Goal: Task Accomplishment & Management: Manage account settings

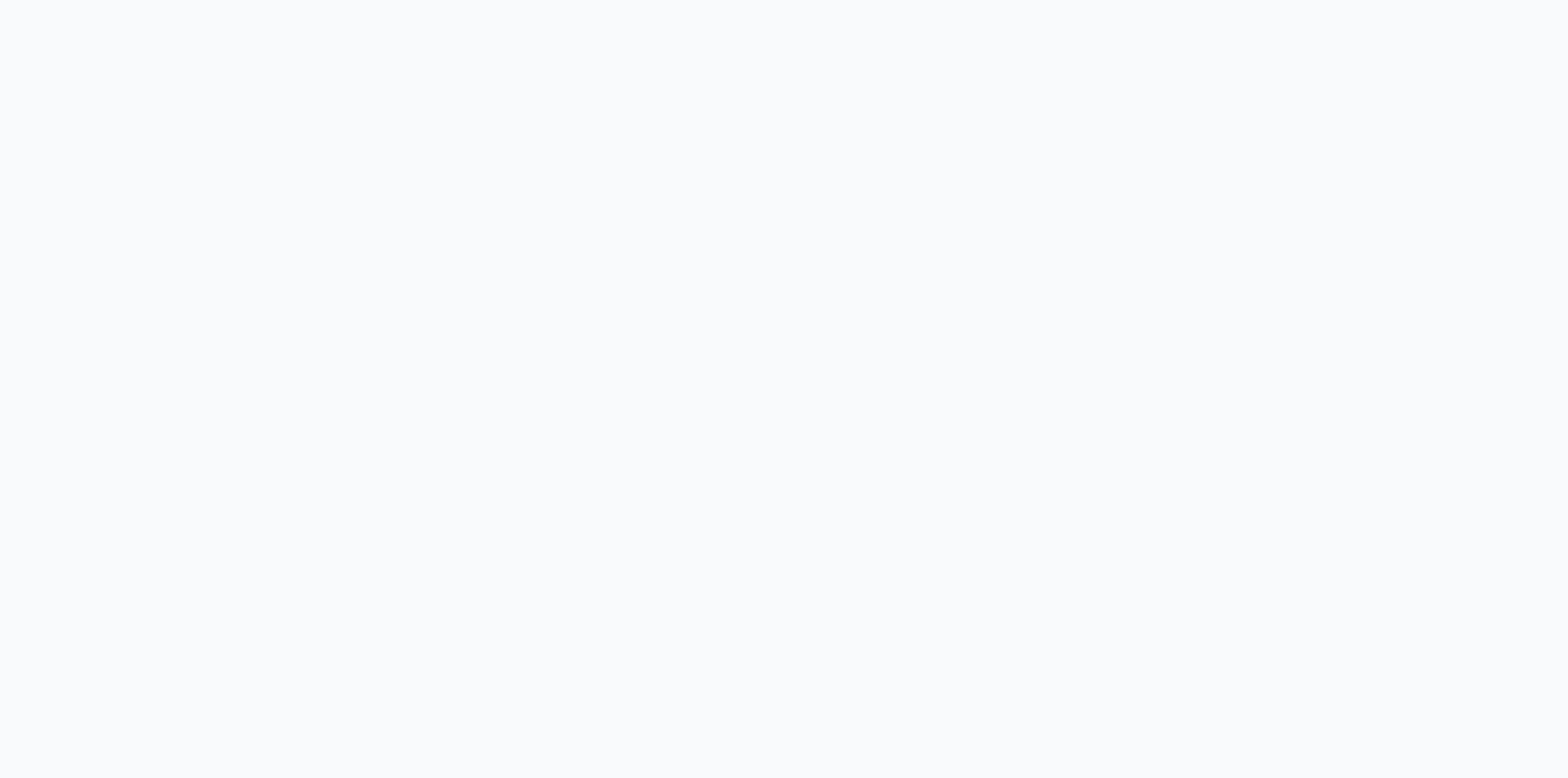
click at [296, 114] on div at bounding box center [784, 389] width 1568 height 778
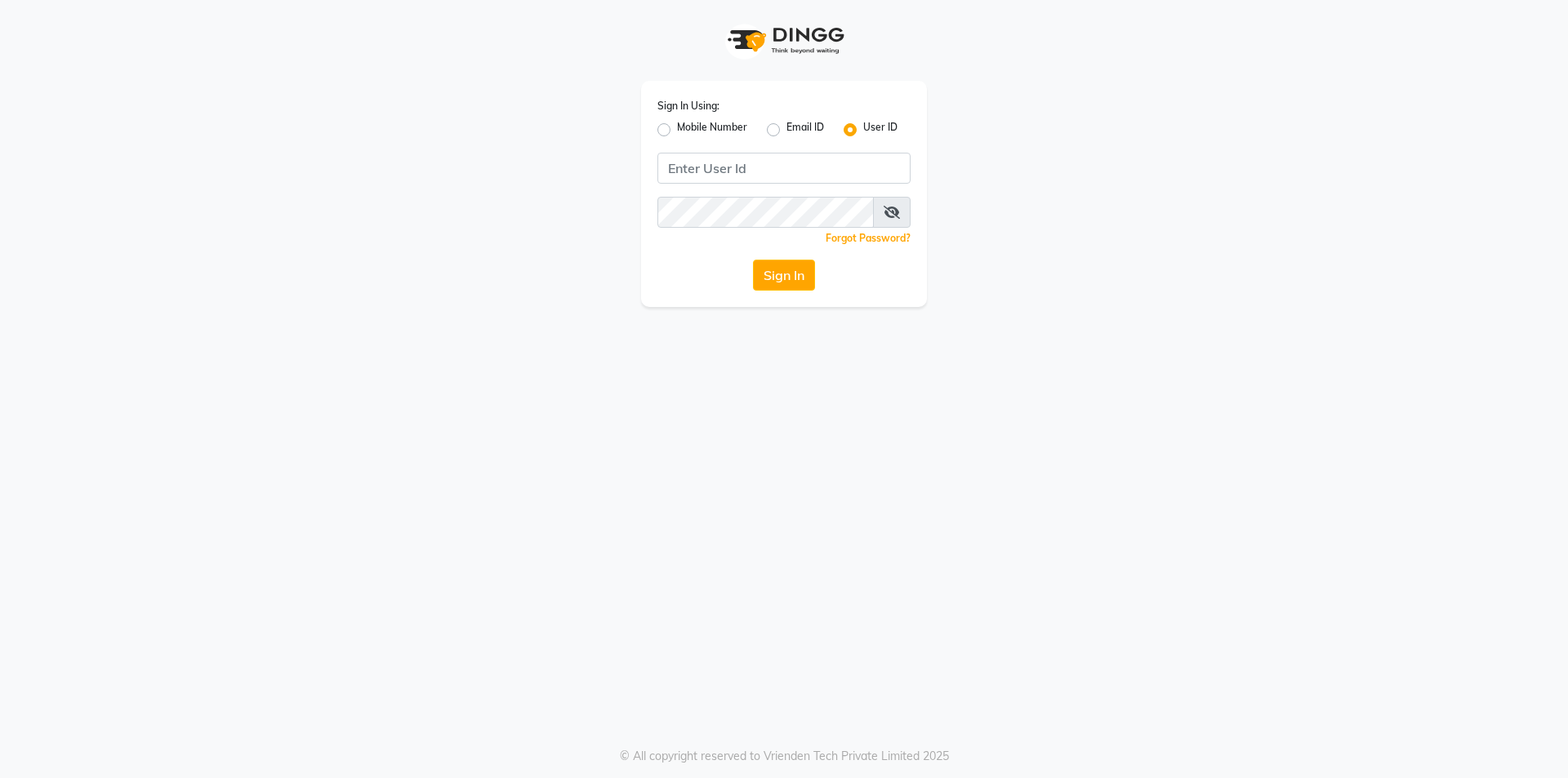
click at [869, 238] on link "Forgot Password?" at bounding box center [868, 237] width 85 height 12
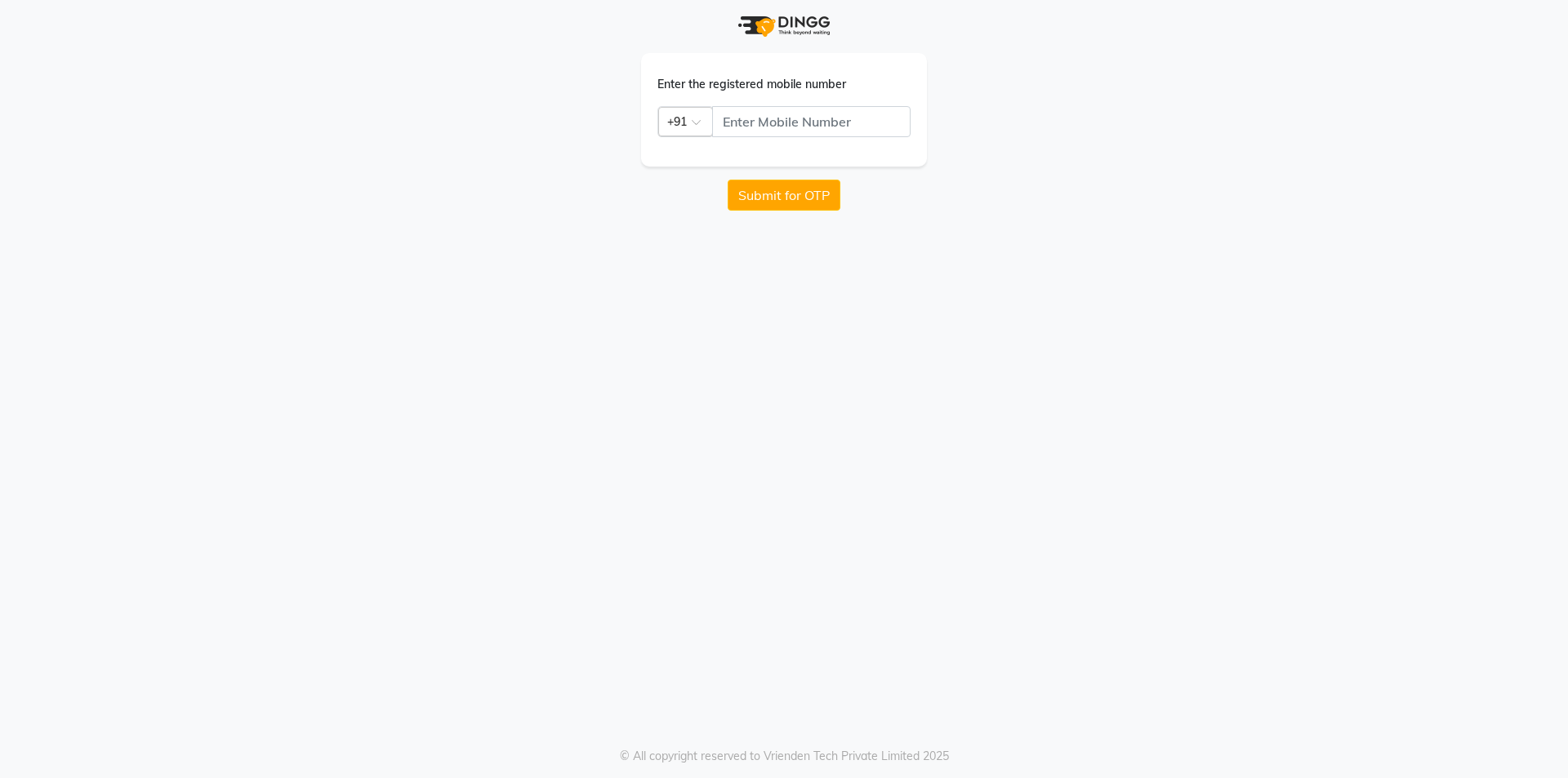
click at [688, 123] on div at bounding box center [685, 120] width 53 height 17
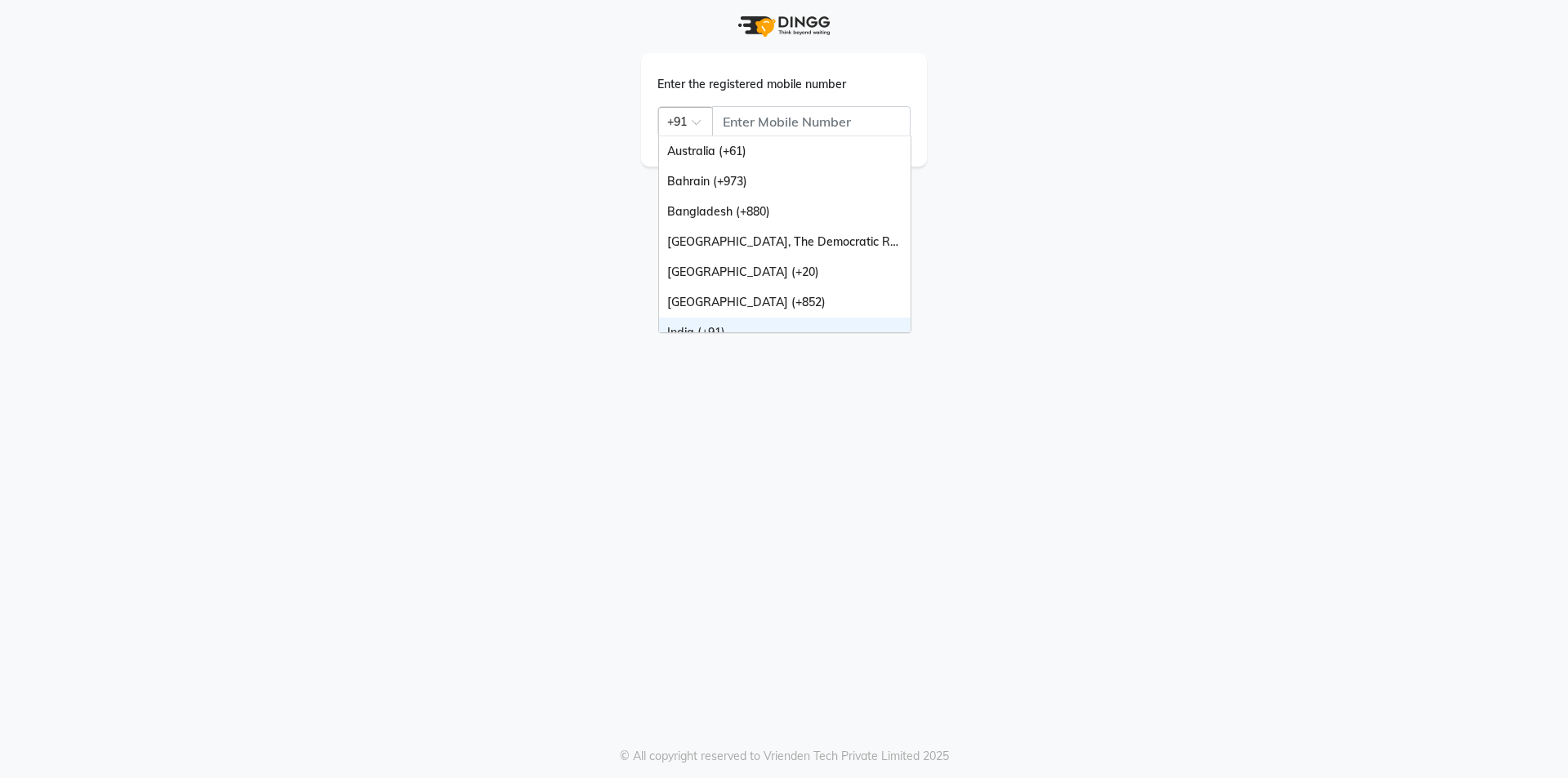
click at [688, 123] on div at bounding box center [685, 120] width 53 height 17
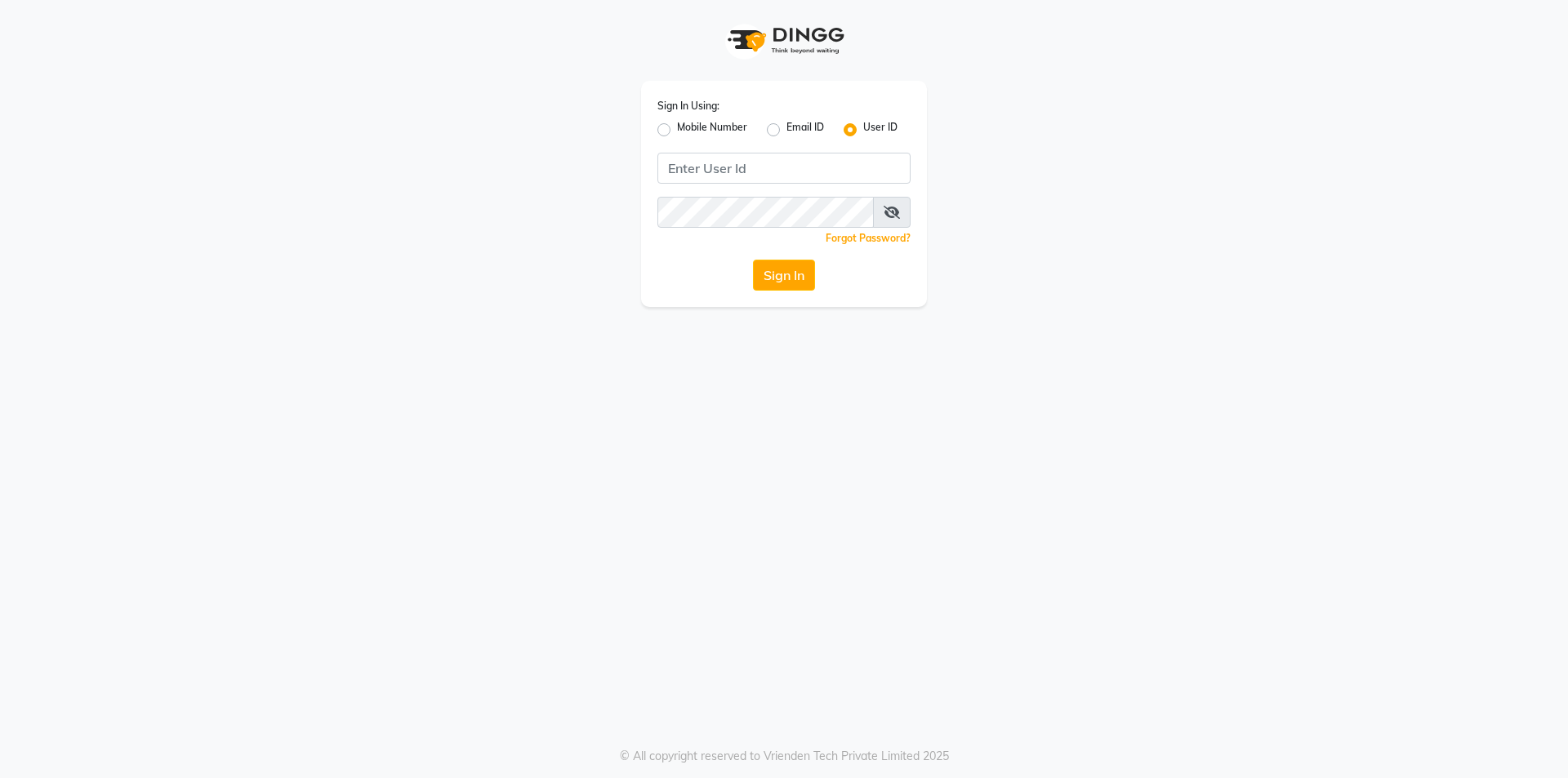
click at [693, 130] on label "Mobile Number" at bounding box center [712, 130] width 70 height 19
click at [688, 130] on input "Mobile Number" at bounding box center [682, 126] width 11 height 11
radio input "true"
radio input "false"
click at [792, 129] on label "Email ID" at bounding box center [805, 130] width 38 height 19
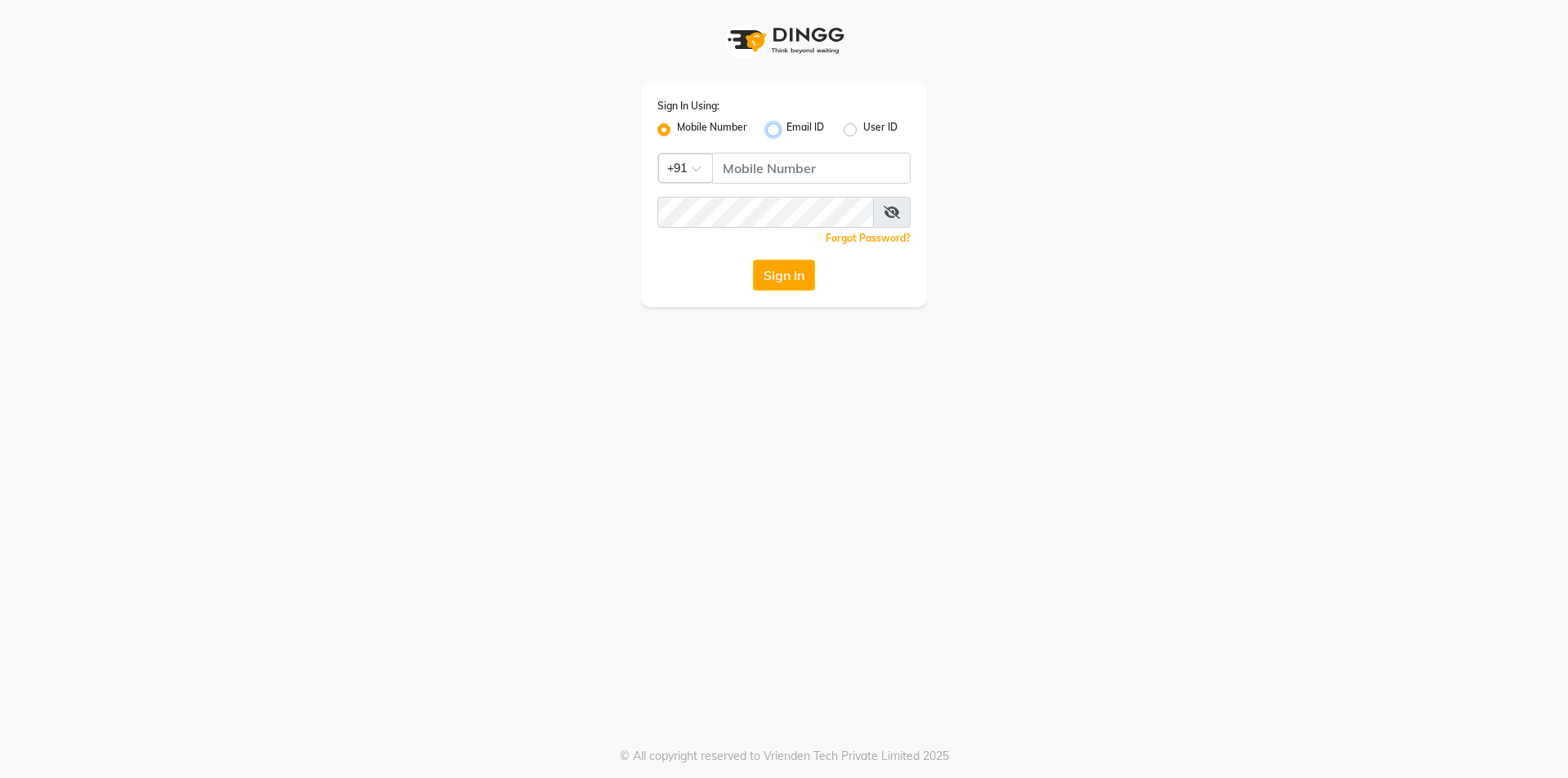
click at [792, 129] on input "Email ID" at bounding box center [792, 126] width 11 height 11
radio input "true"
radio input "false"
click at [860, 237] on link "Forgot Password?" at bounding box center [868, 237] width 85 height 12
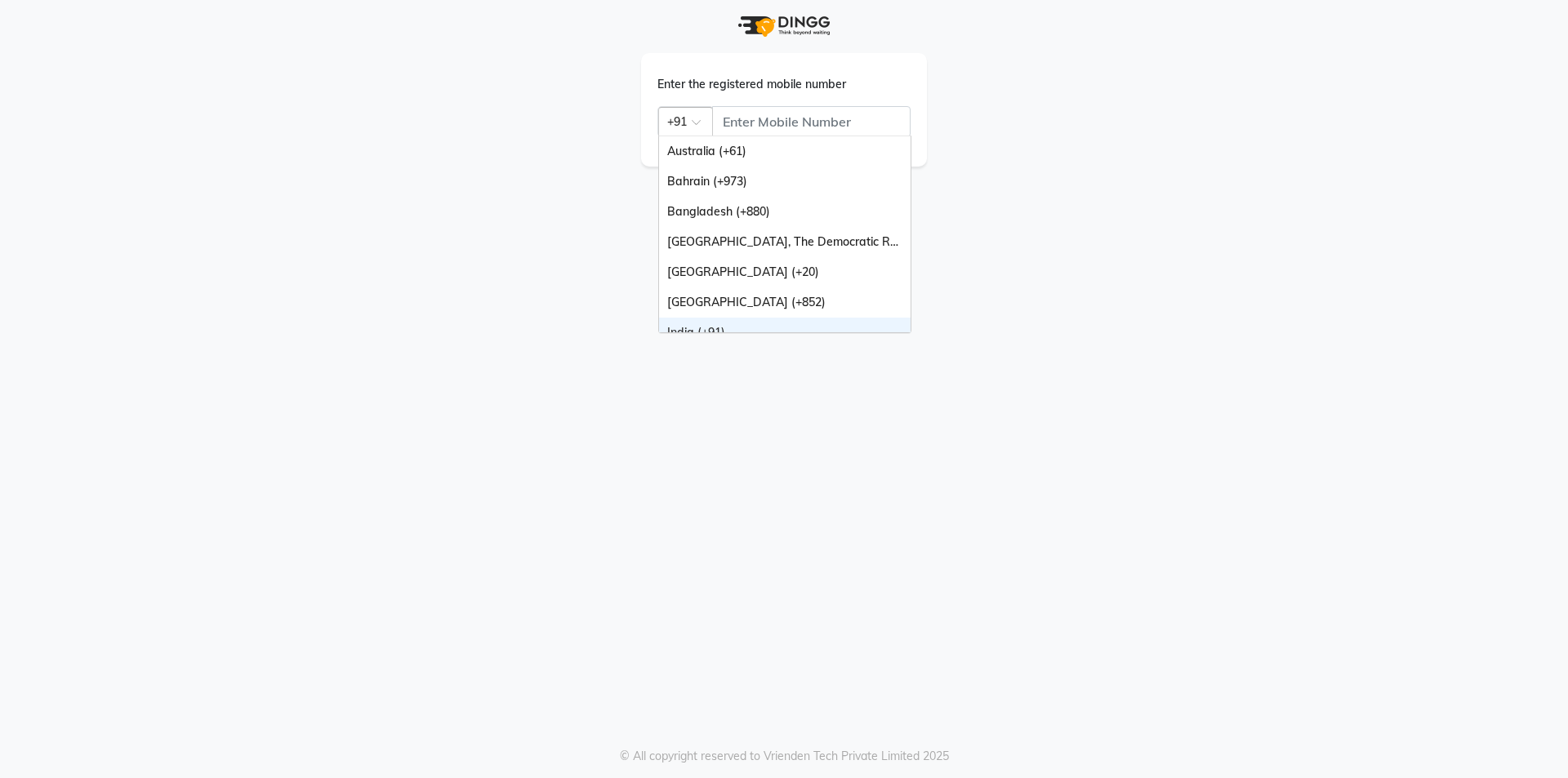
click at [706, 118] on span at bounding box center [702, 127] width 20 height 17
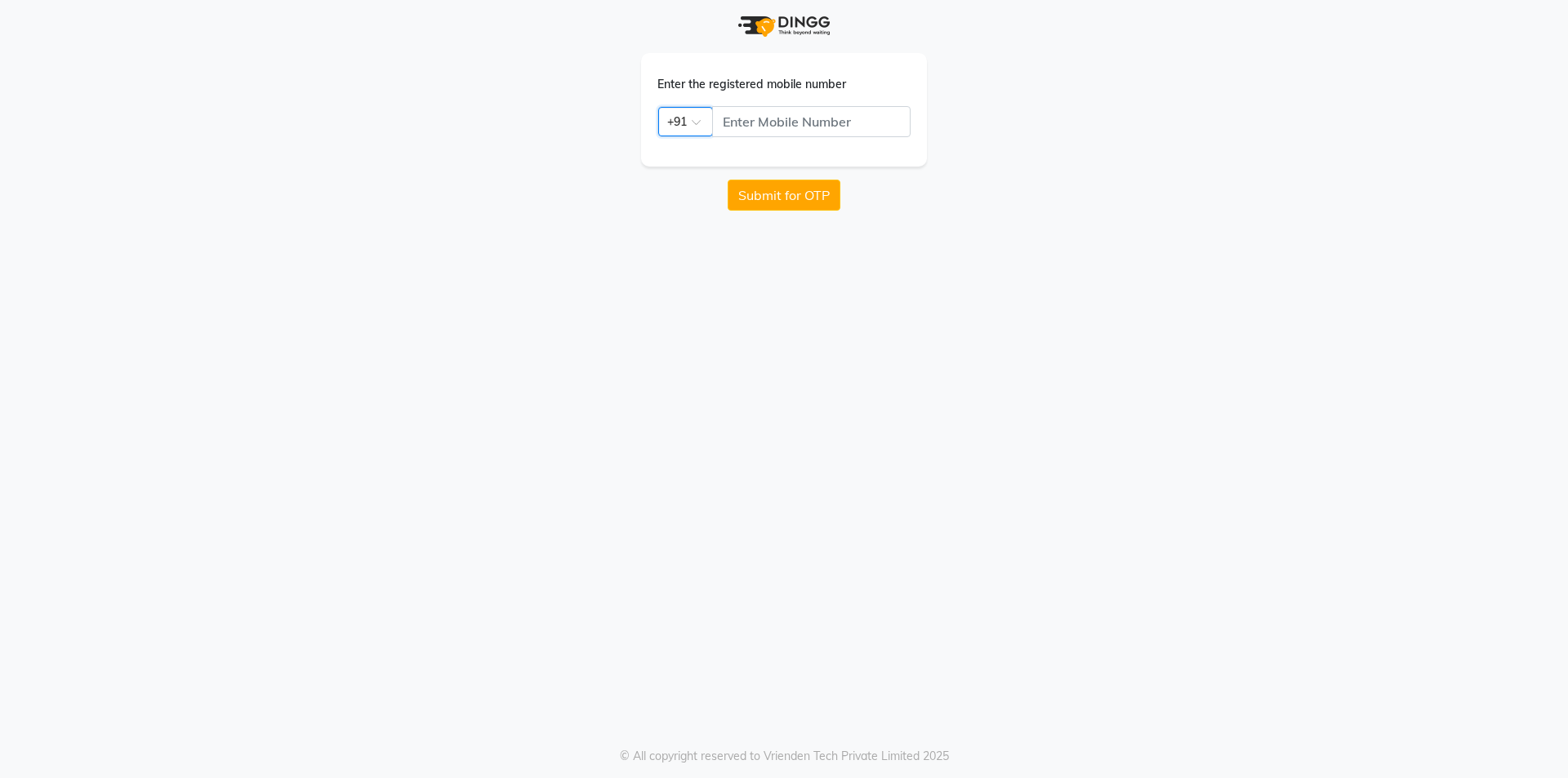
click at [706, 118] on span at bounding box center [702, 127] width 20 height 17
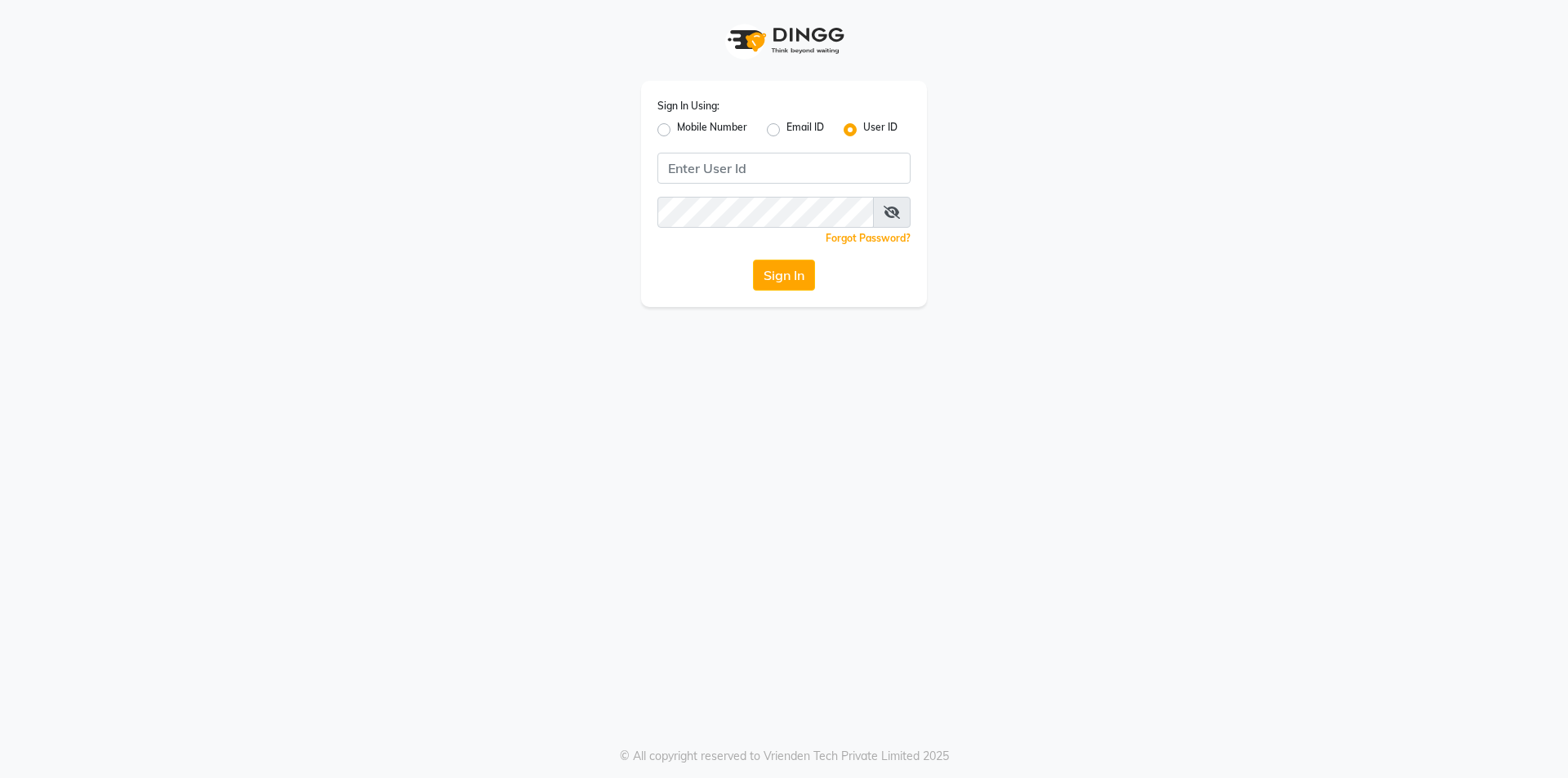
click at [863, 125] on label "User ID" at bounding box center [880, 130] width 34 height 19
click at [863, 125] on input "User ID" at bounding box center [869, 126] width 11 height 11
click at [812, 125] on label "Email ID" at bounding box center [805, 130] width 38 height 19
click at [797, 125] on input "Email ID" at bounding box center [792, 126] width 11 height 11
radio input "true"
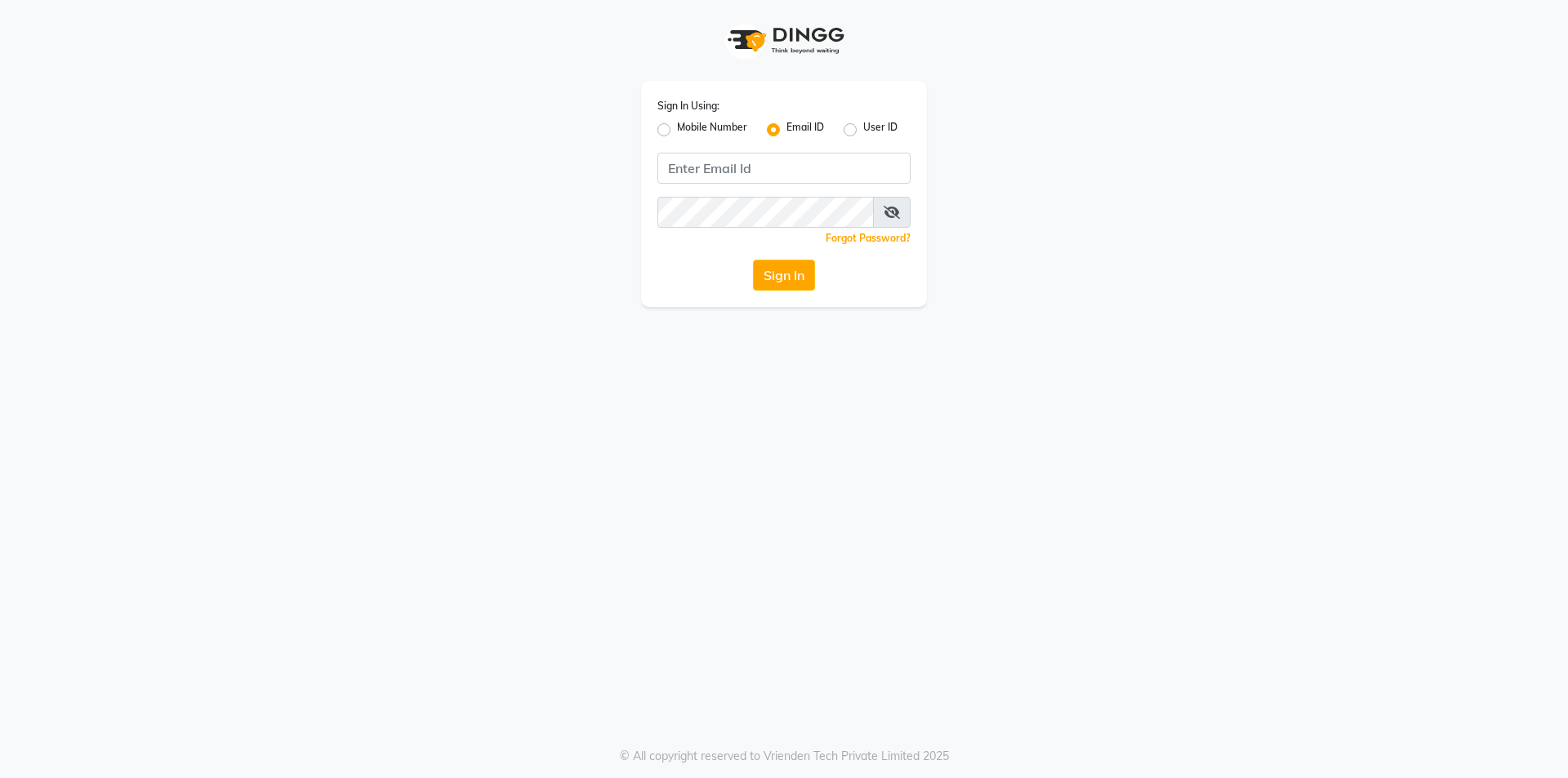
click at [869, 126] on label "User ID" at bounding box center [880, 130] width 34 height 19
click at [869, 126] on input "User ID" at bounding box center [869, 126] width 11 height 11
radio input "true"
click at [798, 124] on label "Email ID" at bounding box center [805, 130] width 38 height 19
click at [797, 124] on input "Email ID" at bounding box center [792, 126] width 11 height 11
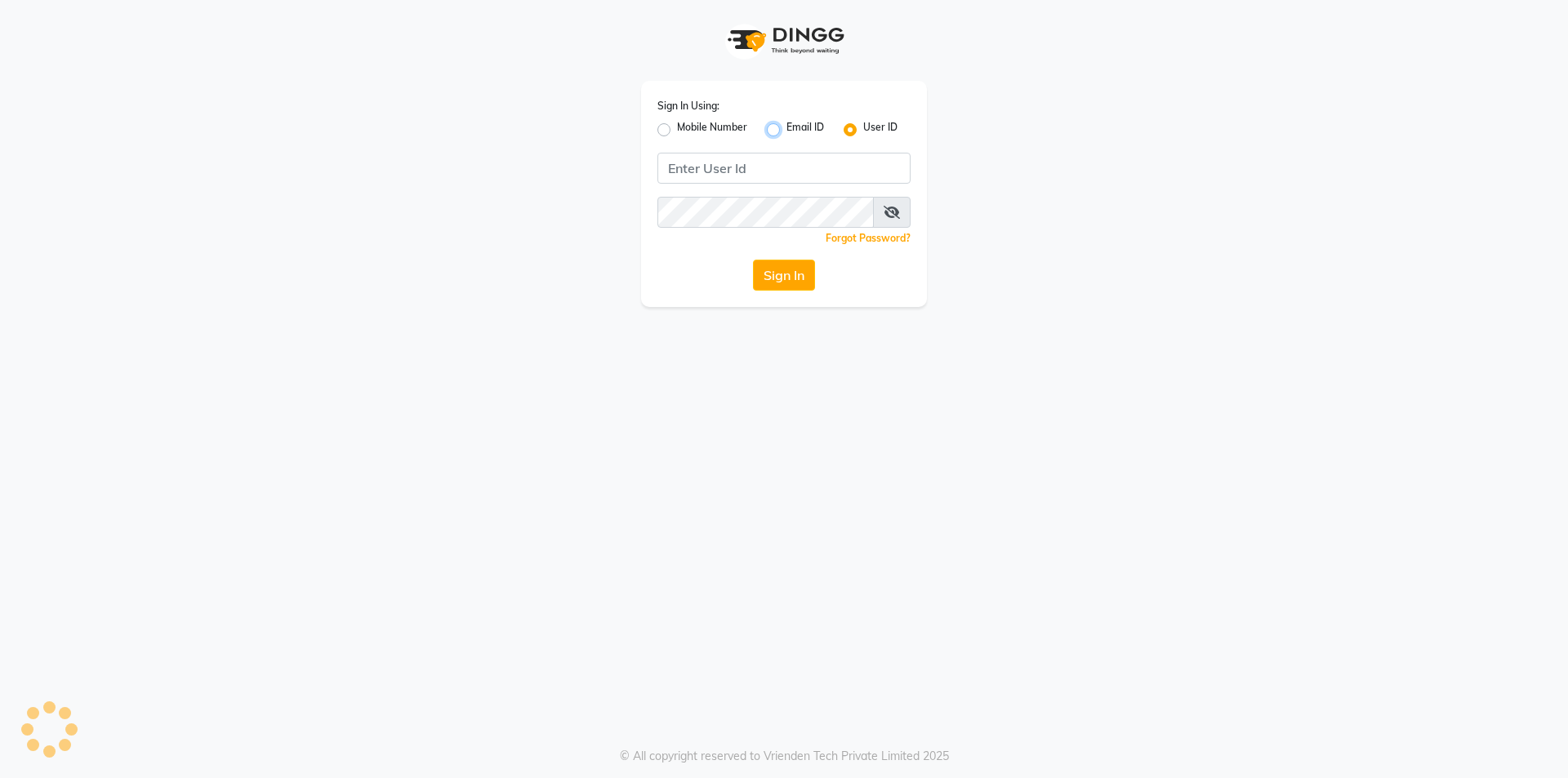
radio input "true"
click at [879, 130] on label "User ID" at bounding box center [880, 130] width 34 height 19
click at [874, 130] on input "User ID" at bounding box center [869, 126] width 11 height 11
radio input "true"
radio input "false"
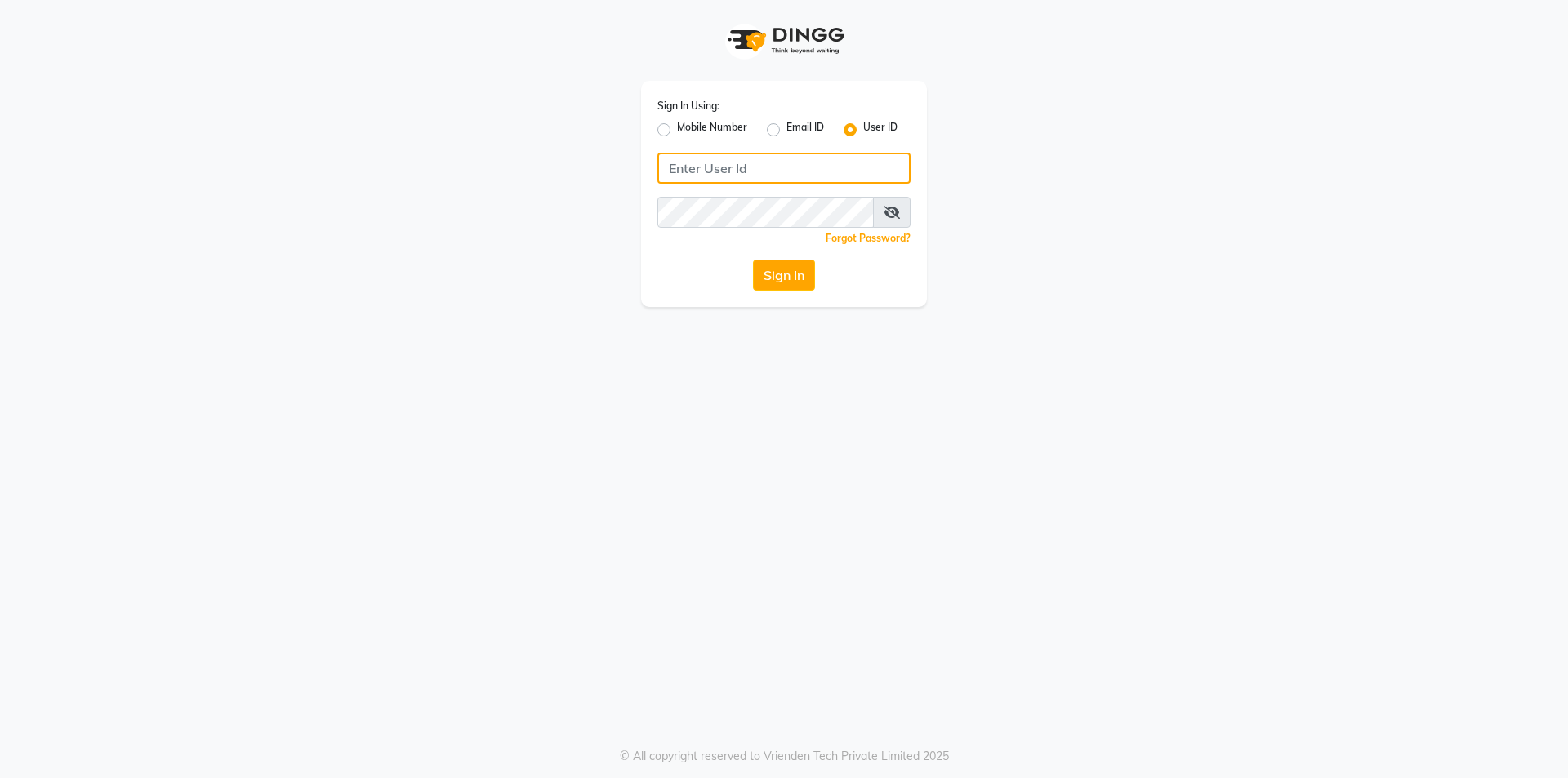
click at [754, 164] on input "Username" at bounding box center [784, 168] width 254 height 31
click at [753, 260] on button "Sign In" at bounding box center [784, 276] width 62 height 31
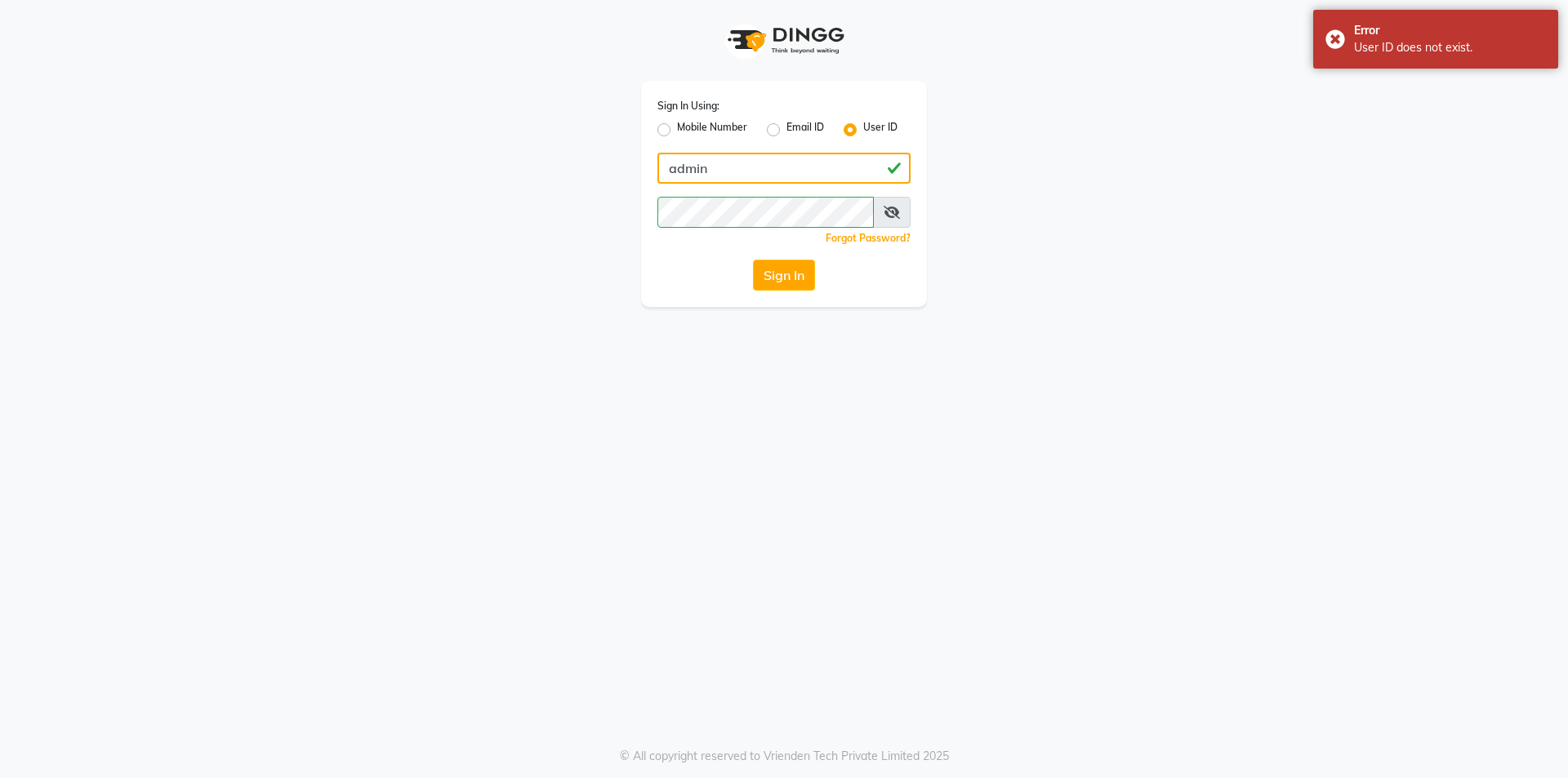
click at [722, 166] on input "admin" at bounding box center [784, 168] width 254 height 31
click at [805, 263] on button "Sign In" at bounding box center [784, 276] width 62 height 31
click at [717, 179] on input "admin1" at bounding box center [784, 168] width 254 height 31
paste input "dingg"
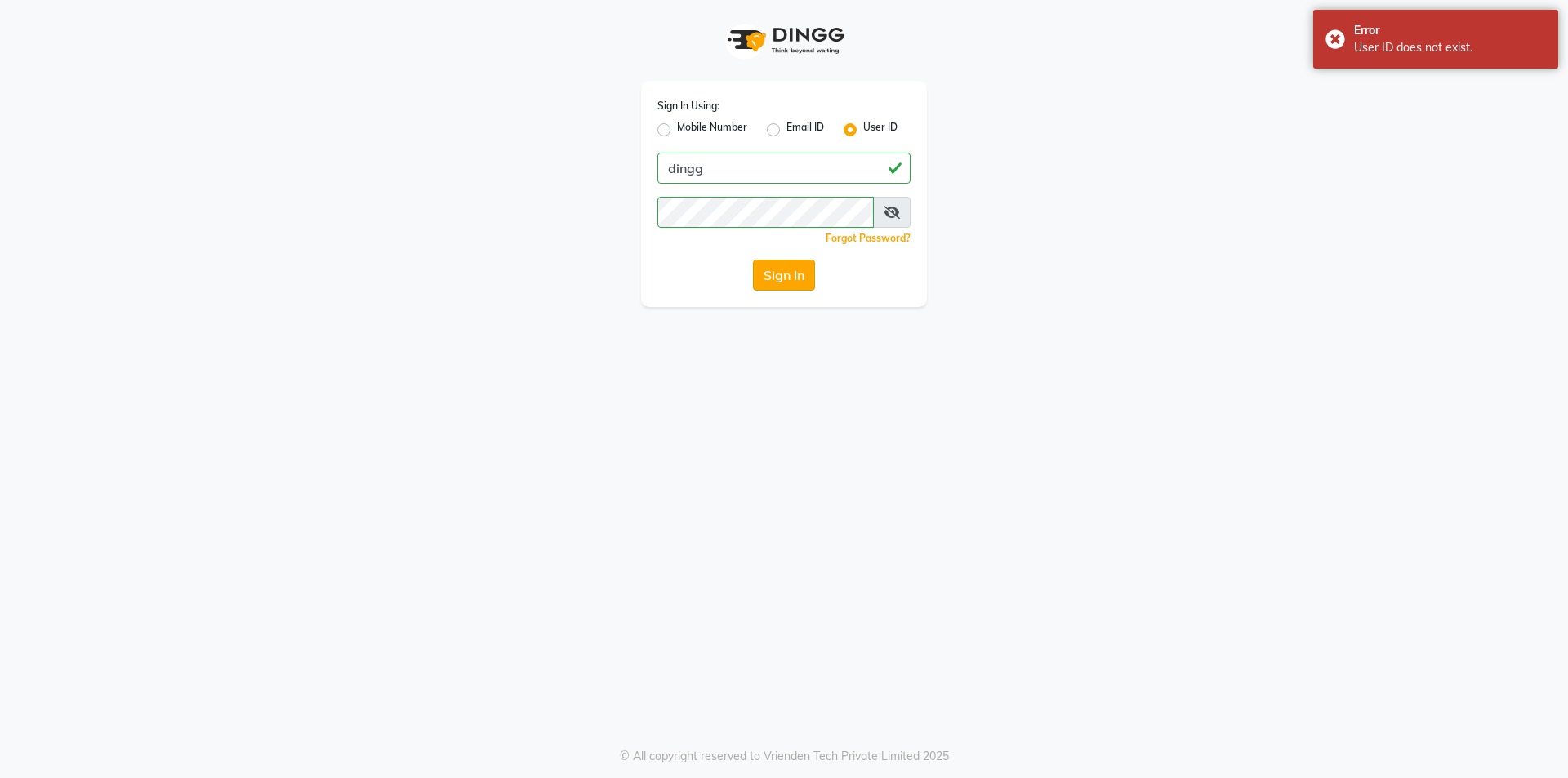
click at [783, 276] on button "Sign In" at bounding box center [784, 276] width 62 height 31
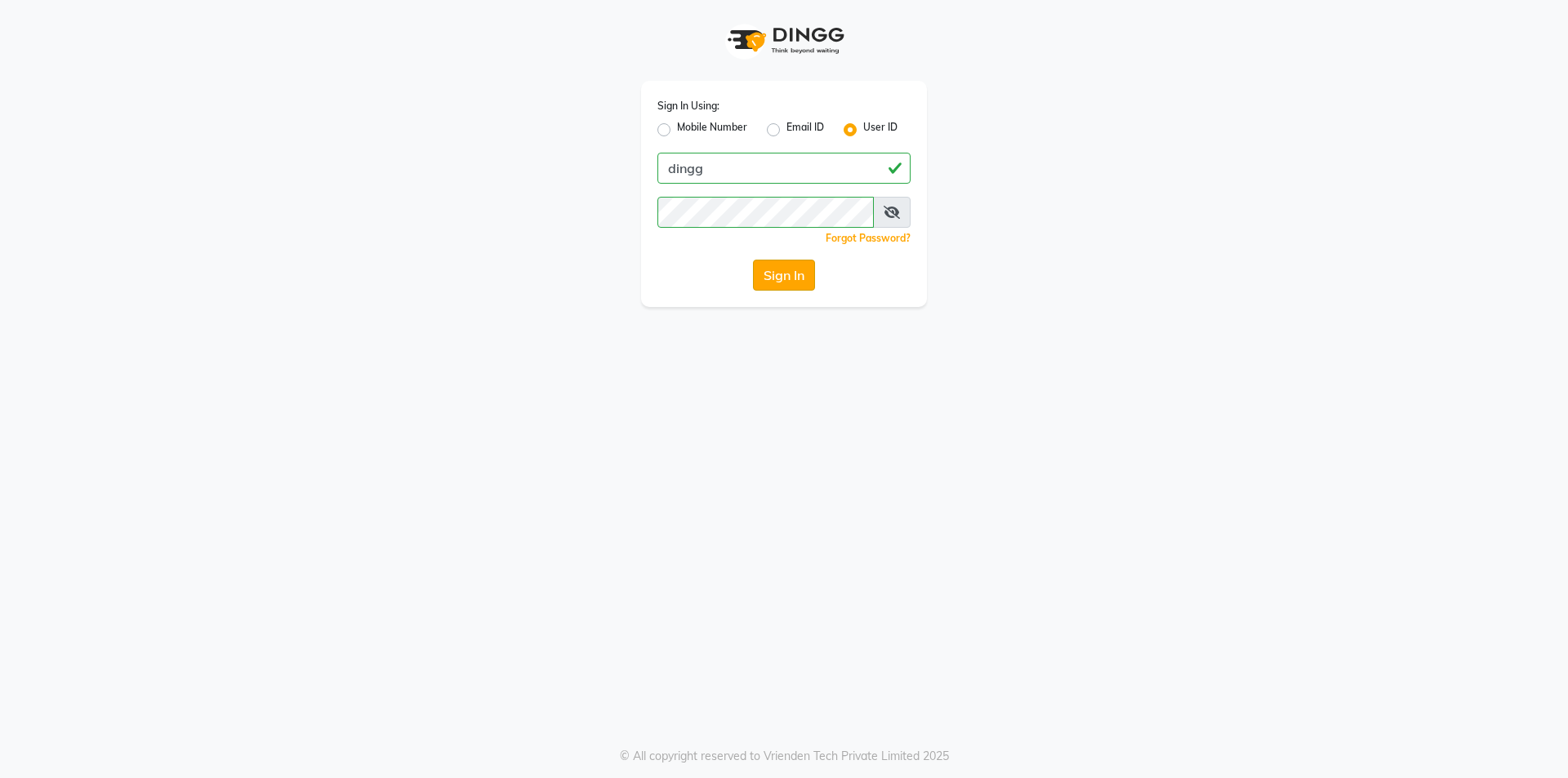
click at [774, 271] on button "Sign In" at bounding box center [784, 276] width 62 height 31
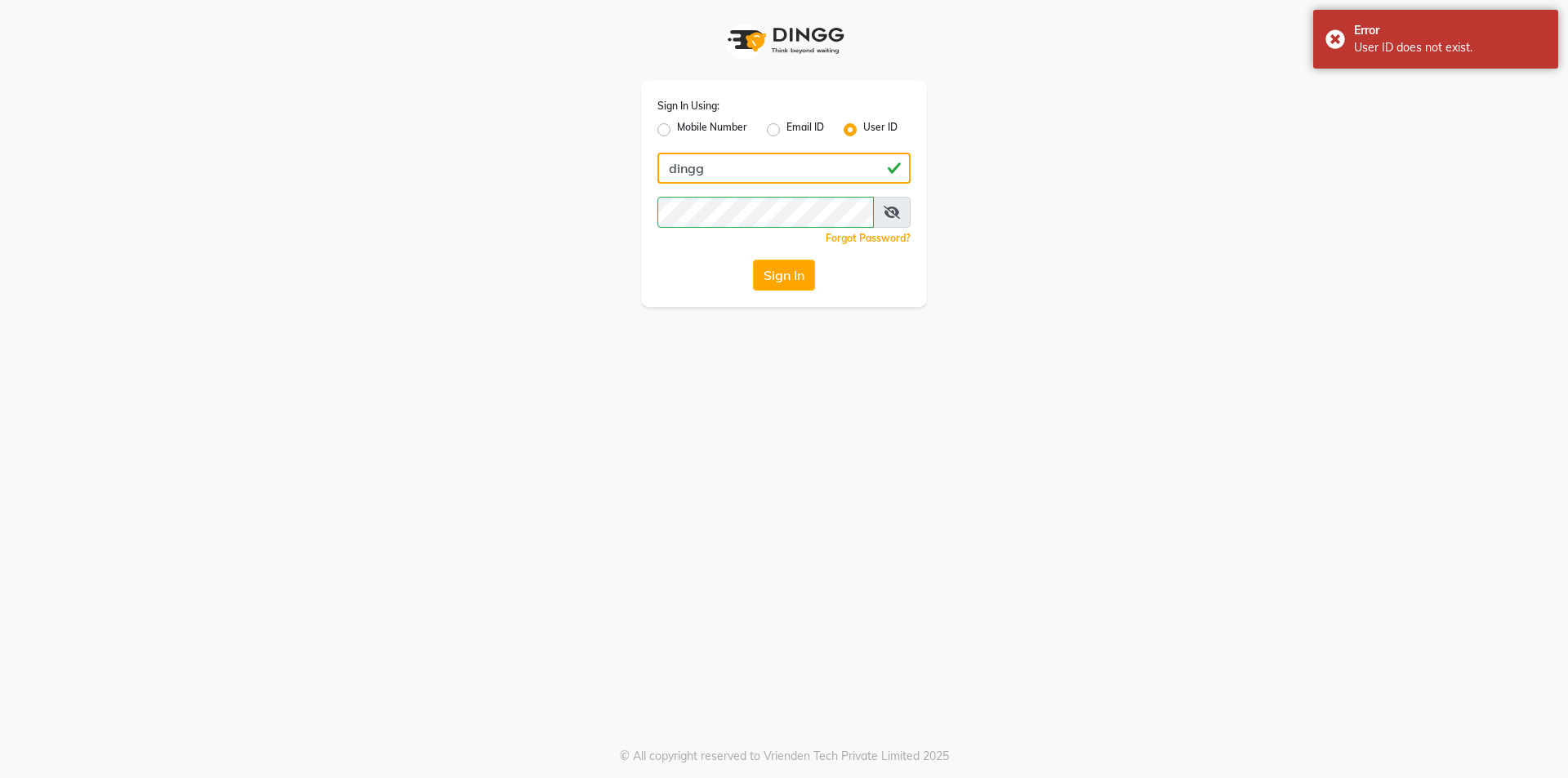
click at [689, 174] on input "dingg" at bounding box center [784, 168] width 254 height 31
click at [783, 273] on button "Sign In" at bounding box center [784, 276] width 62 height 31
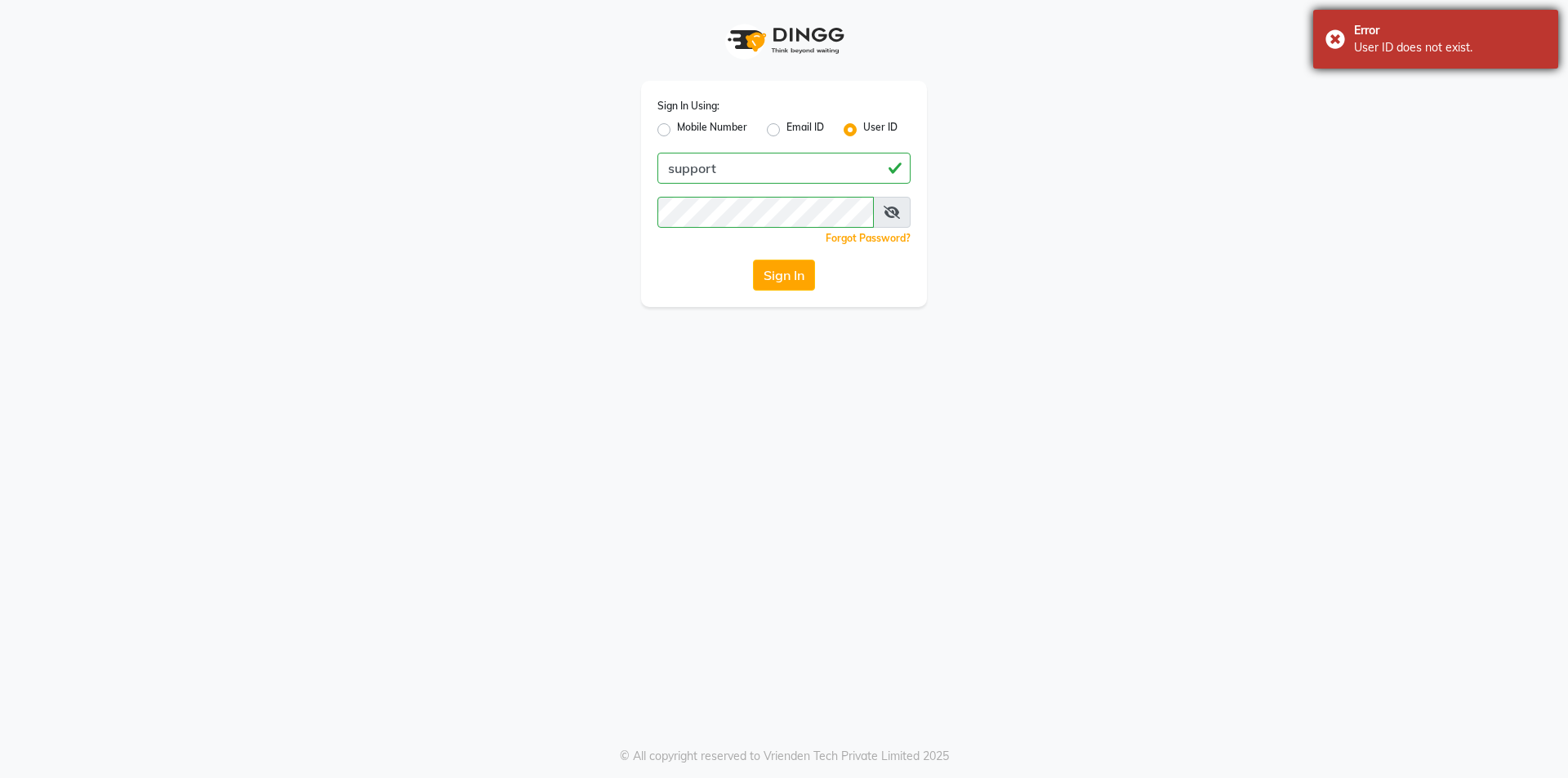
click at [1532, 28] on div "Error" at bounding box center [1450, 30] width 192 height 17
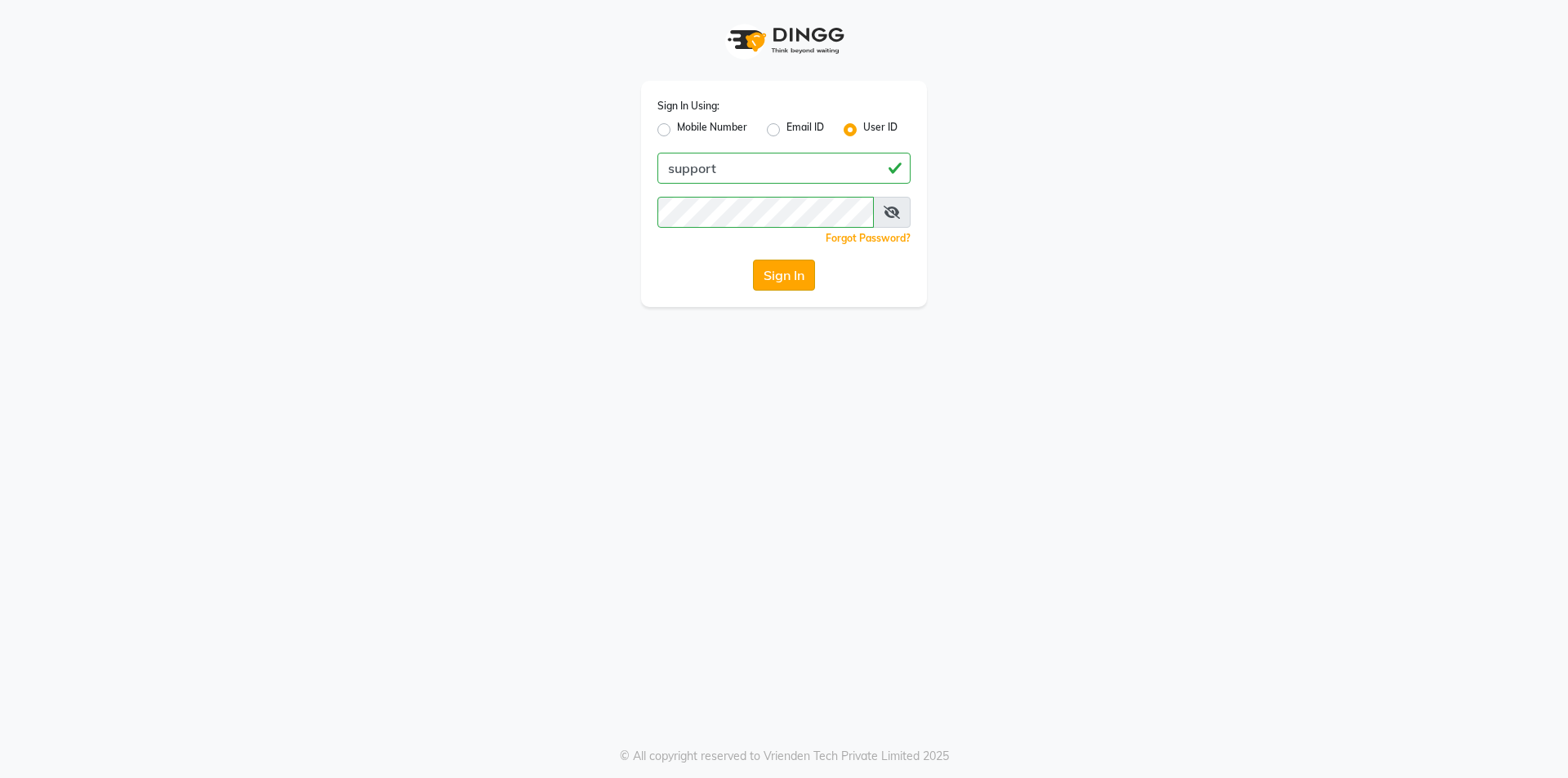
click at [794, 272] on button "Sign In" at bounding box center [784, 276] width 62 height 31
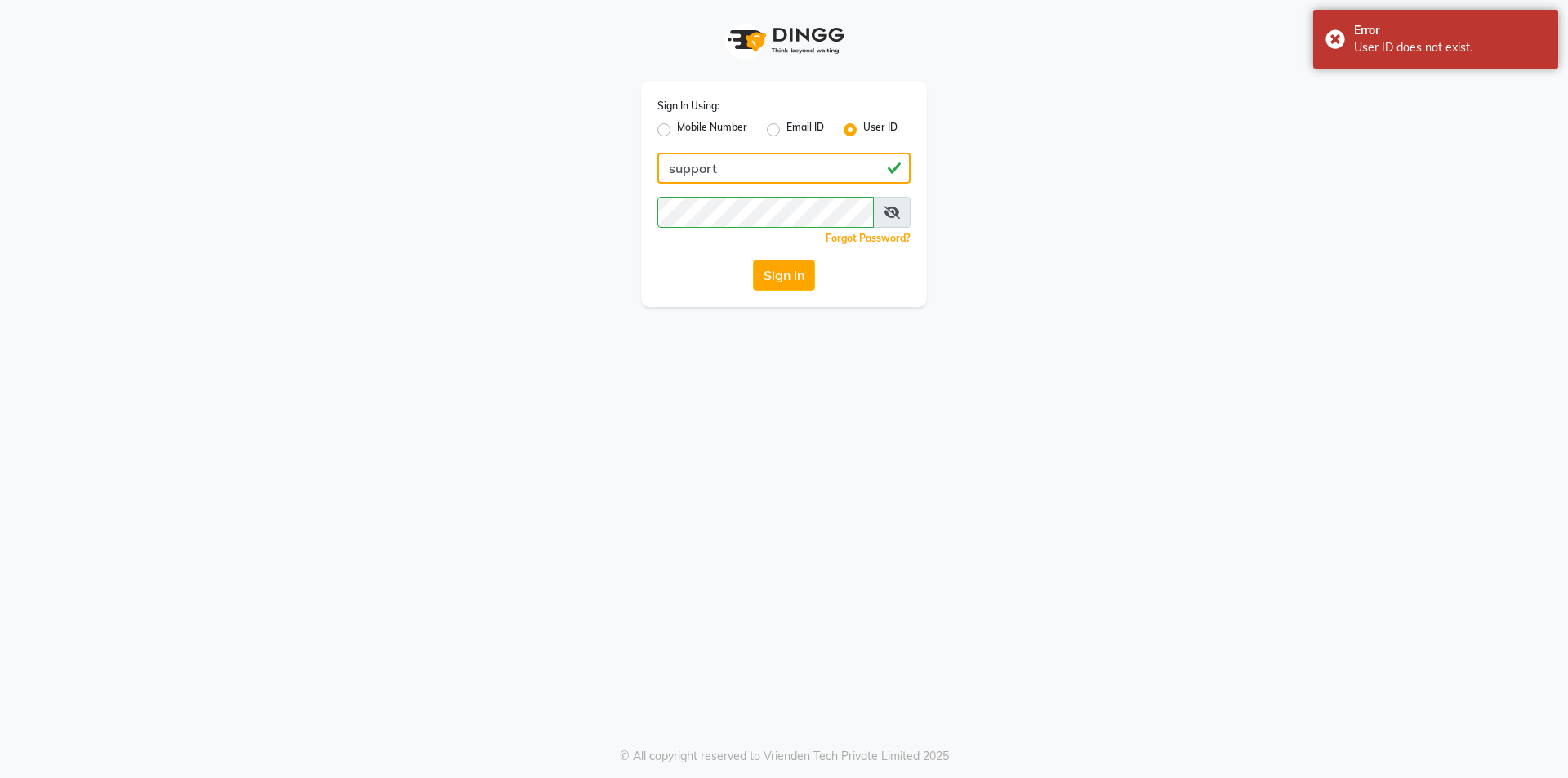
click at [724, 163] on input "support" at bounding box center [784, 168] width 254 height 31
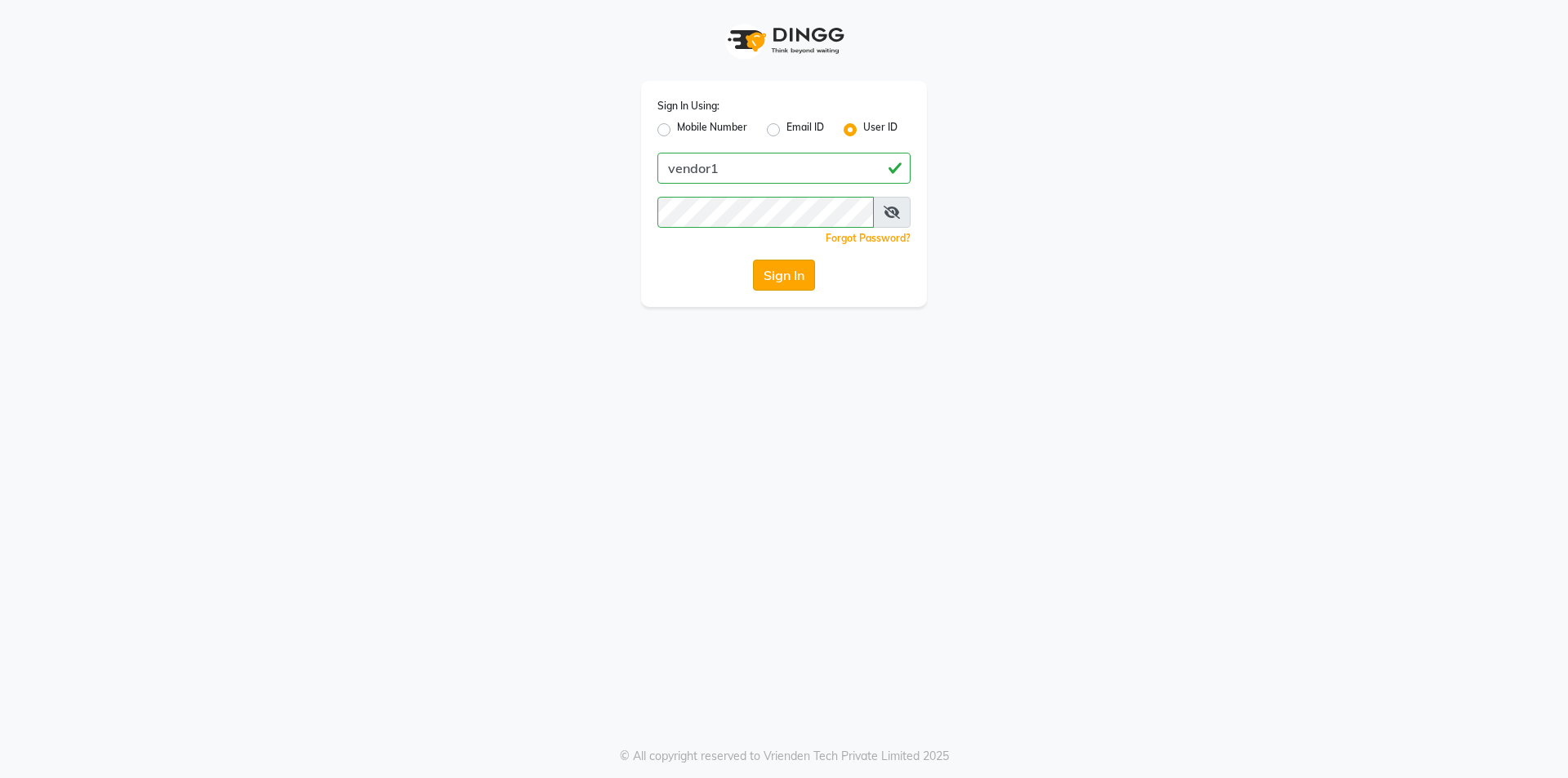
click at [776, 280] on button "Sign In" at bounding box center [784, 276] width 62 height 31
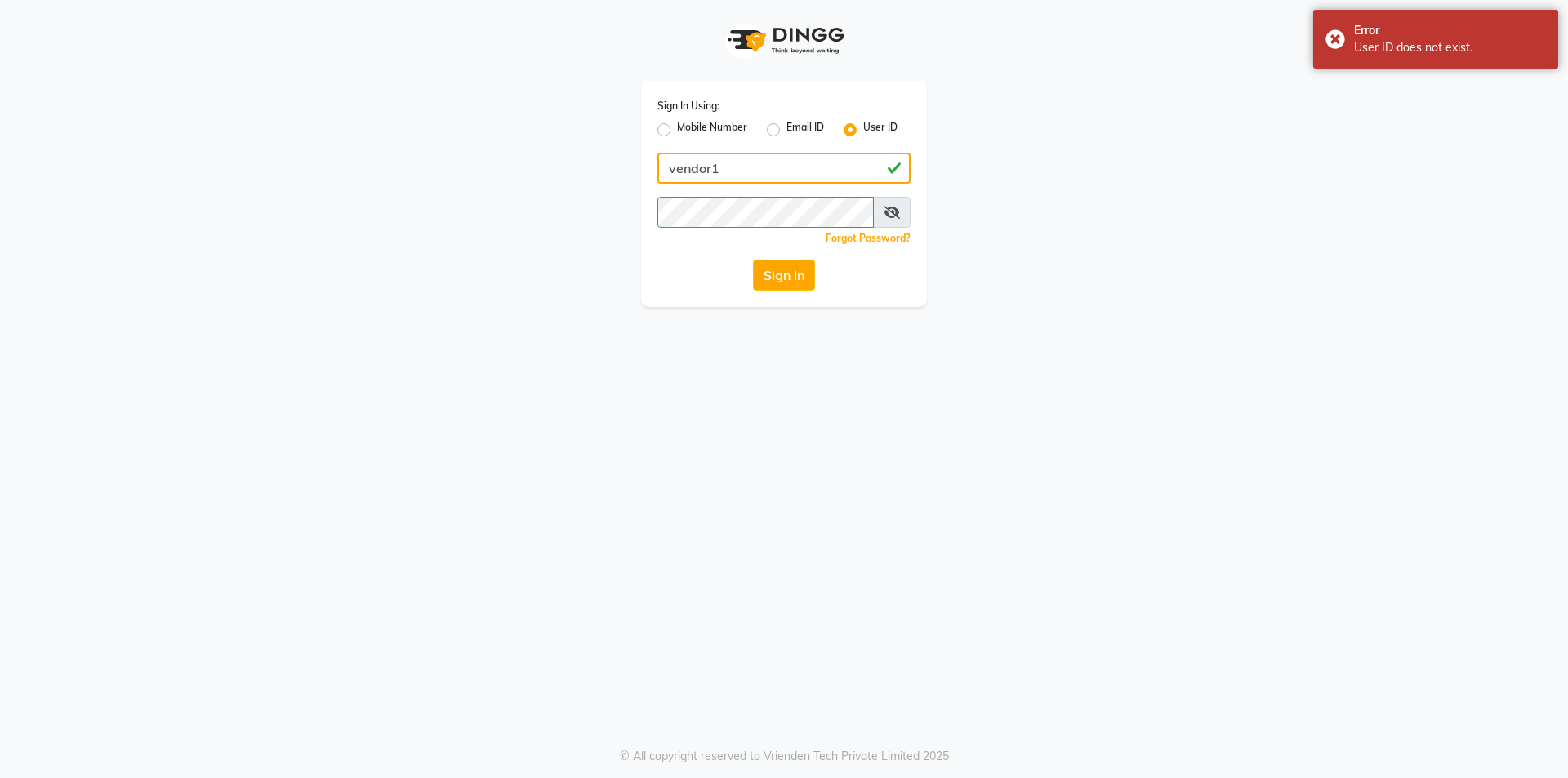
click at [756, 176] on input "vendor1" at bounding box center [784, 168] width 254 height 31
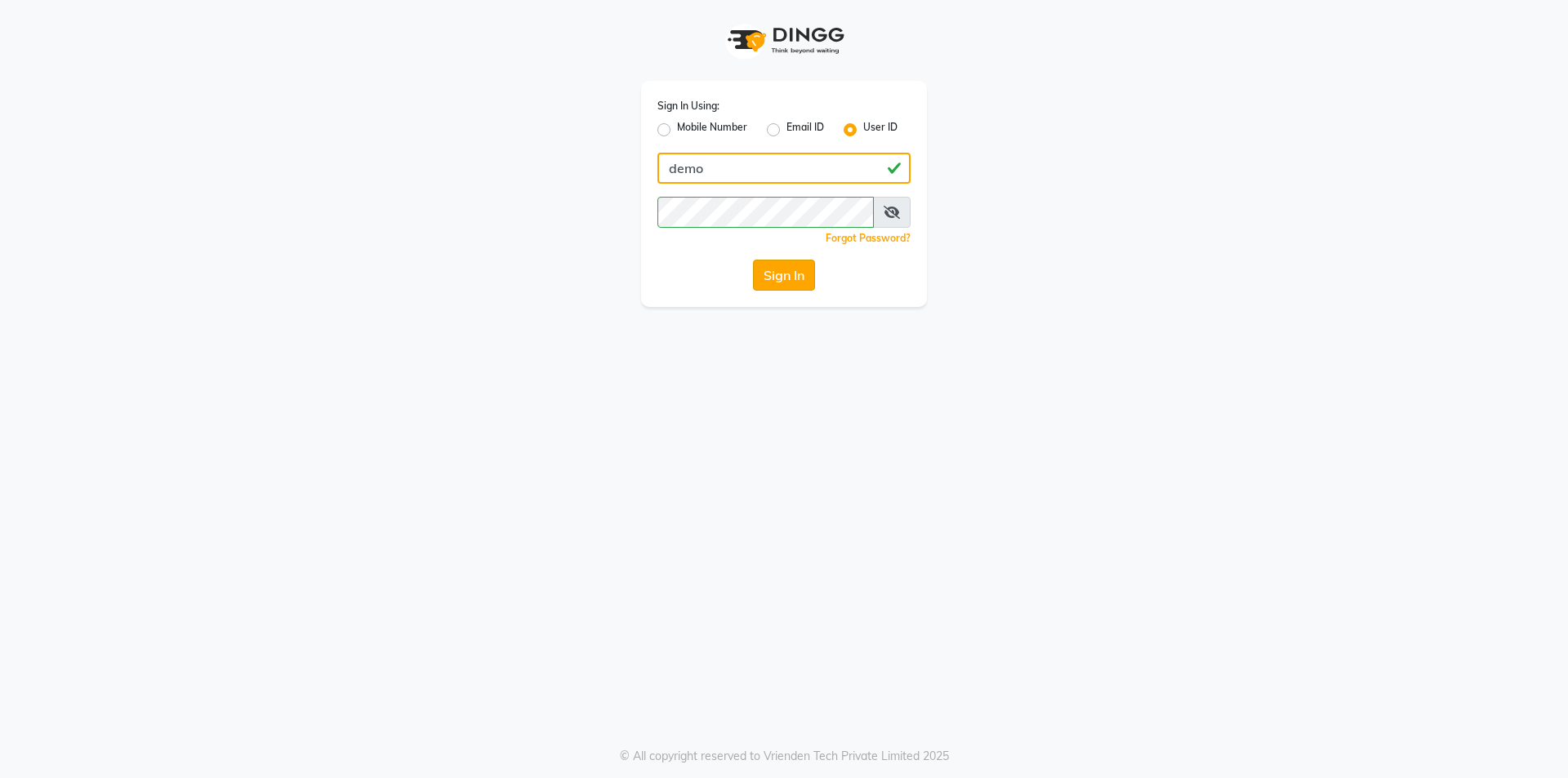
type input "demo"
click at [783, 276] on button "Sign In" at bounding box center [784, 276] width 62 height 31
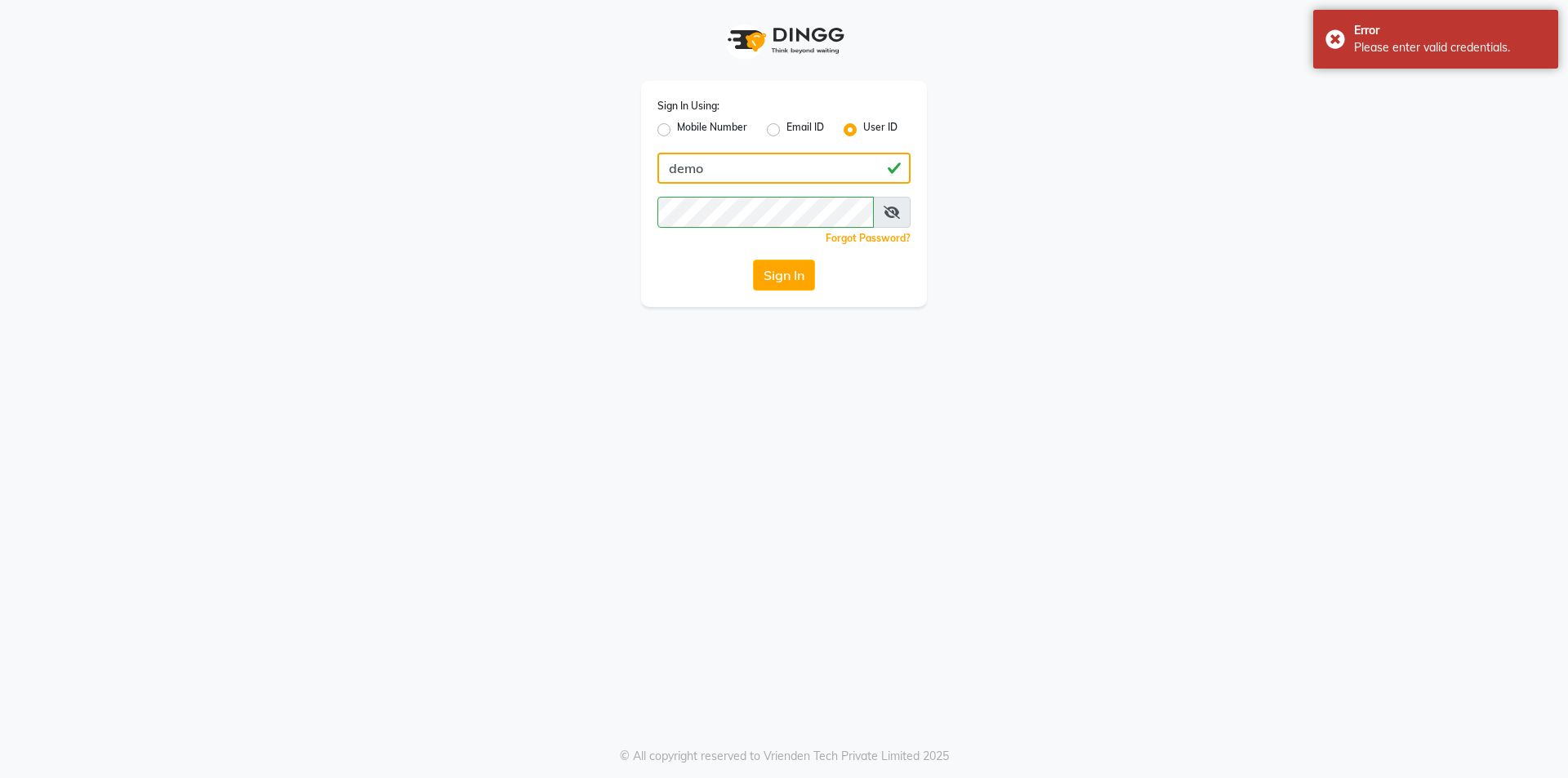
click at [739, 166] on input "demo" at bounding box center [784, 168] width 254 height 31
click at [753, 260] on button "Sign In" at bounding box center [784, 276] width 62 height 31
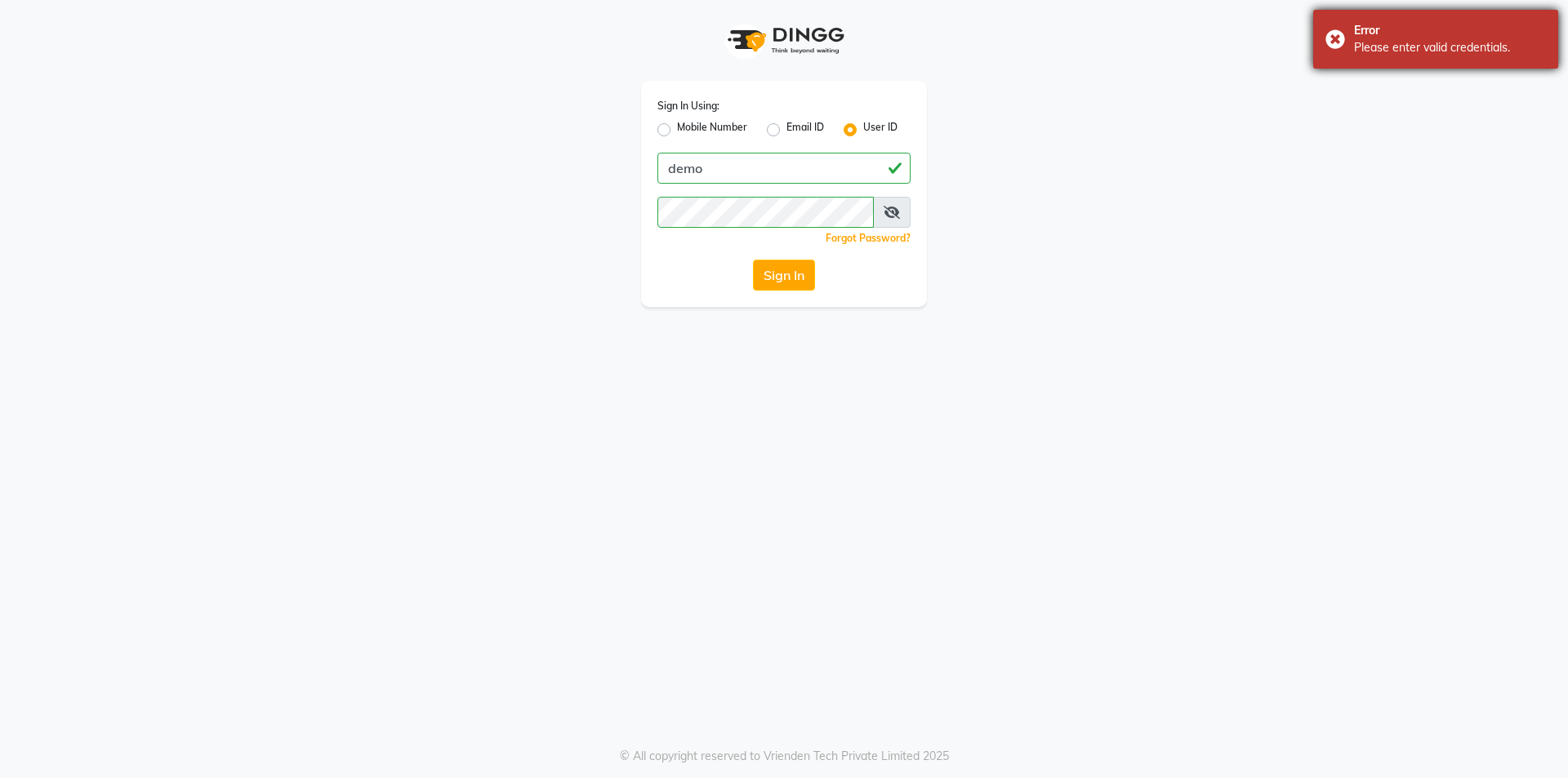
click at [1337, 28] on div "Error Please enter valid credentials." at bounding box center [1435, 39] width 245 height 59
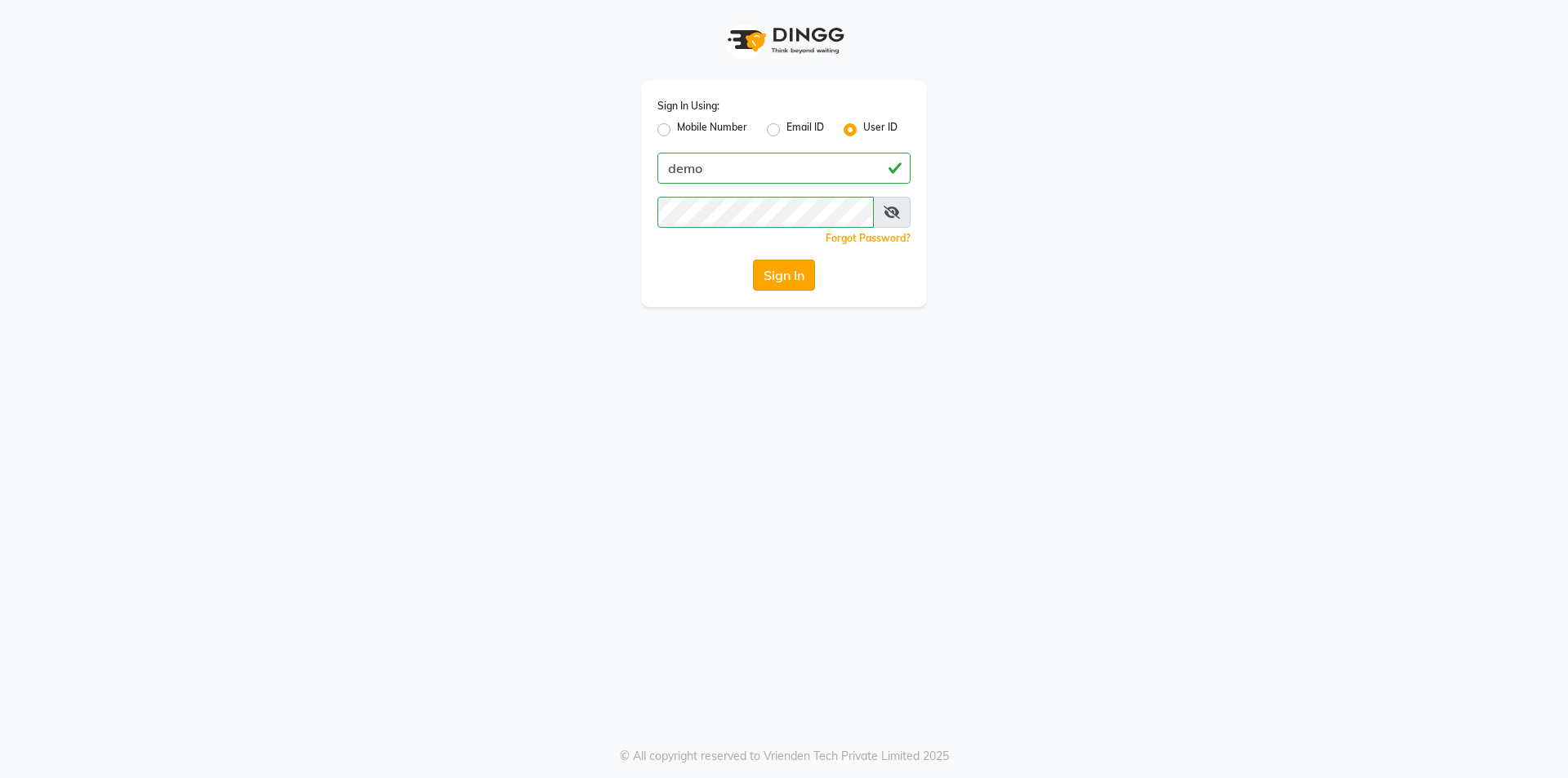
click at [802, 277] on button "Sign In" at bounding box center [784, 276] width 62 height 31
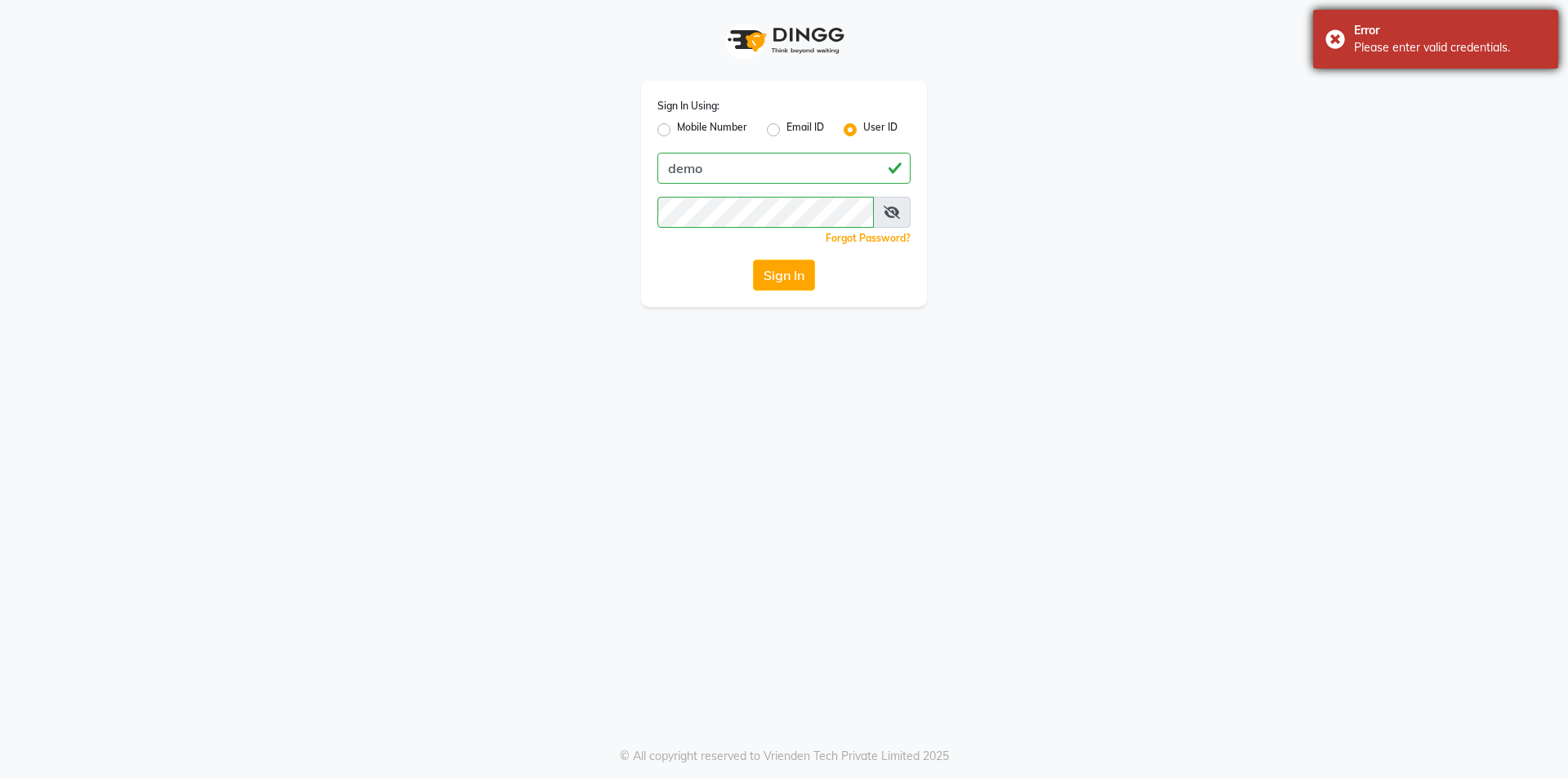
click at [1413, 28] on div "Error" at bounding box center [1450, 30] width 192 height 17
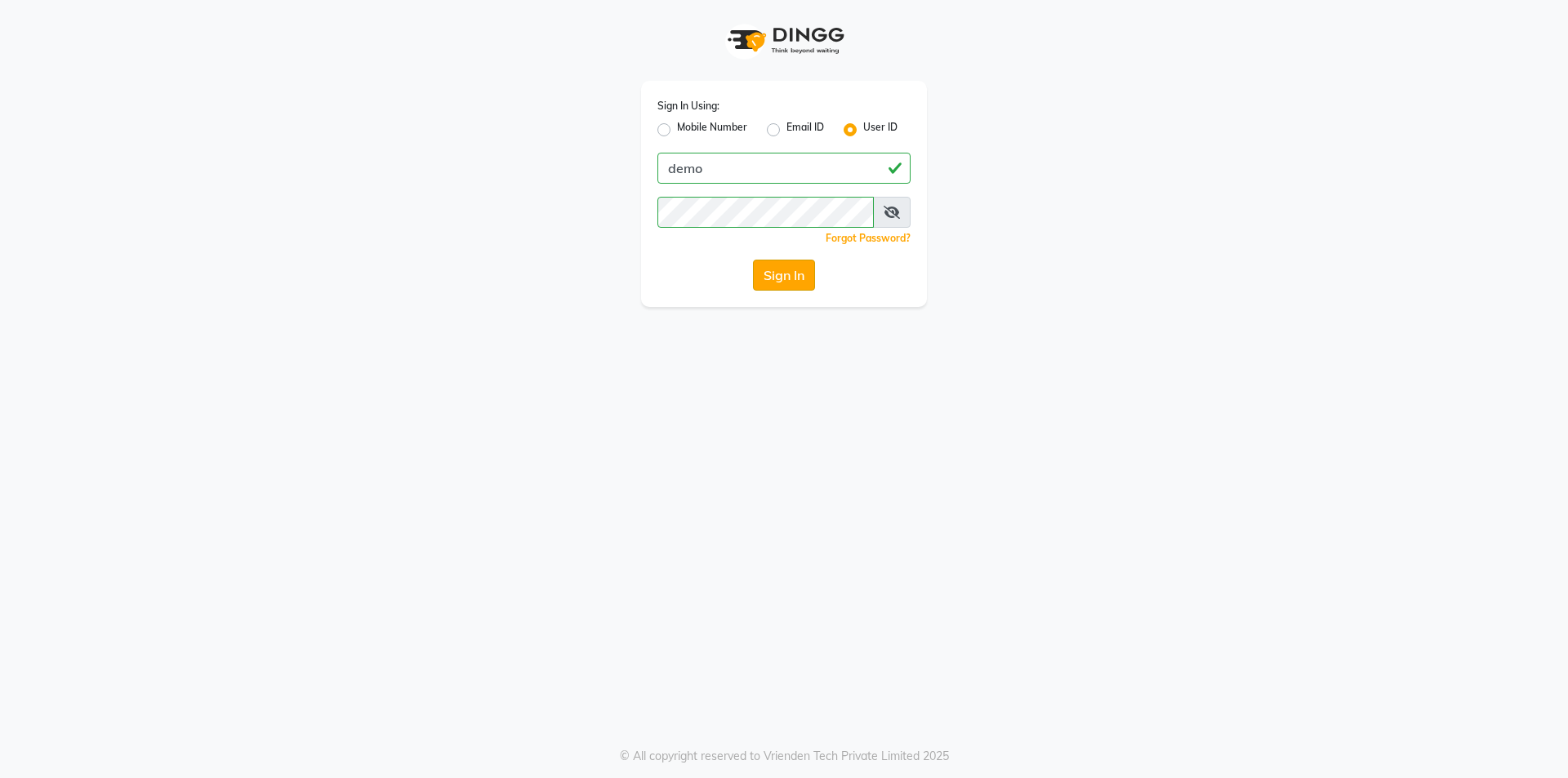
click at [775, 271] on button "Sign In" at bounding box center [784, 276] width 62 height 31
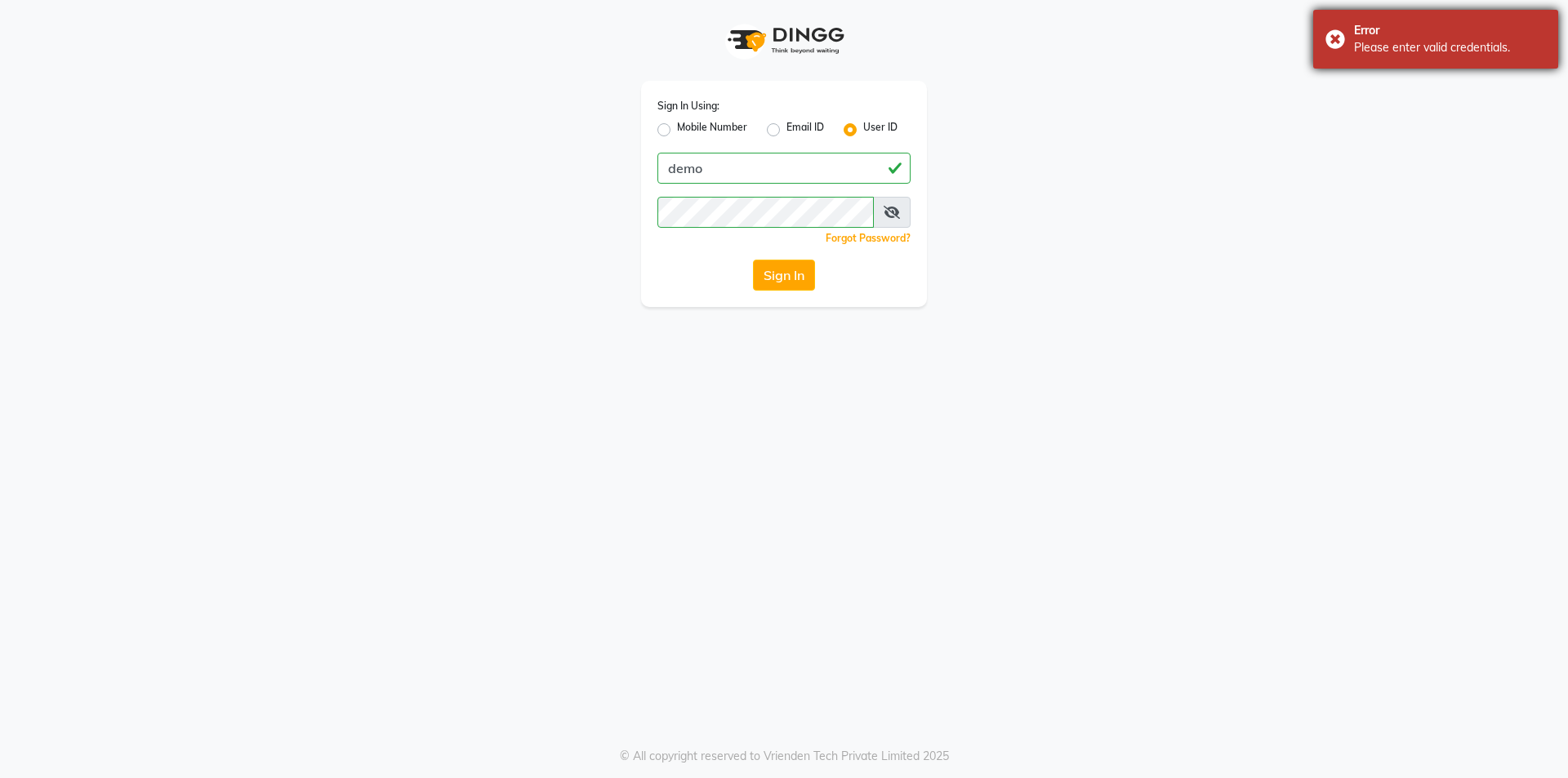
click at [1465, 39] on div "Error" at bounding box center [1450, 30] width 192 height 17
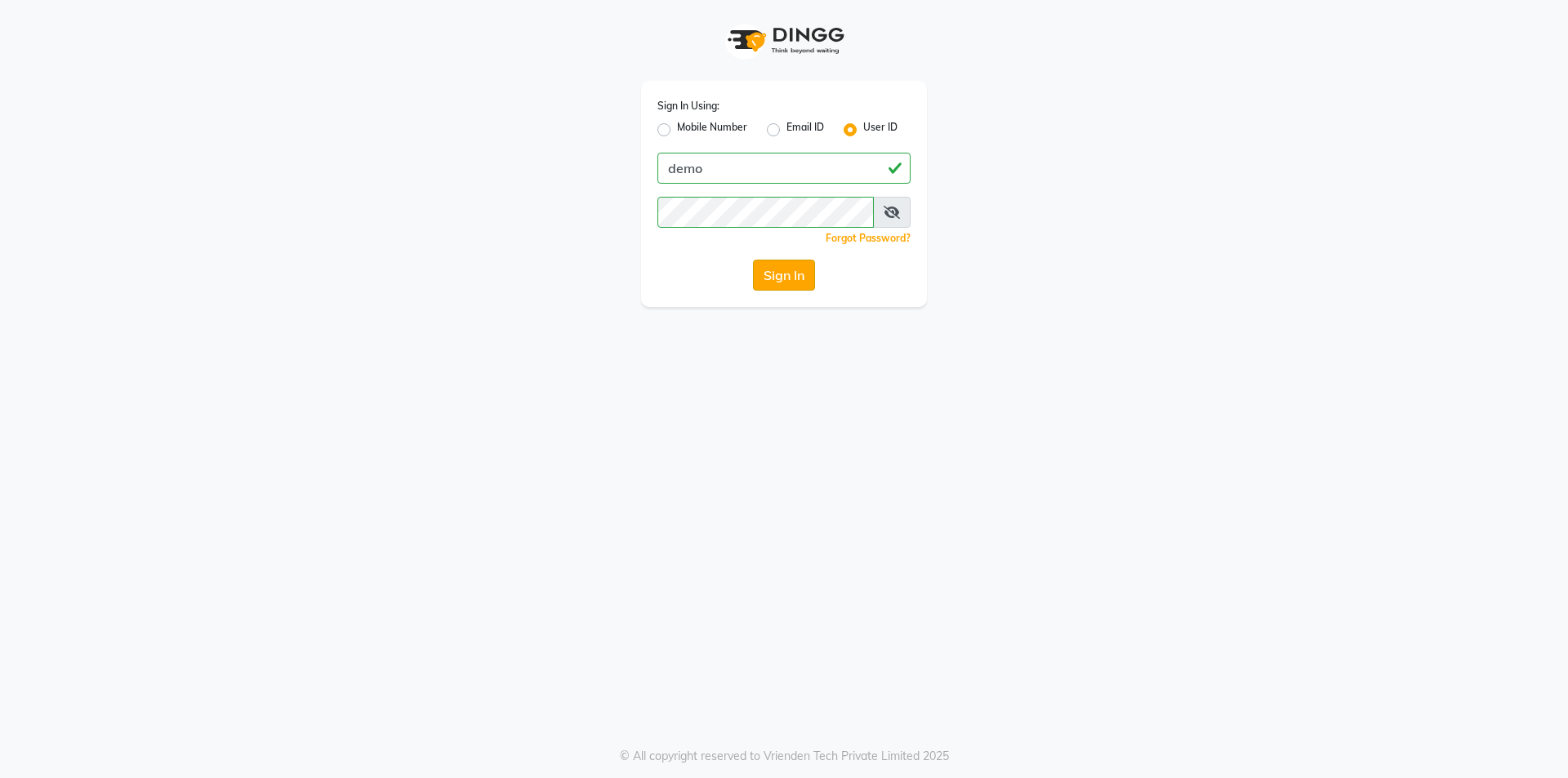
click at [773, 275] on button "Sign In" at bounding box center [784, 276] width 62 height 31
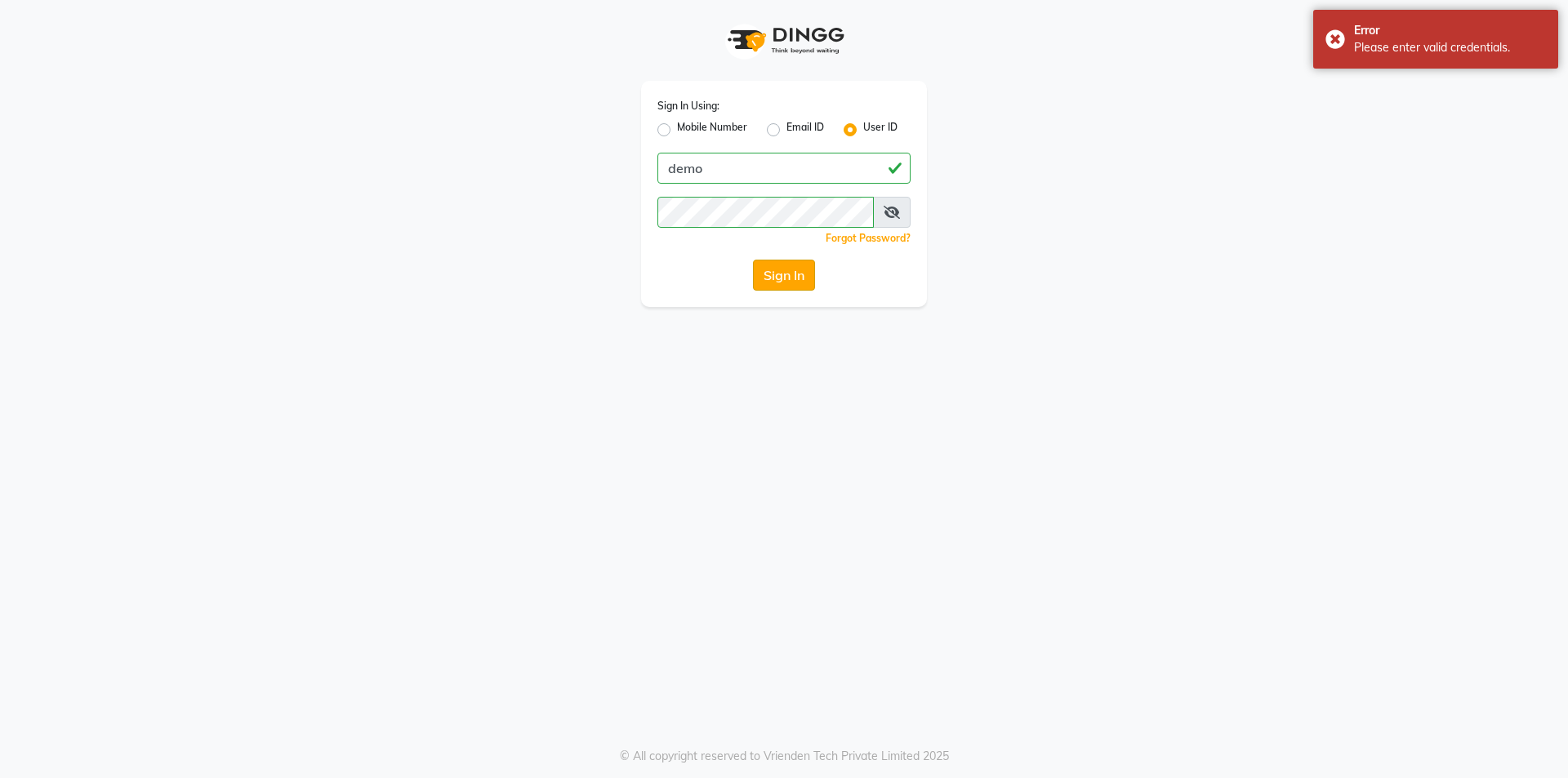
click at [781, 279] on button "Sign In" at bounding box center [784, 276] width 62 height 31
click at [1381, 41] on div "Please enter valid credentials." at bounding box center [1450, 48] width 192 height 17
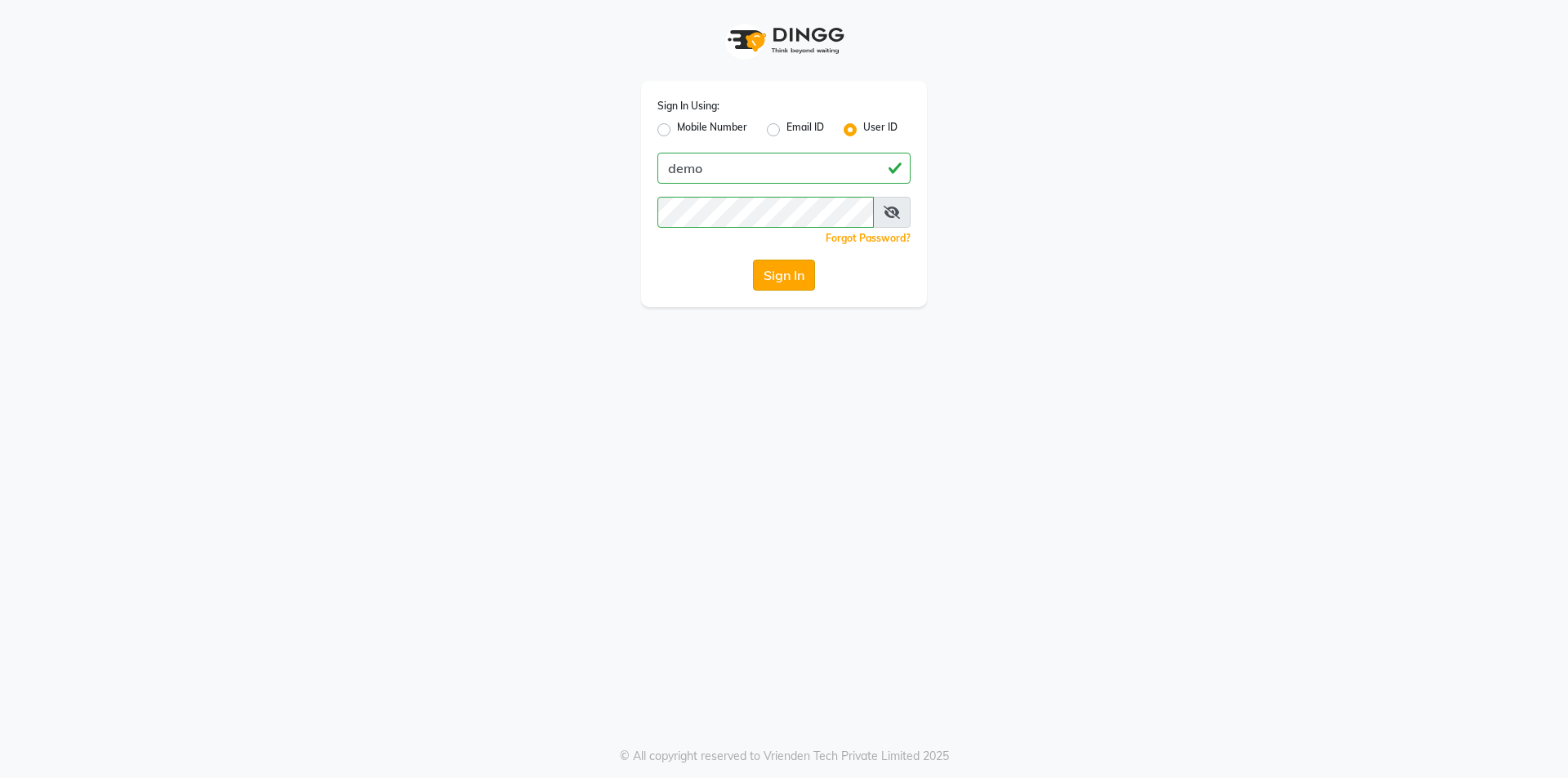
click at [791, 284] on button "Sign In" at bounding box center [784, 276] width 62 height 31
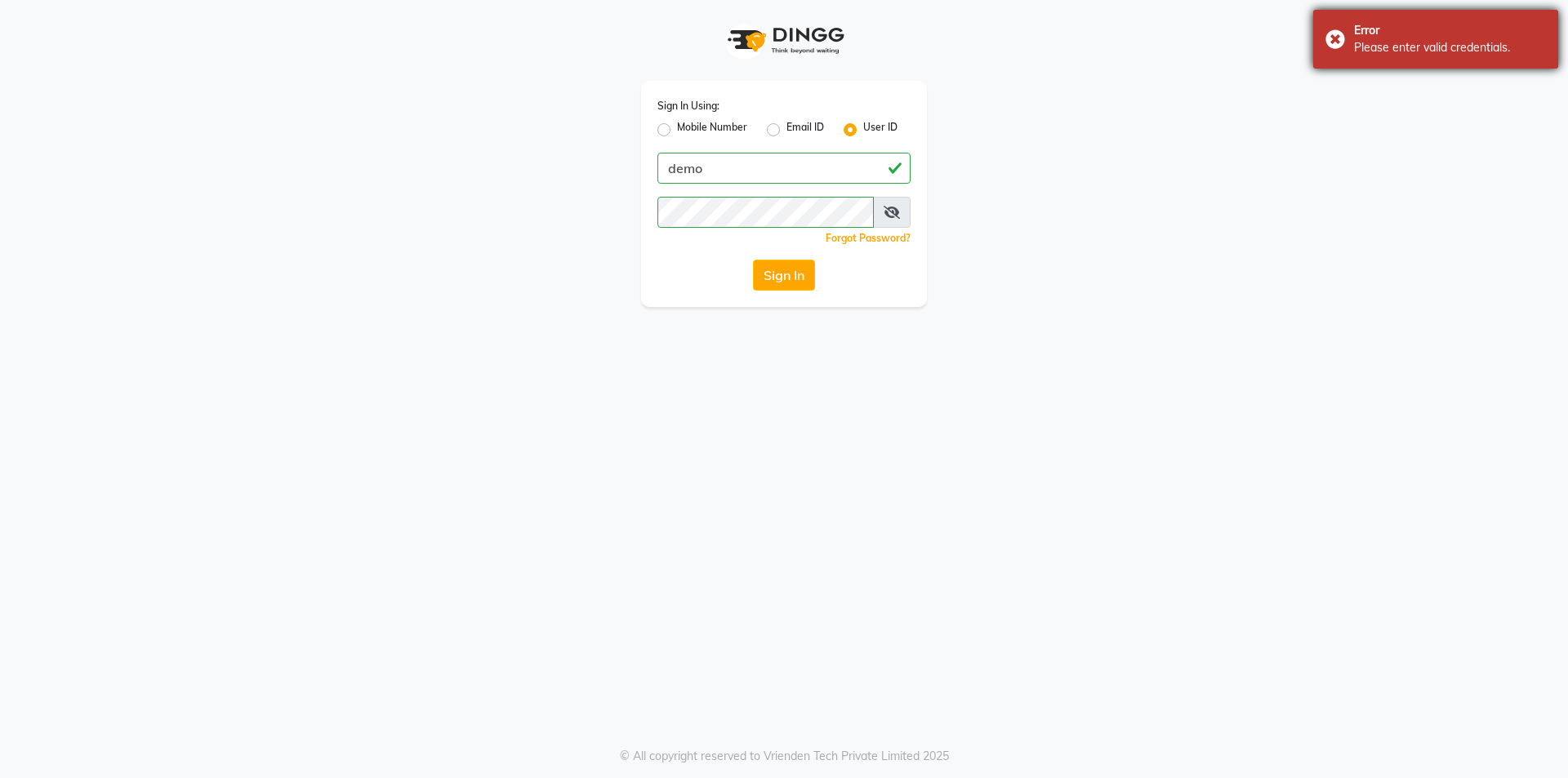
click at [1379, 51] on div "Please enter valid credentials." at bounding box center [1450, 48] width 192 height 17
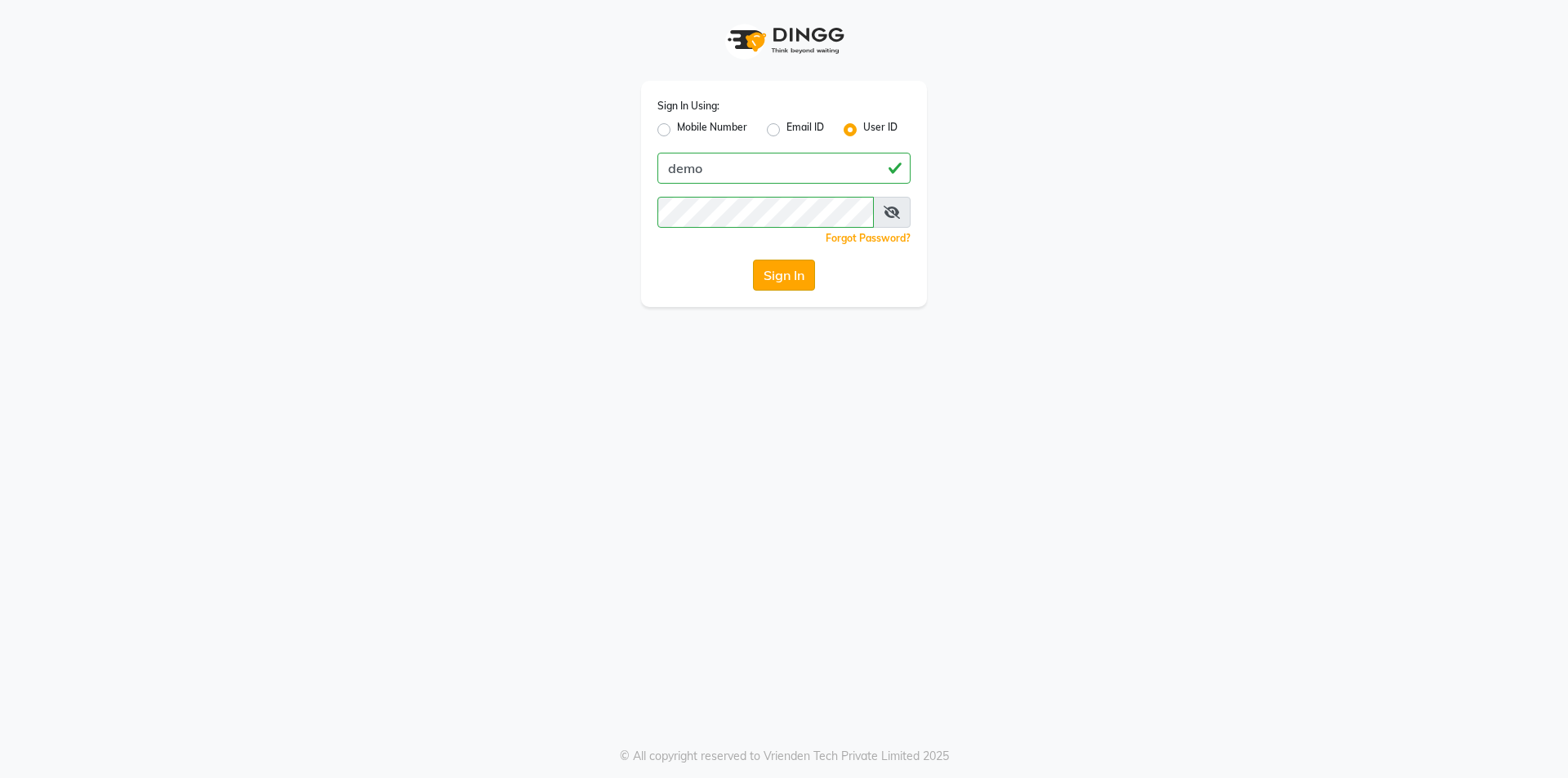
click at [776, 268] on button "Sign In" at bounding box center [784, 276] width 62 height 31
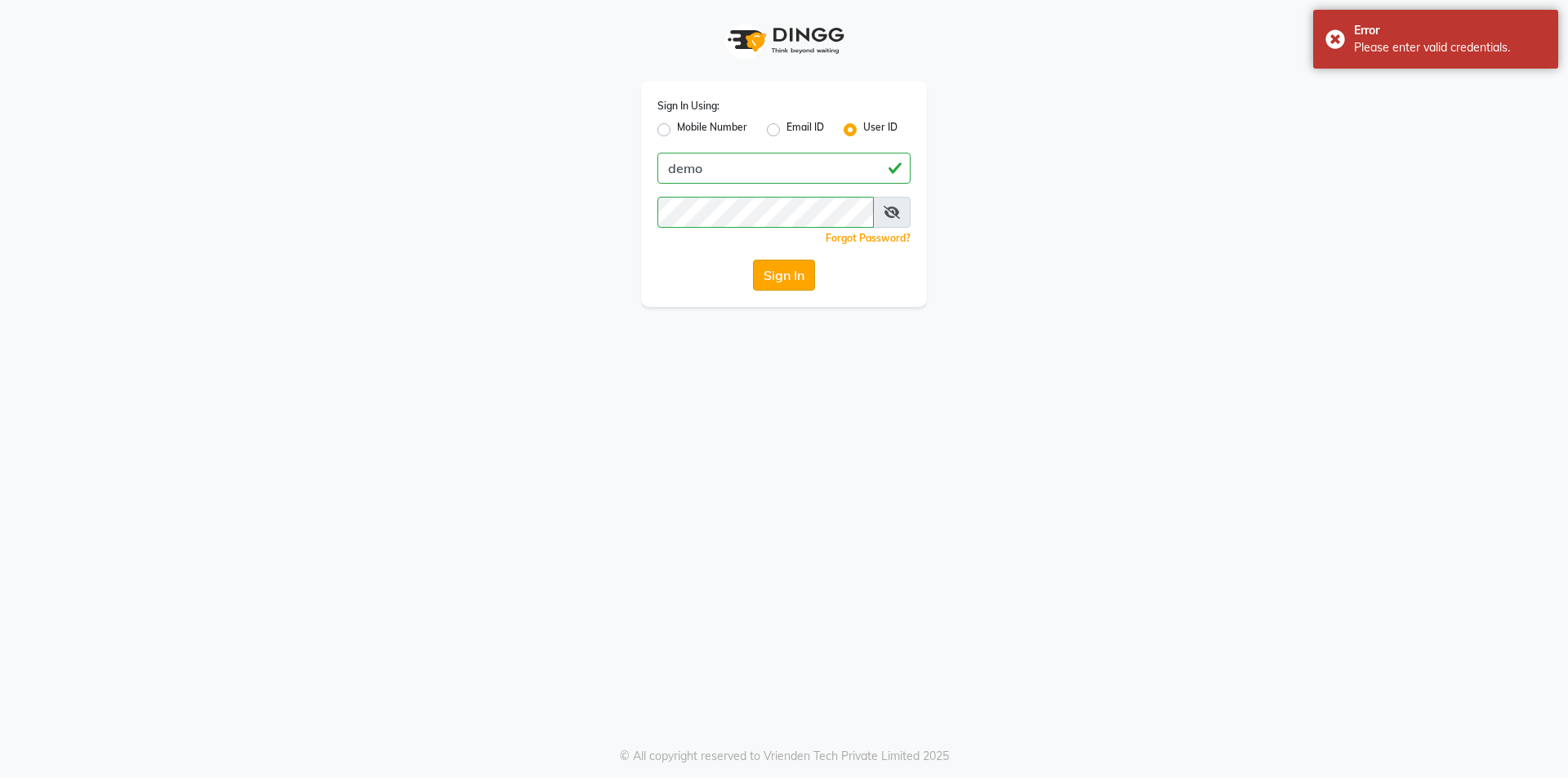
click at [777, 266] on button "Sign In" at bounding box center [784, 276] width 62 height 31
click at [796, 273] on button "Sign In" at bounding box center [784, 276] width 62 height 31
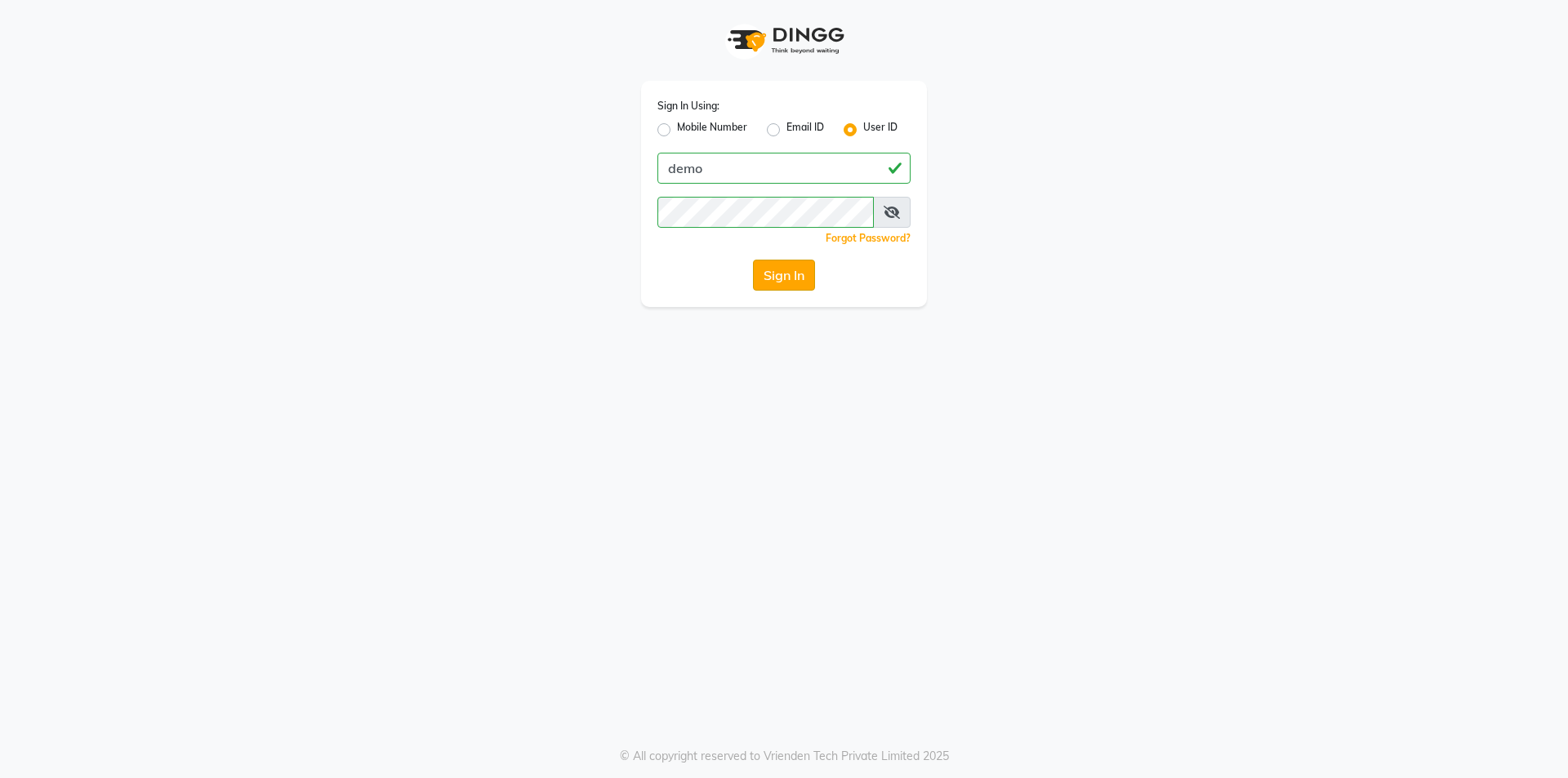
click at [801, 276] on button "Sign In" at bounding box center [784, 276] width 62 height 31
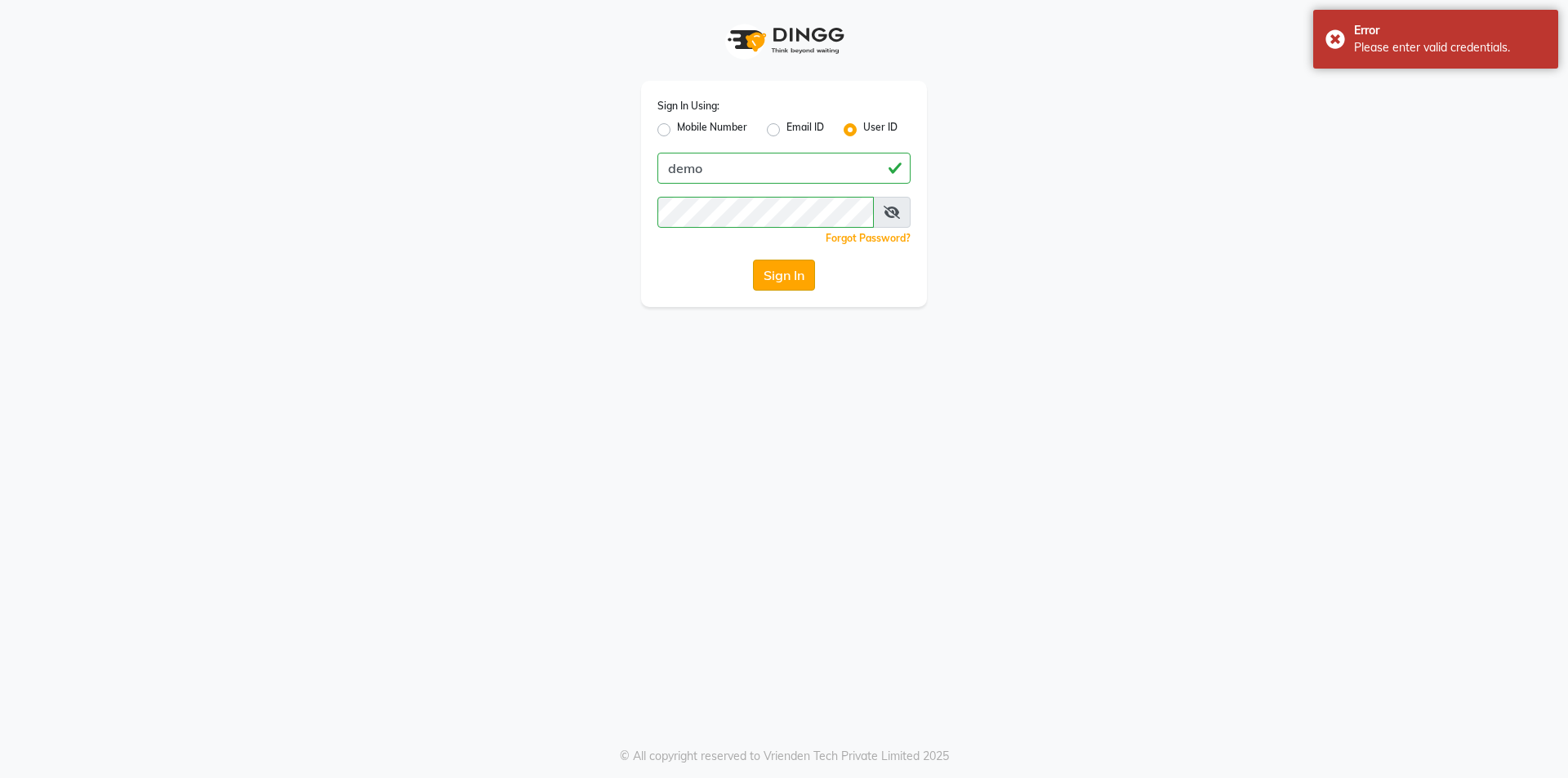
click at [774, 270] on button "Sign In" at bounding box center [784, 276] width 62 height 31
click at [767, 276] on button "Sign In" at bounding box center [784, 276] width 62 height 31
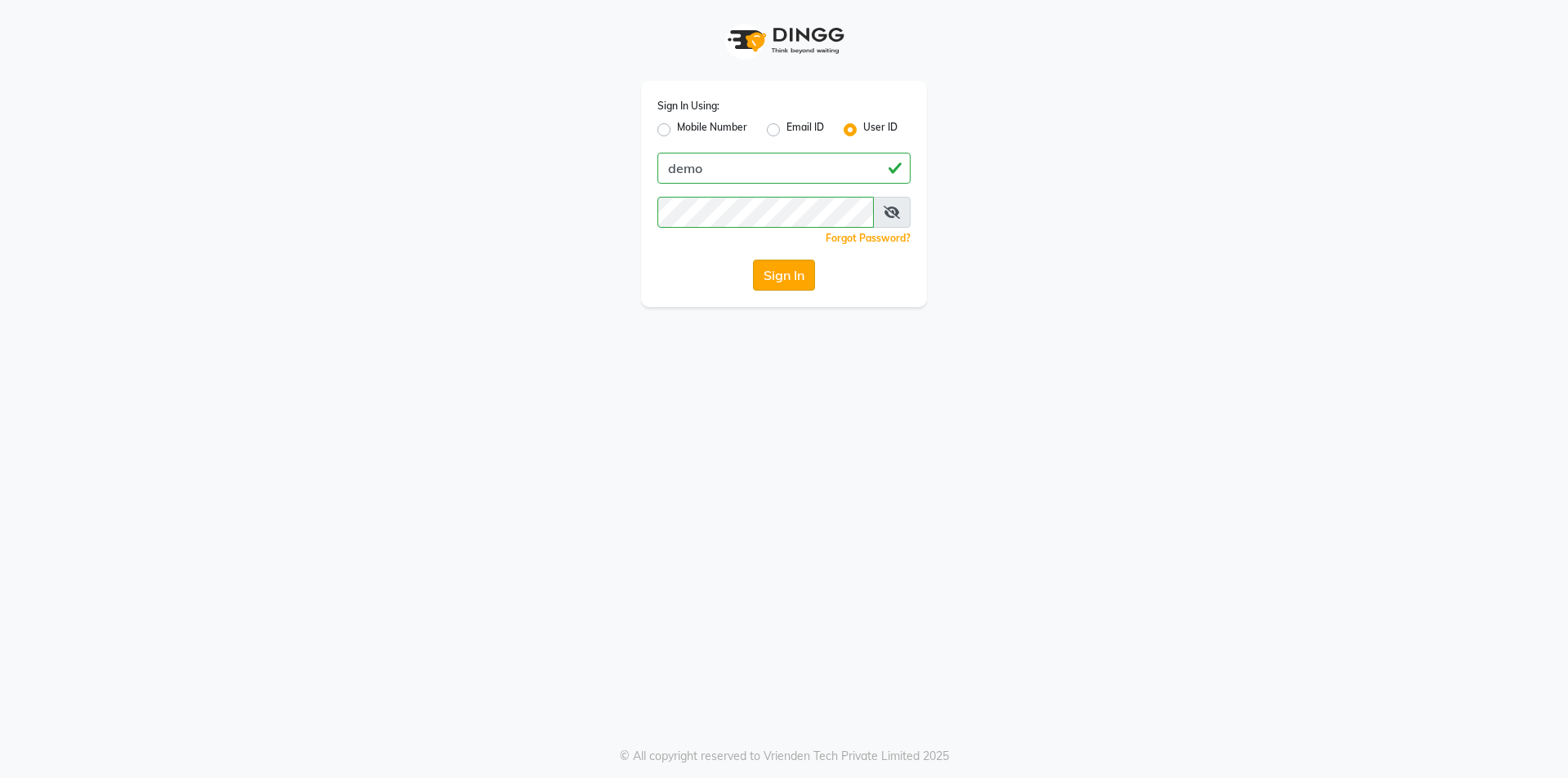
click at [784, 275] on button "Sign In" at bounding box center [784, 276] width 62 height 31
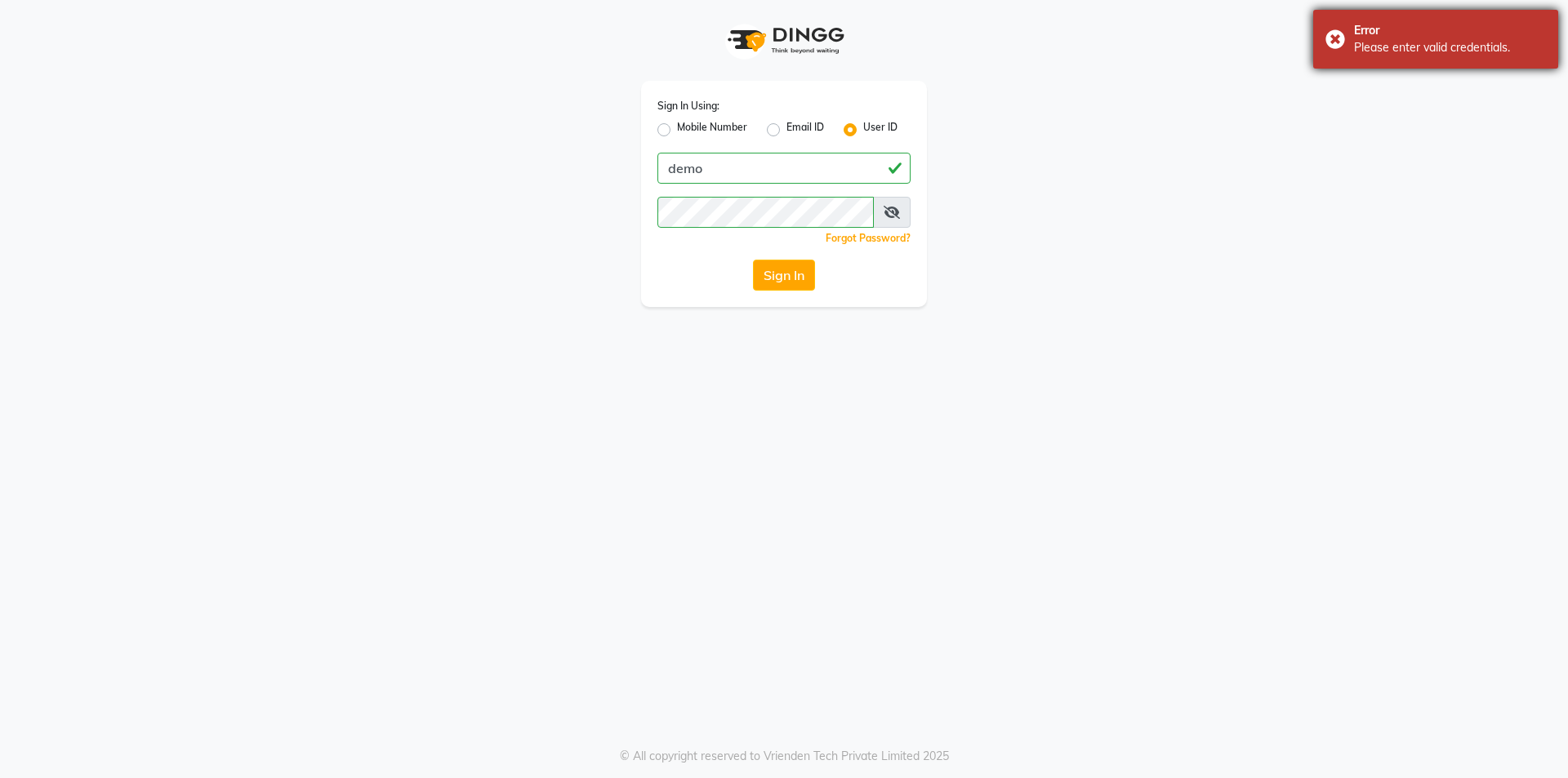
click at [1411, 50] on div "Please enter valid credentials." at bounding box center [1450, 48] width 192 height 17
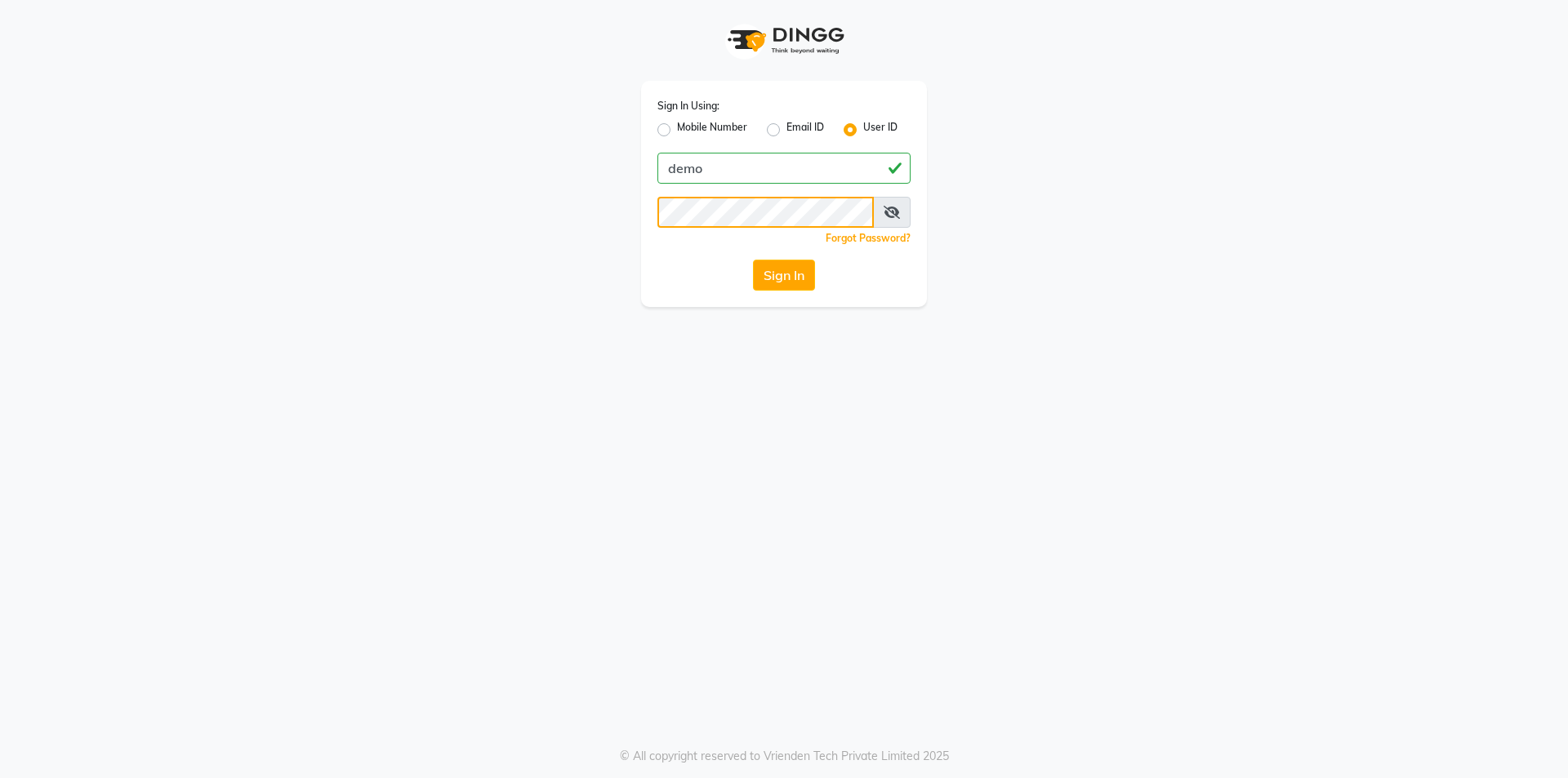
click at [753, 260] on button "Sign In" at bounding box center [784, 276] width 62 height 31
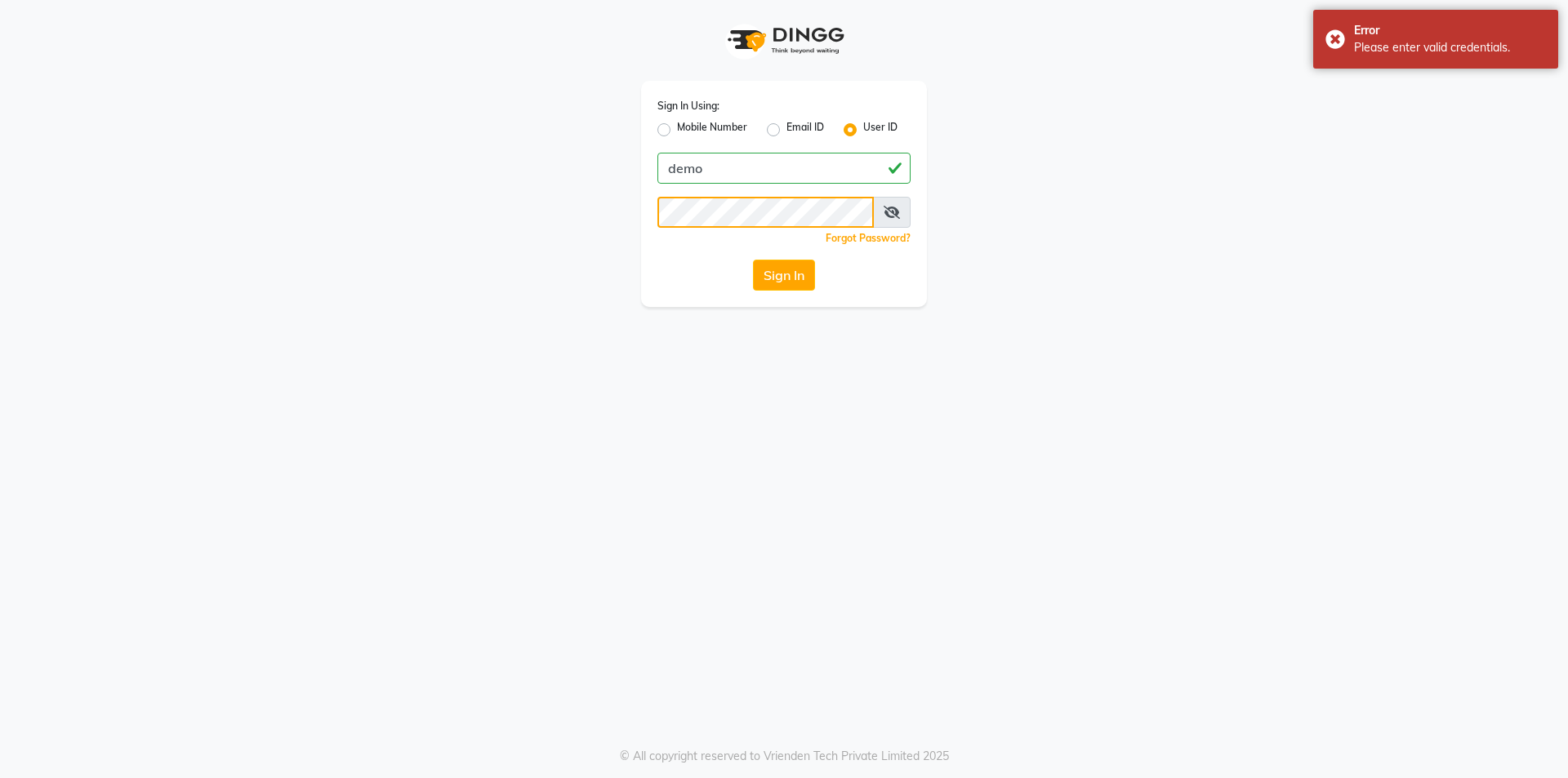
click at [753, 260] on button "Sign In" at bounding box center [784, 276] width 62 height 31
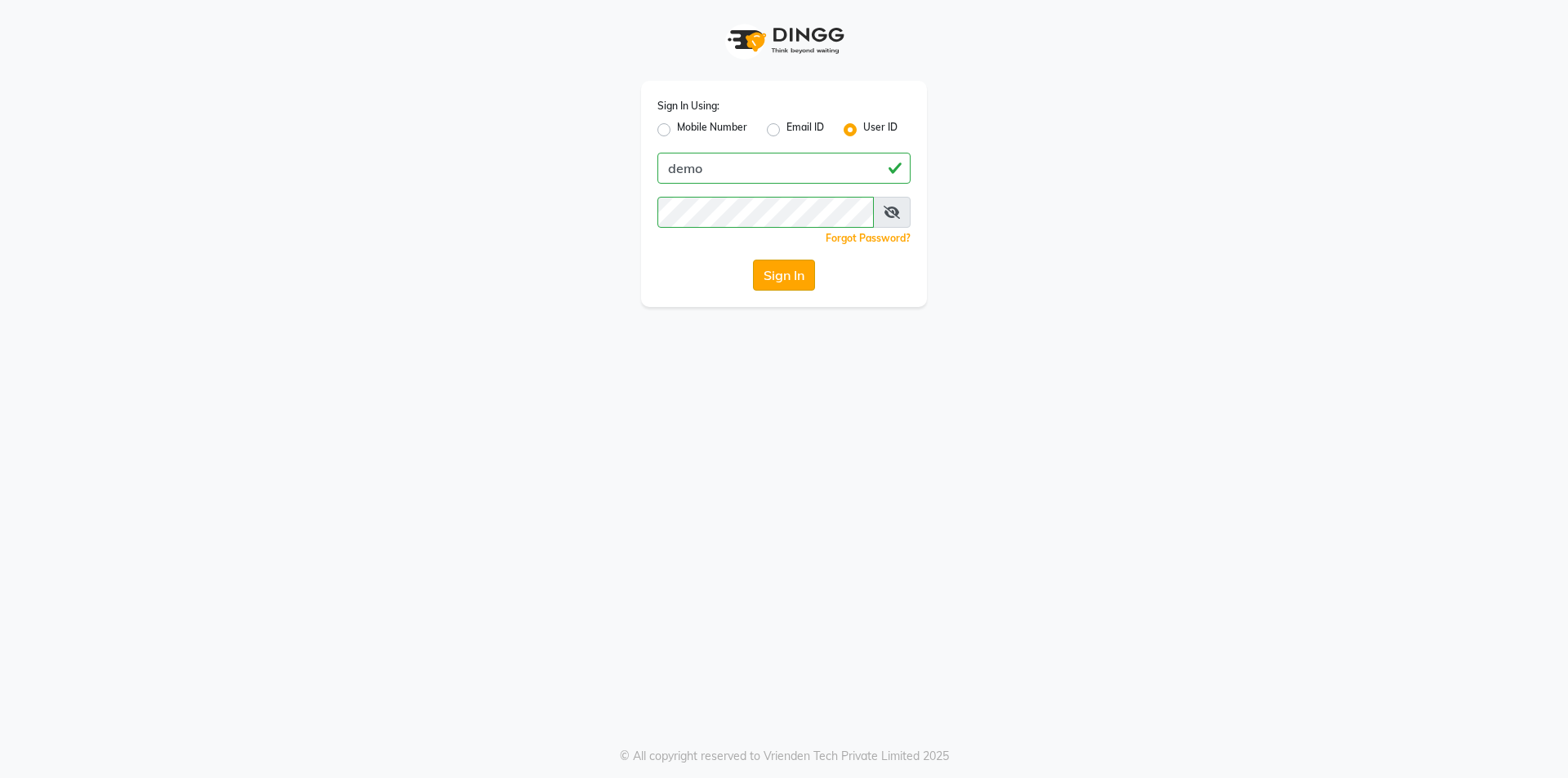
click at [784, 274] on button "Sign In" at bounding box center [784, 276] width 62 height 31
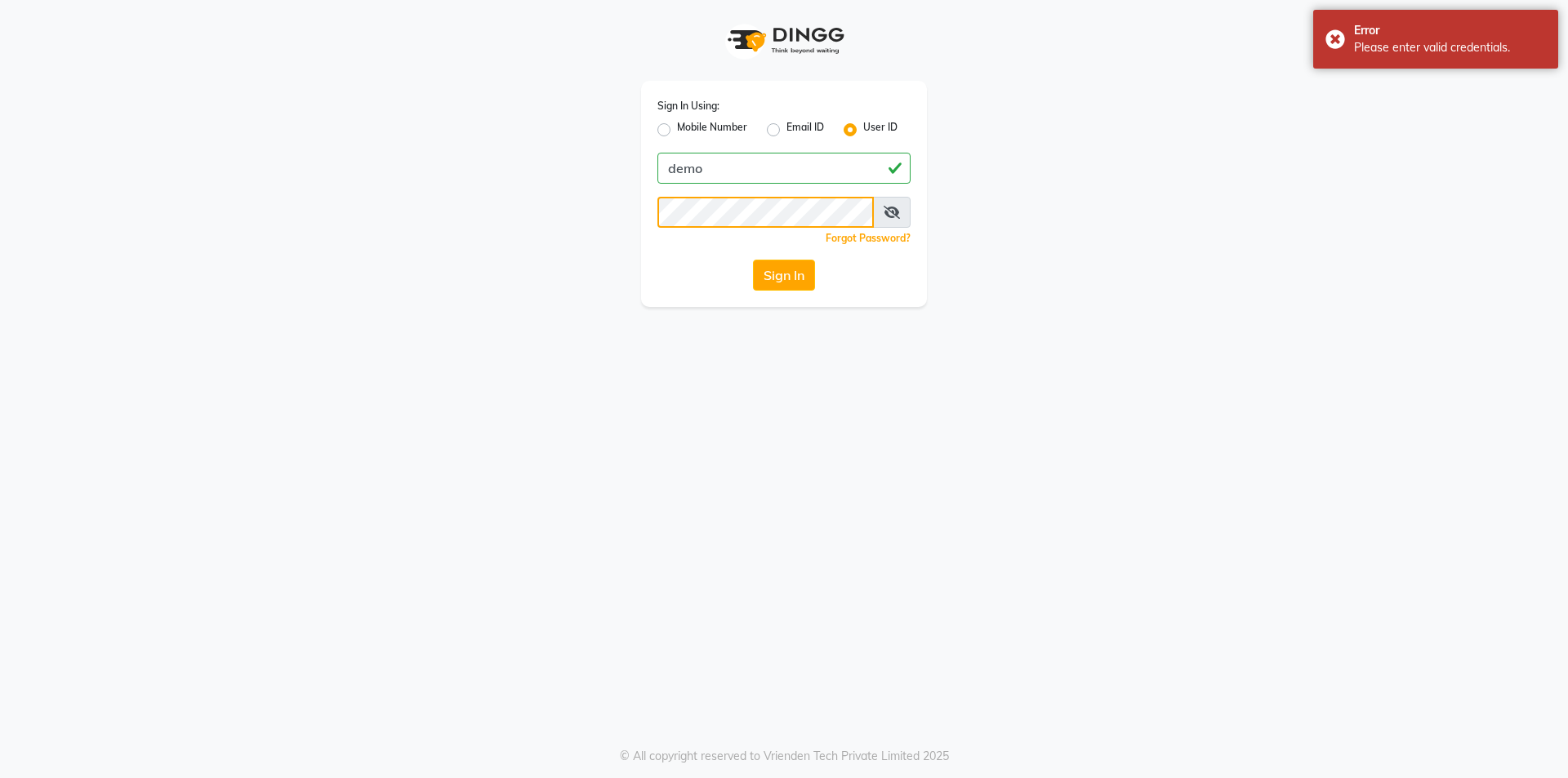
click at [753, 260] on button "Sign In" at bounding box center [784, 276] width 62 height 31
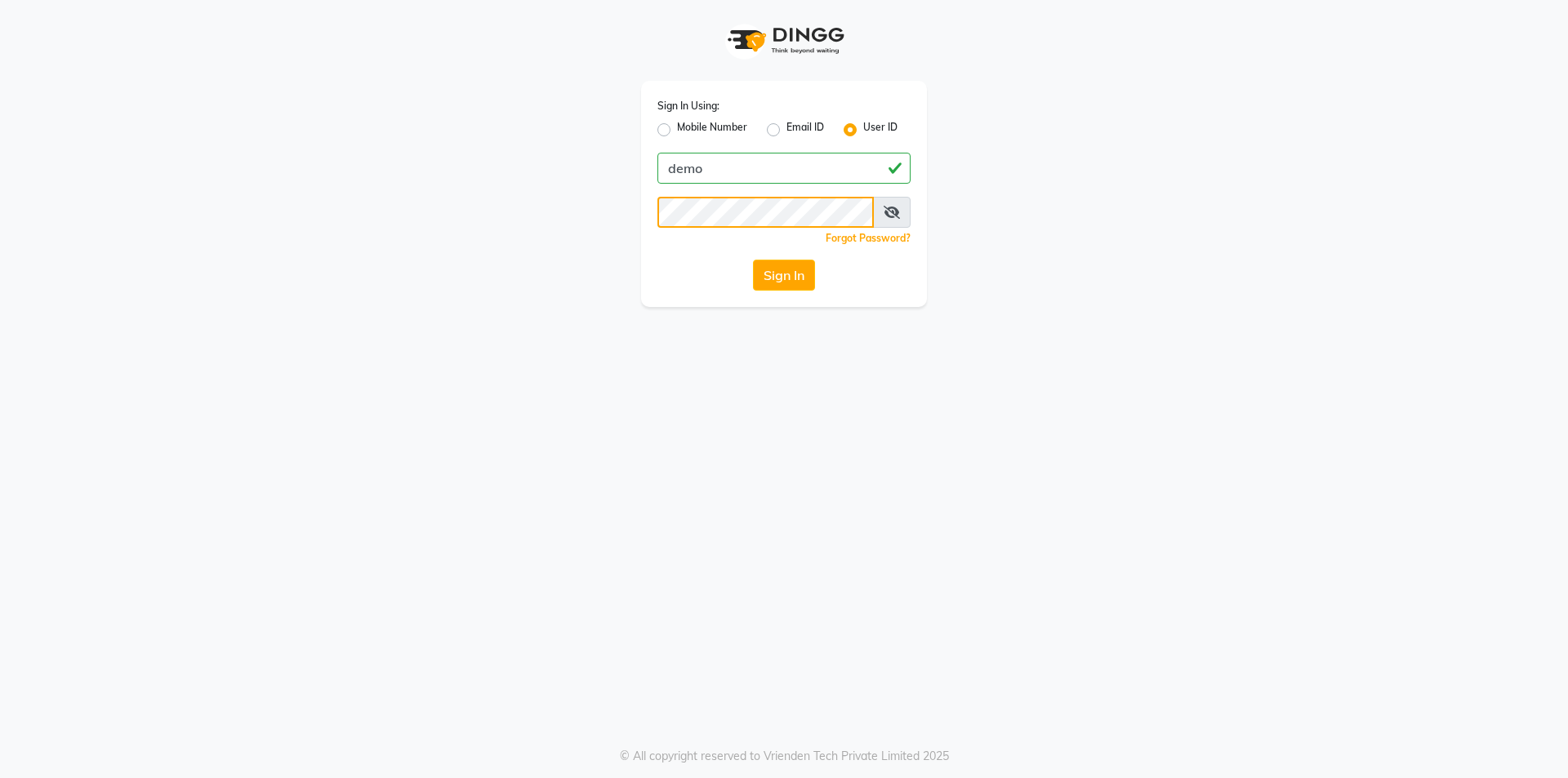
click at [753, 260] on button "Sign In" at bounding box center [784, 276] width 62 height 31
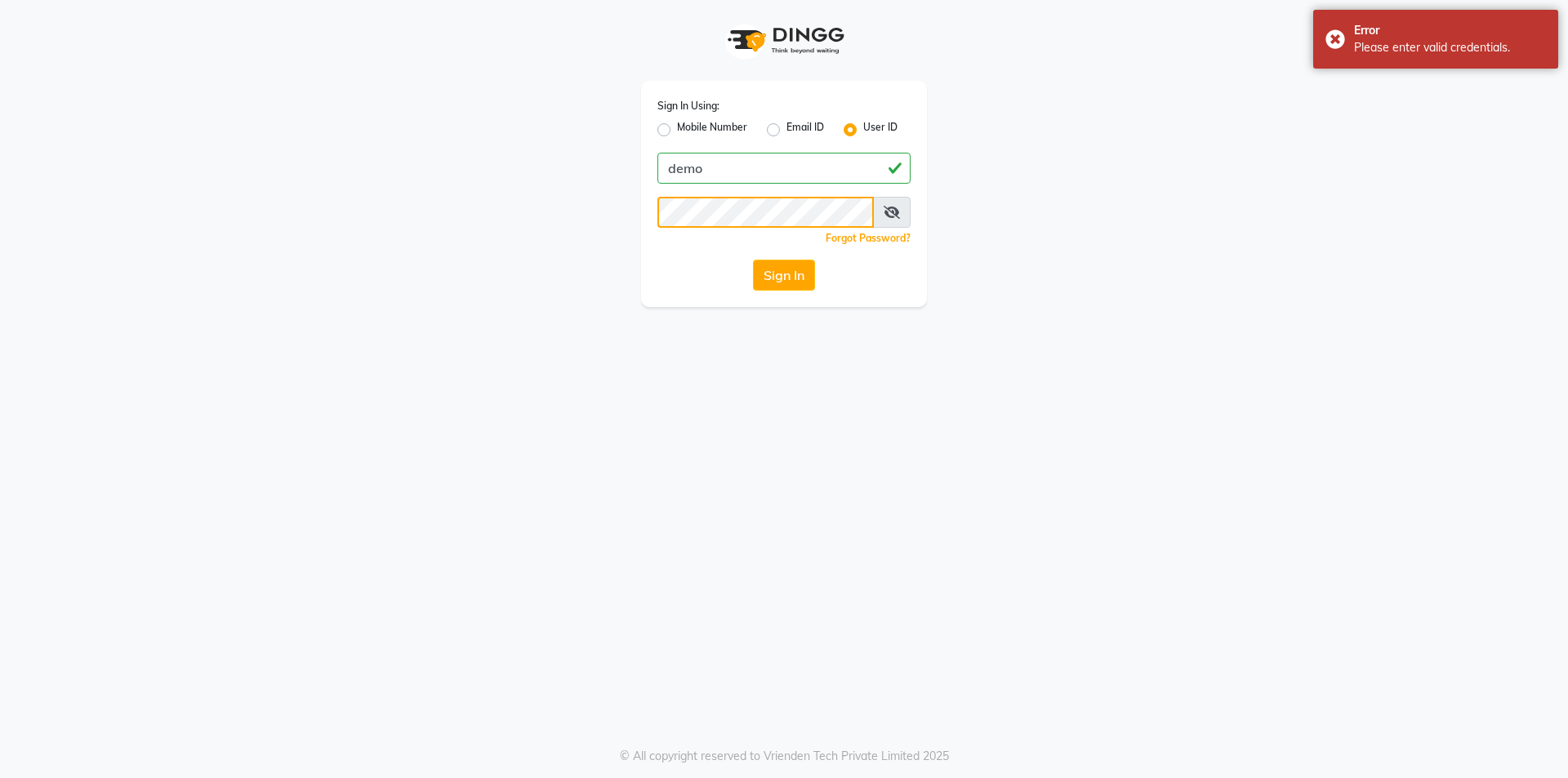
click at [753, 260] on button "Sign In" at bounding box center [784, 276] width 62 height 31
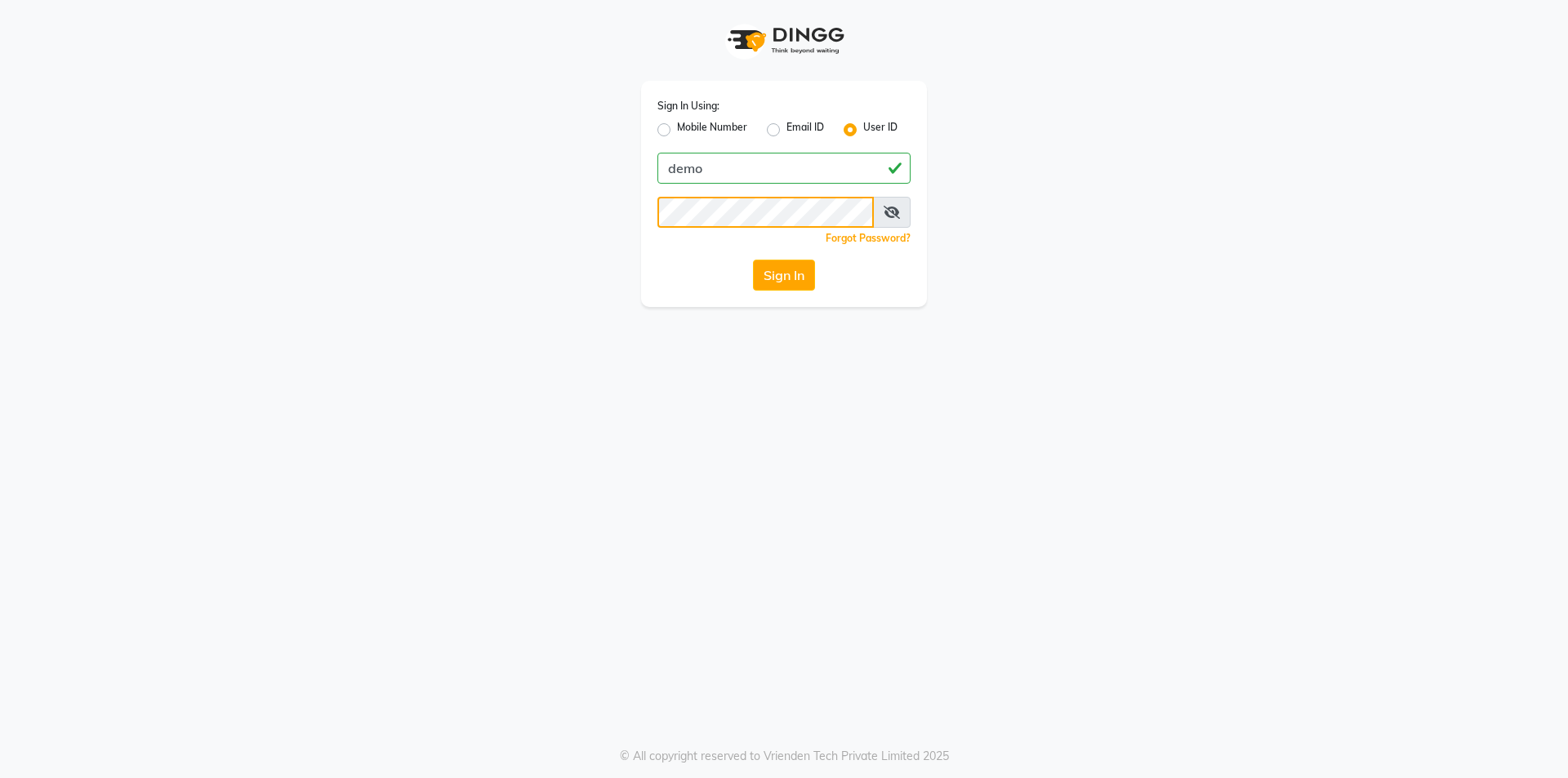
click at [753, 260] on button "Sign In" at bounding box center [784, 276] width 62 height 31
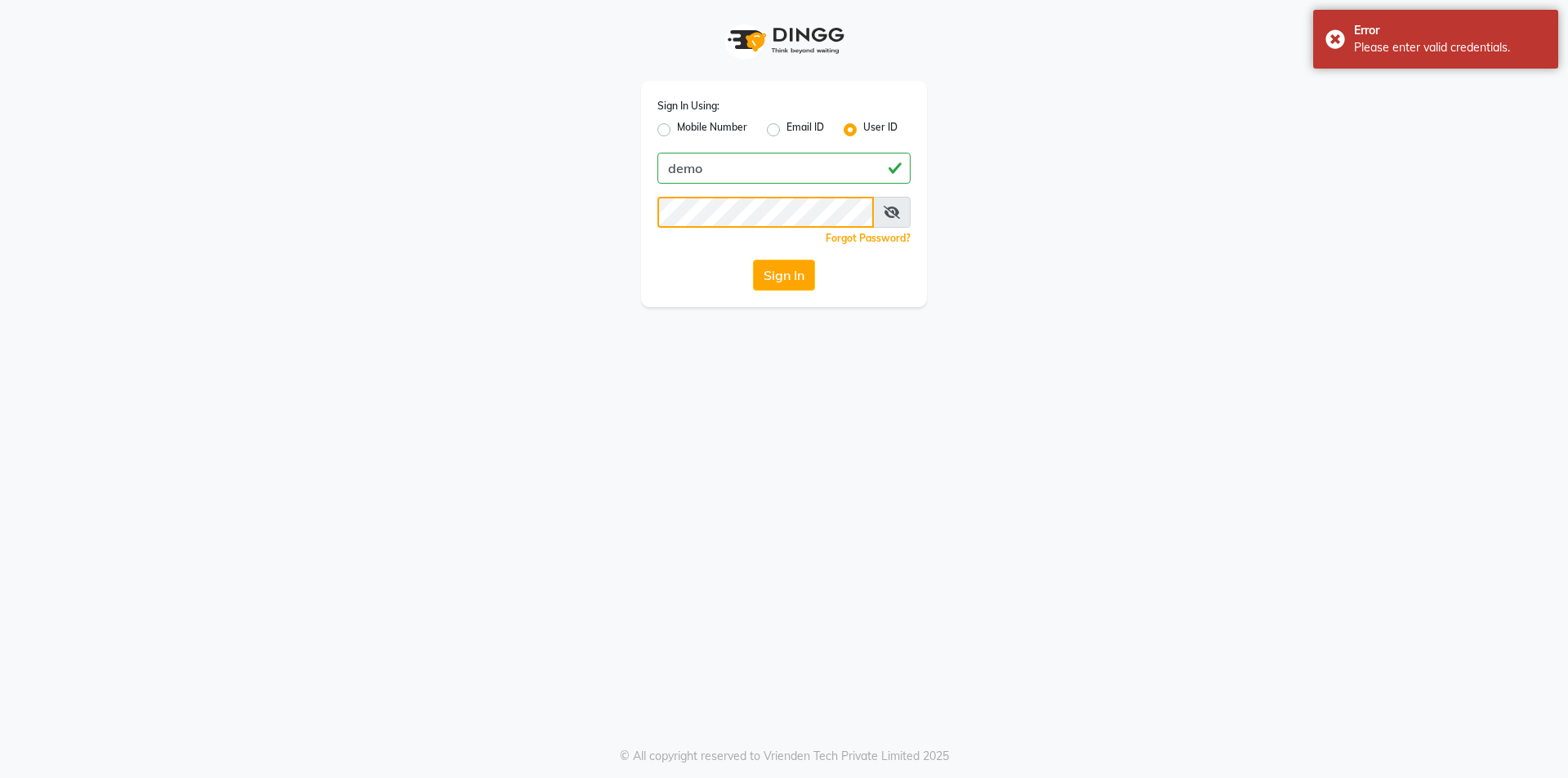
click at [753, 260] on button "Sign In" at bounding box center [784, 276] width 62 height 31
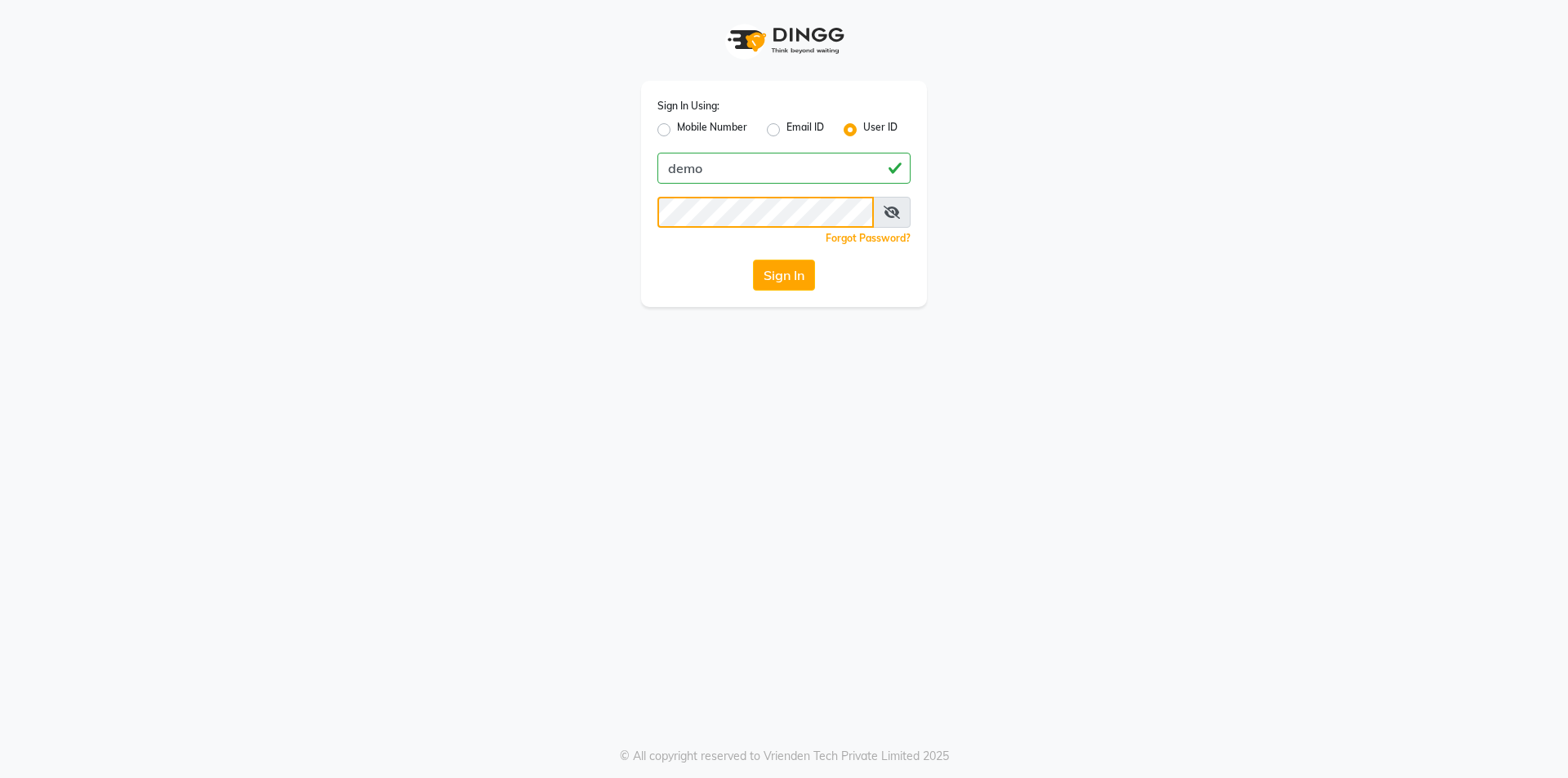
click at [753, 260] on button "Sign In" at bounding box center [784, 276] width 62 height 31
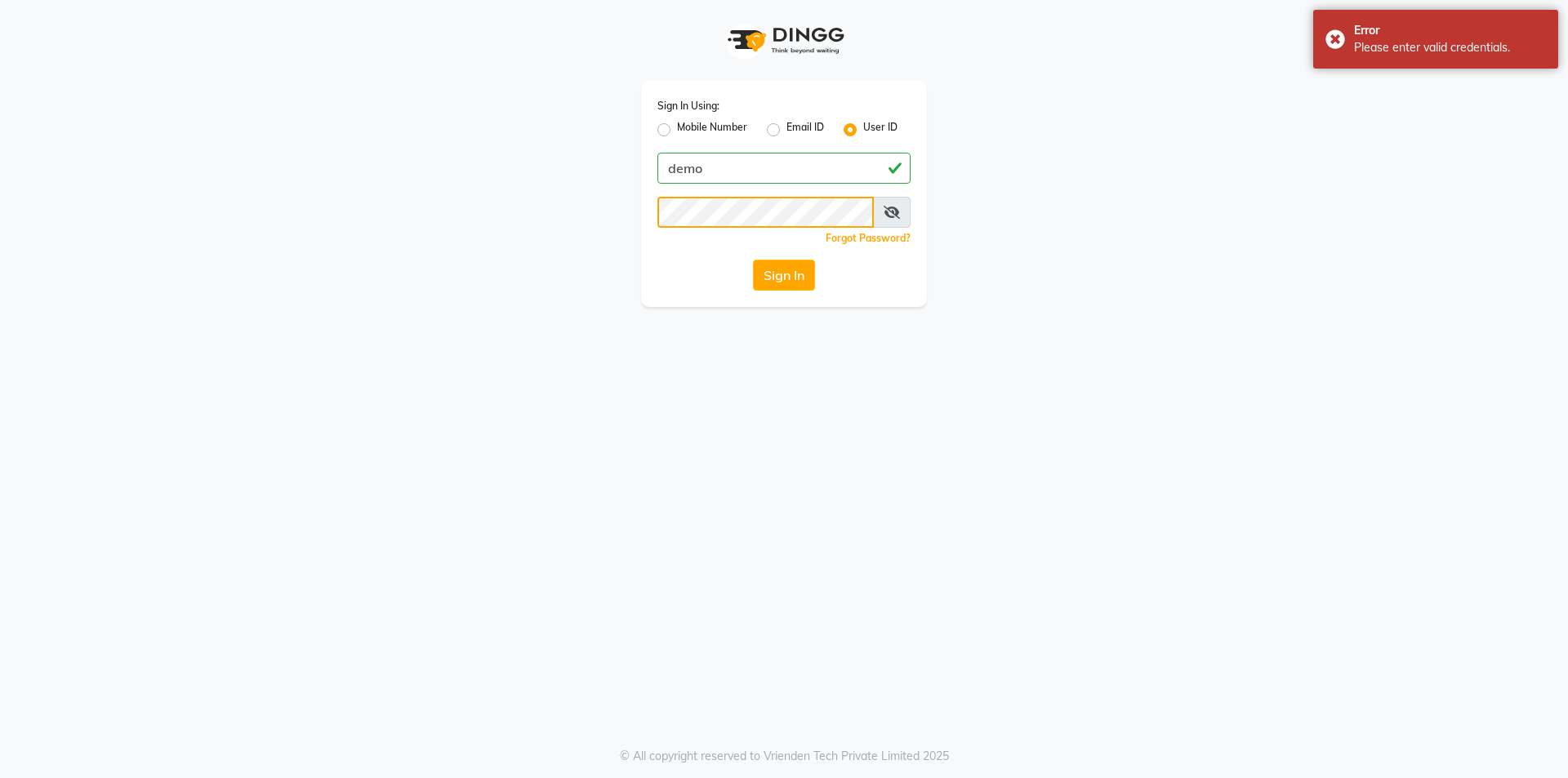
click at [753, 260] on button "Sign In" at bounding box center [784, 276] width 62 height 31
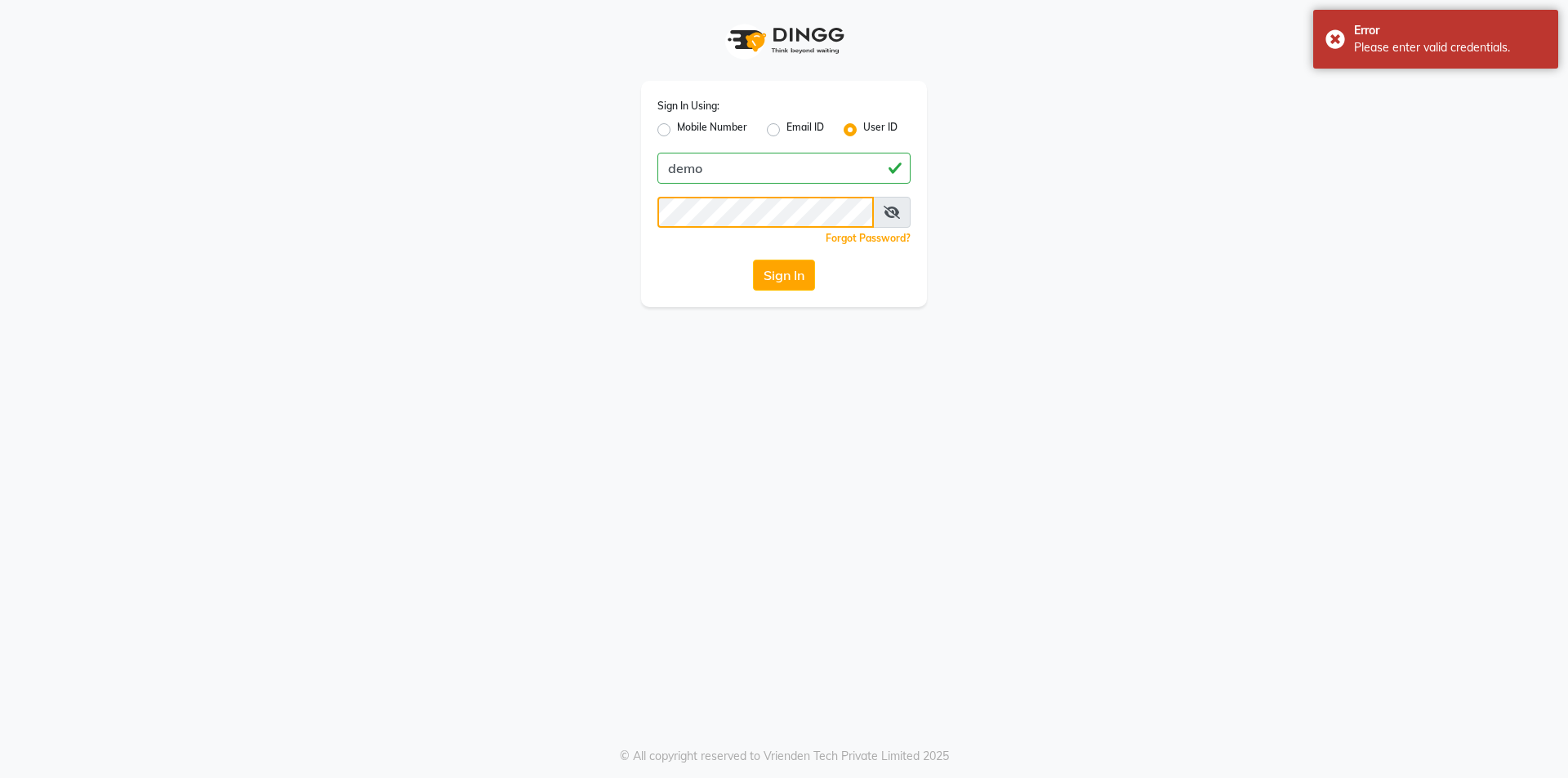
click at [753, 260] on button "Sign In" at bounding box center [784, 276] width 62 height 31
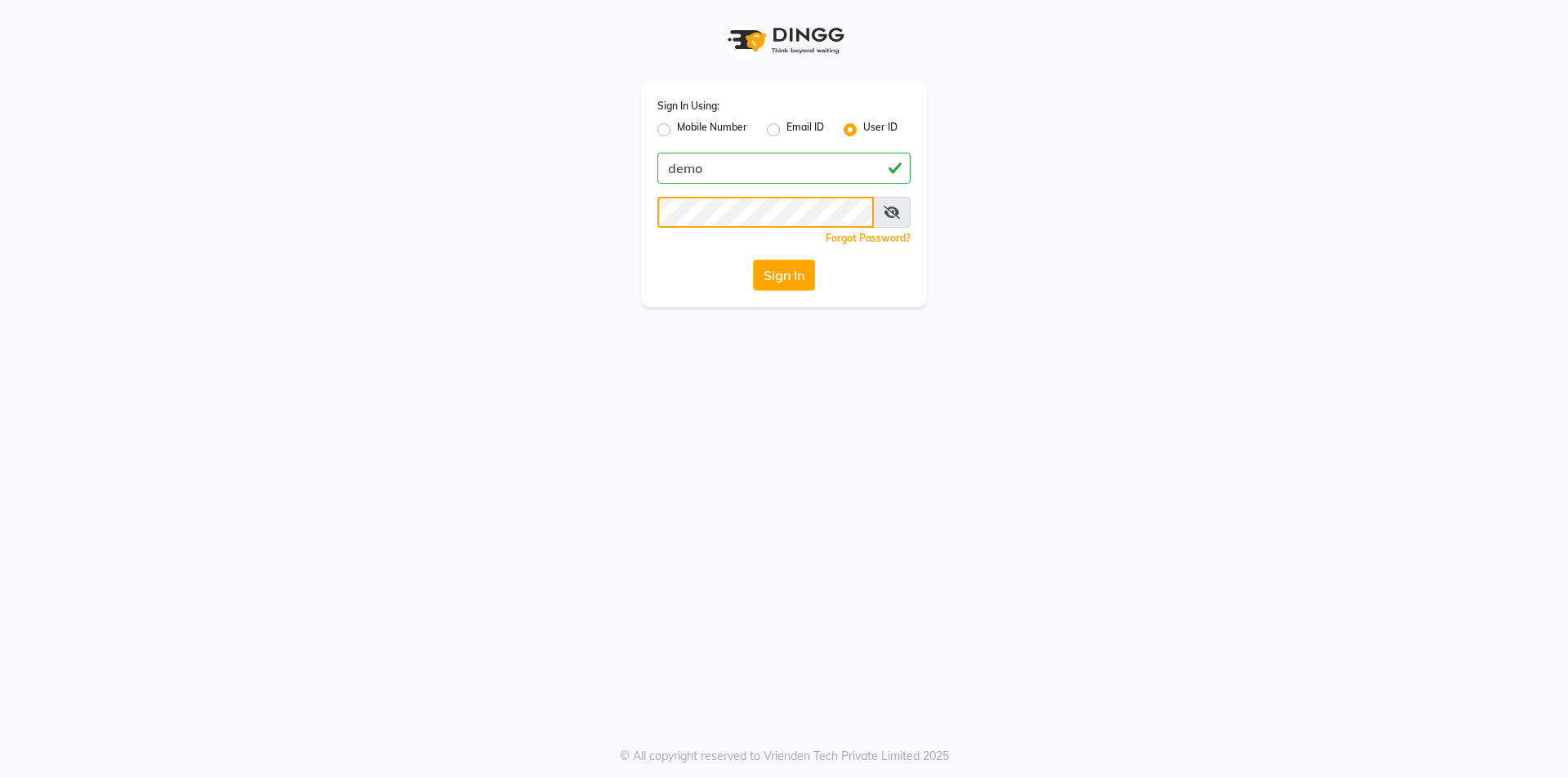
click at [753, 260] on button "Sign In" at bounding box center [784, 276] width 62 height 31
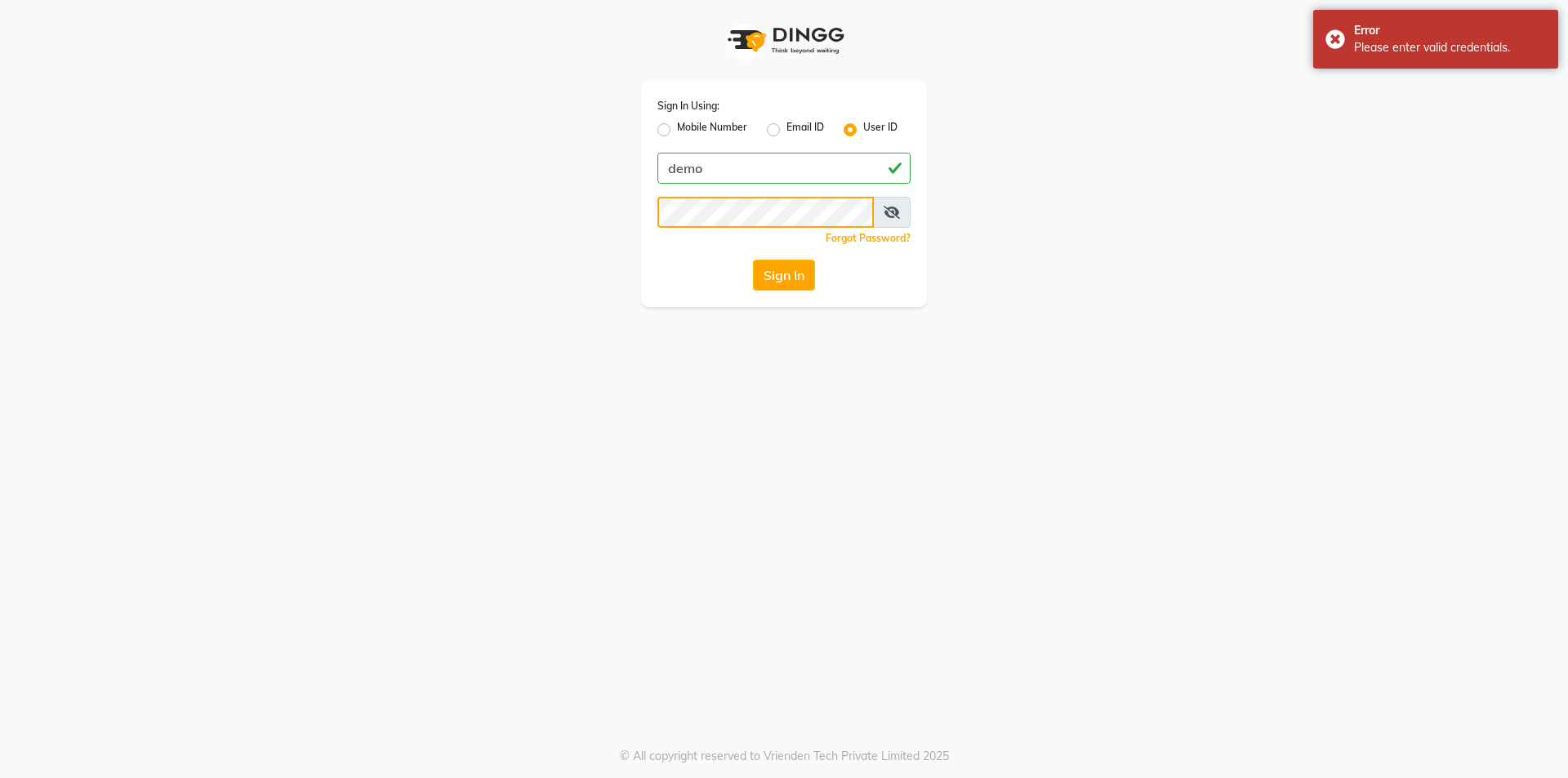
click at [753, 260] on button "Sign In" at bounding box center [784, 276] width 62 height 31
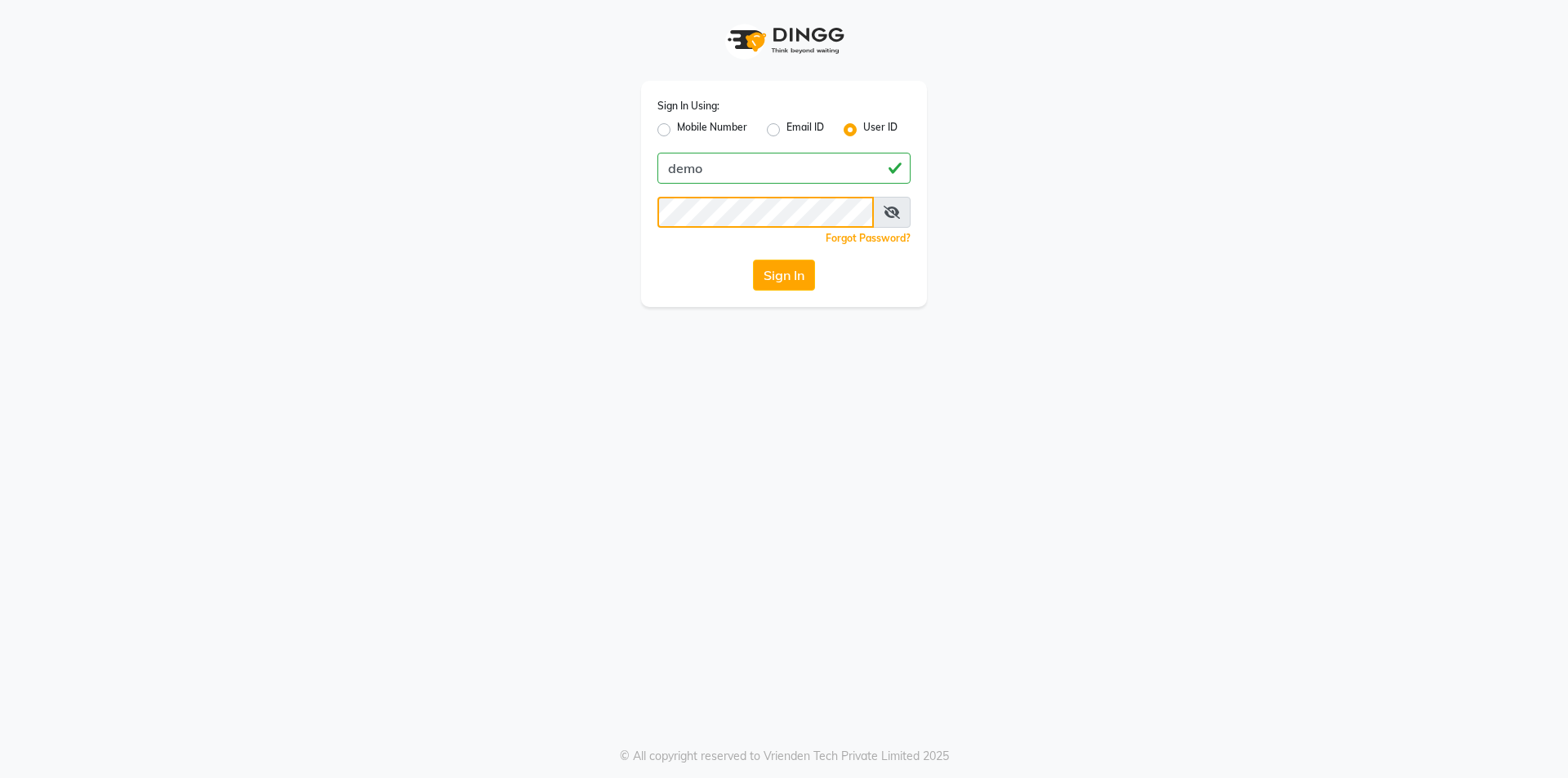
click at [753, 260] on button "Sign In" at bounding box center [784, 276] width 62 height 31
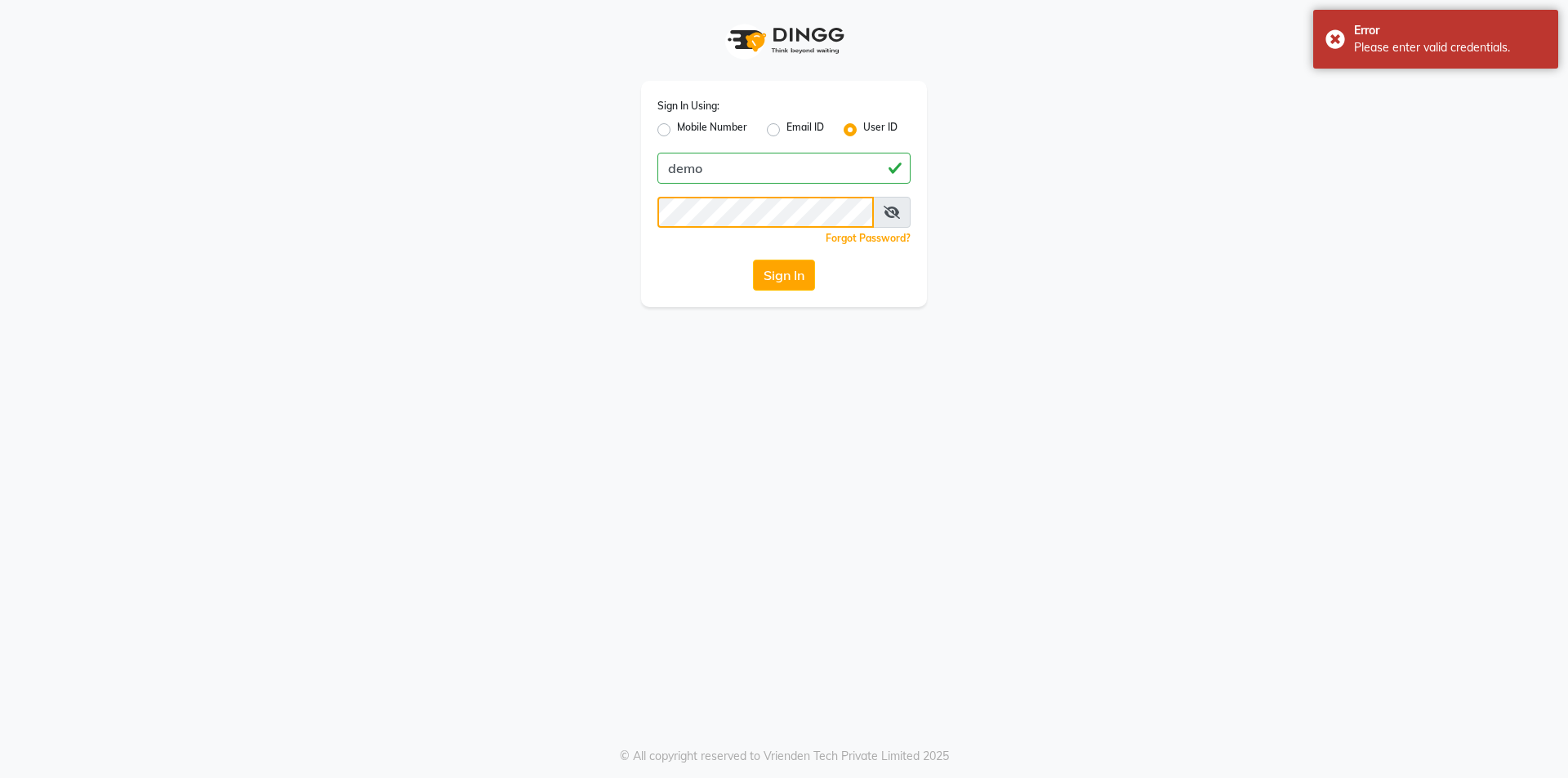
click at [753, 260] on button "Sign In" at bounding box center [784, 276] width 62 height 31
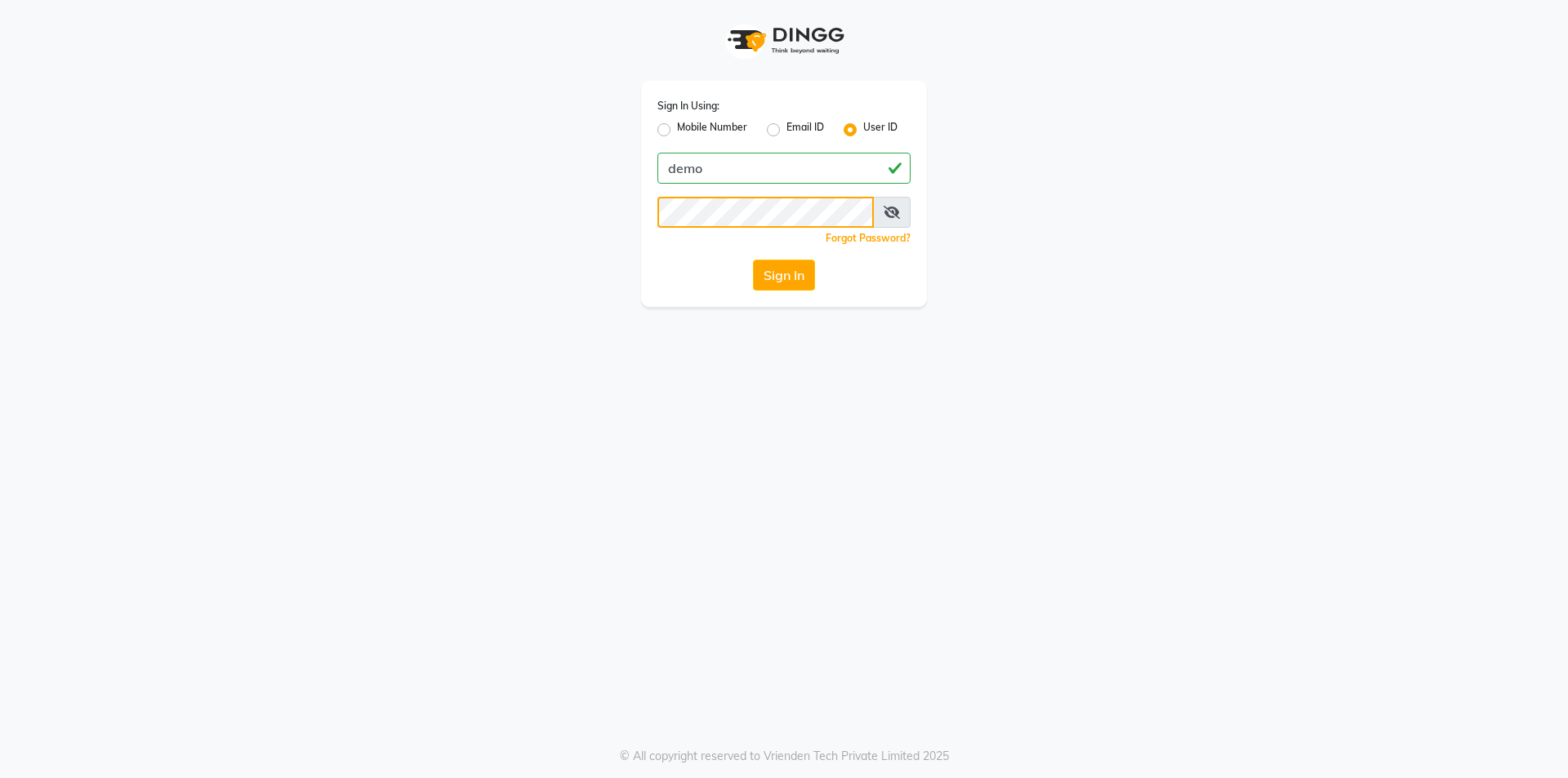
click at [753, 260] on button "Sign In" at bounding box center [784, 276] width 62 height 31
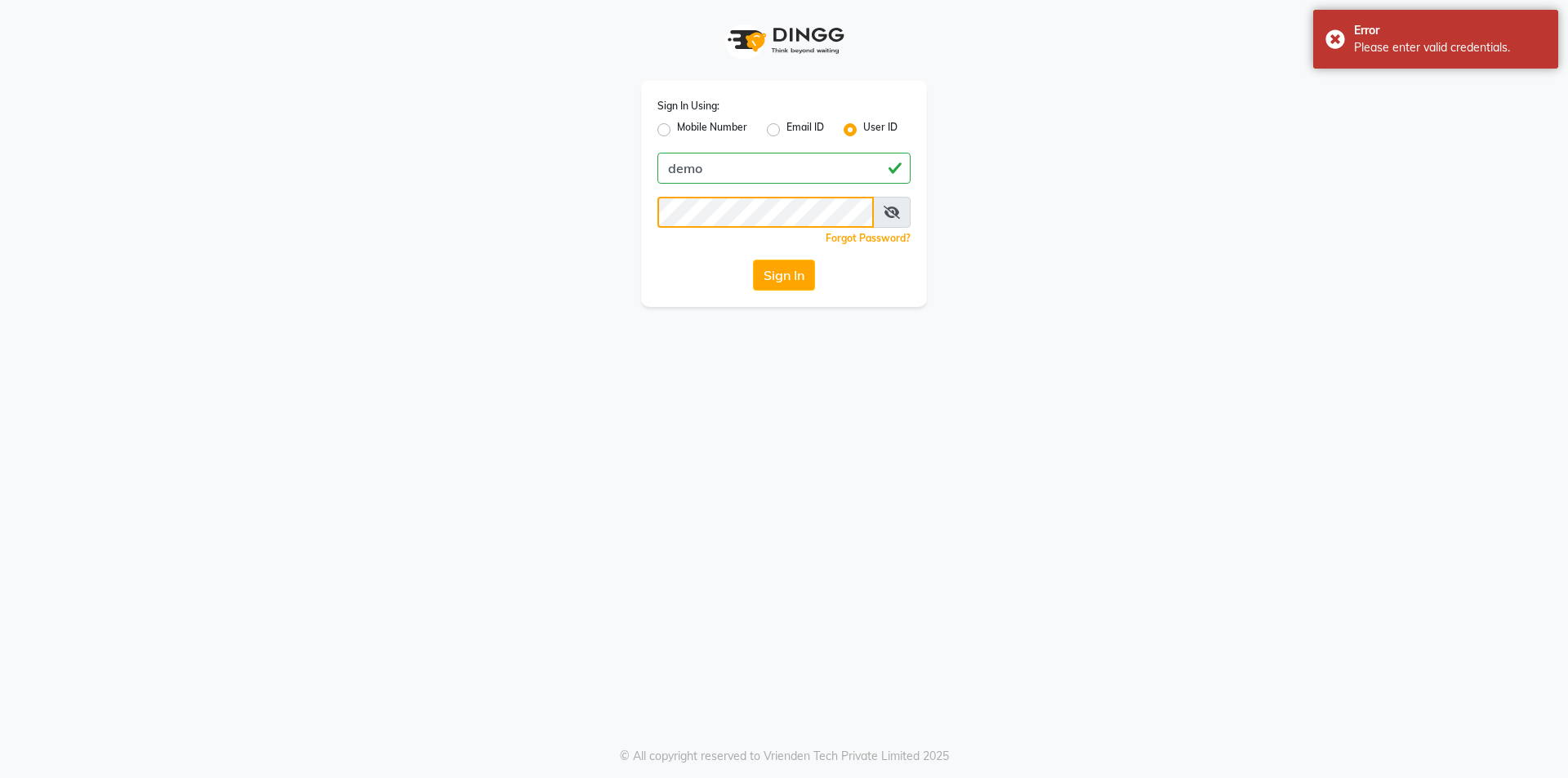
click at [753, 260] on button "Sign In" at bounding box center [784, 276] width 62 height 31
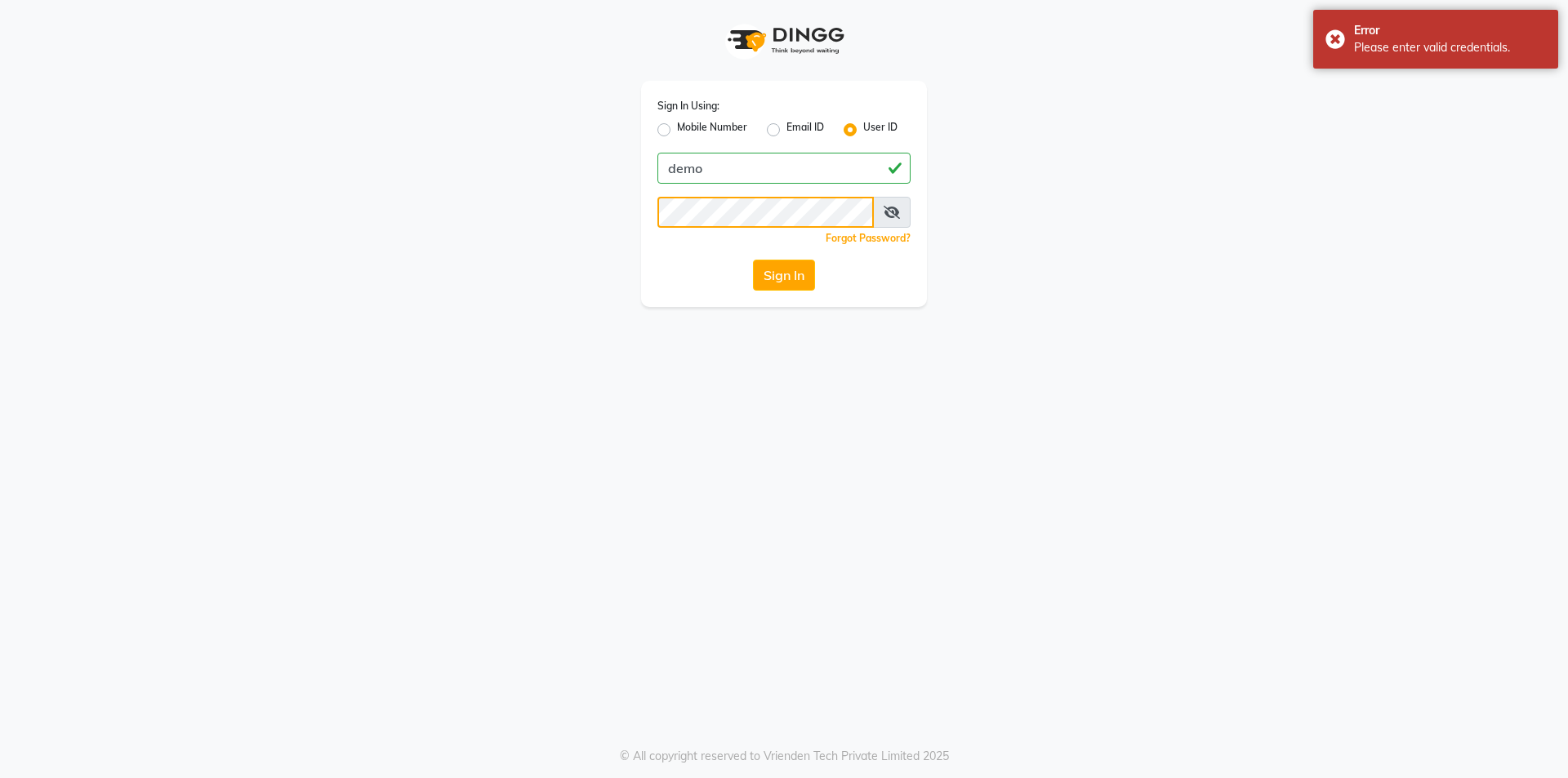
click at [753, 260] on button "Sign In" at bounding box center [784, 276] width 62 height 31
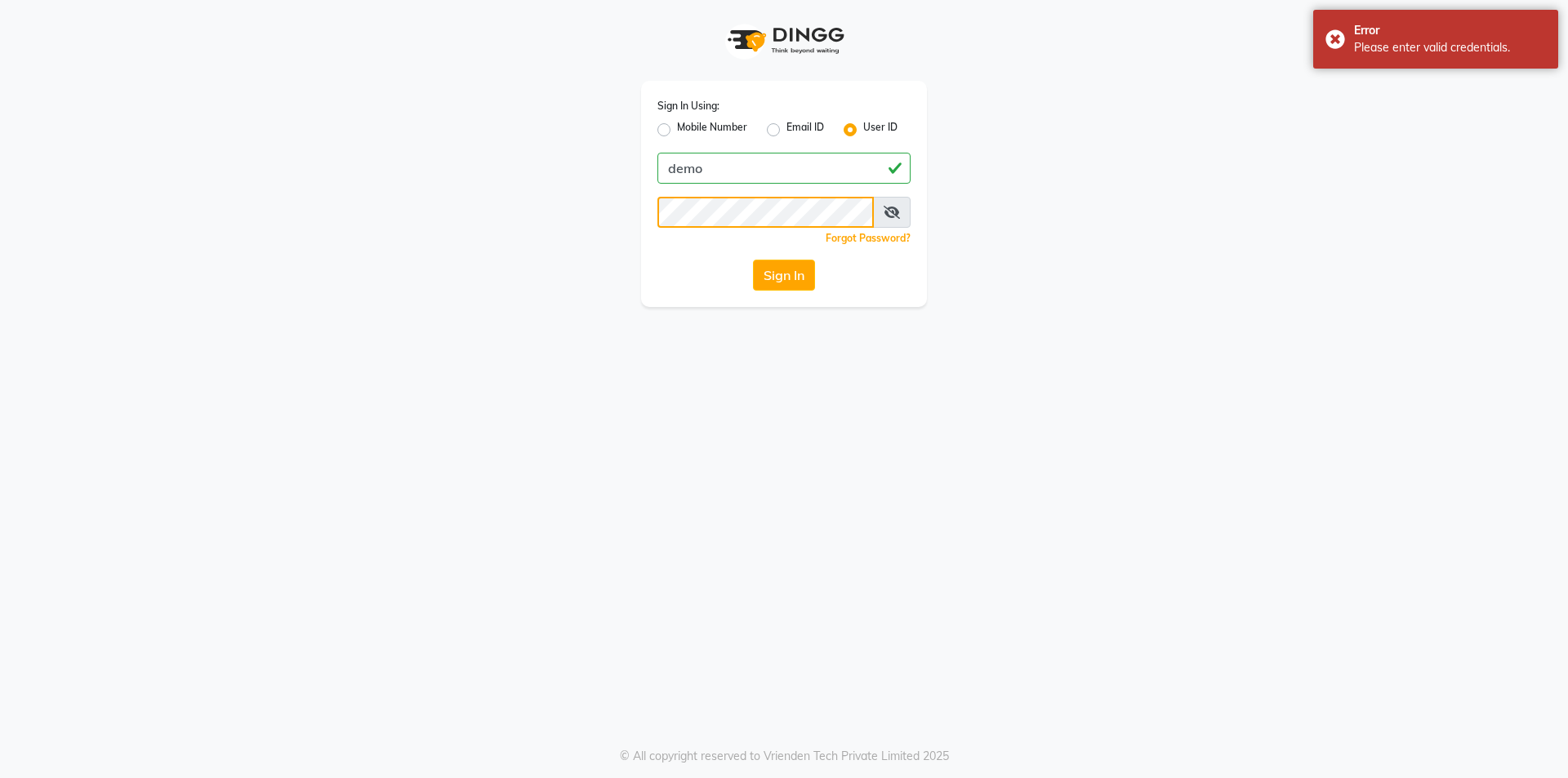
click at [753, 260] on button "Sign In" at bounding box center [784, 276] width 62 height 31
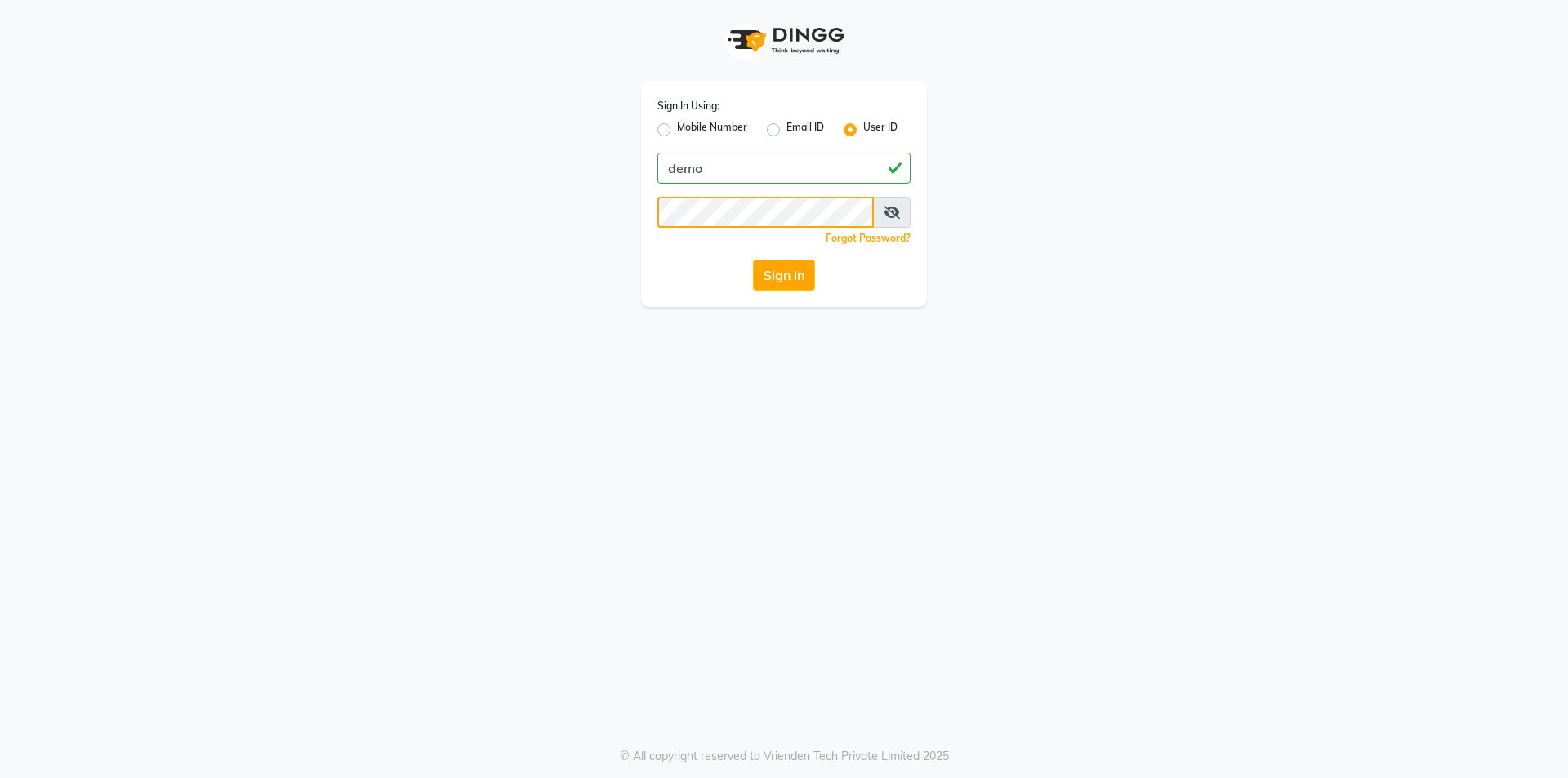
click at [753, 260] on button "Sign In" at bounding box center [784, 276] width 62 height 31
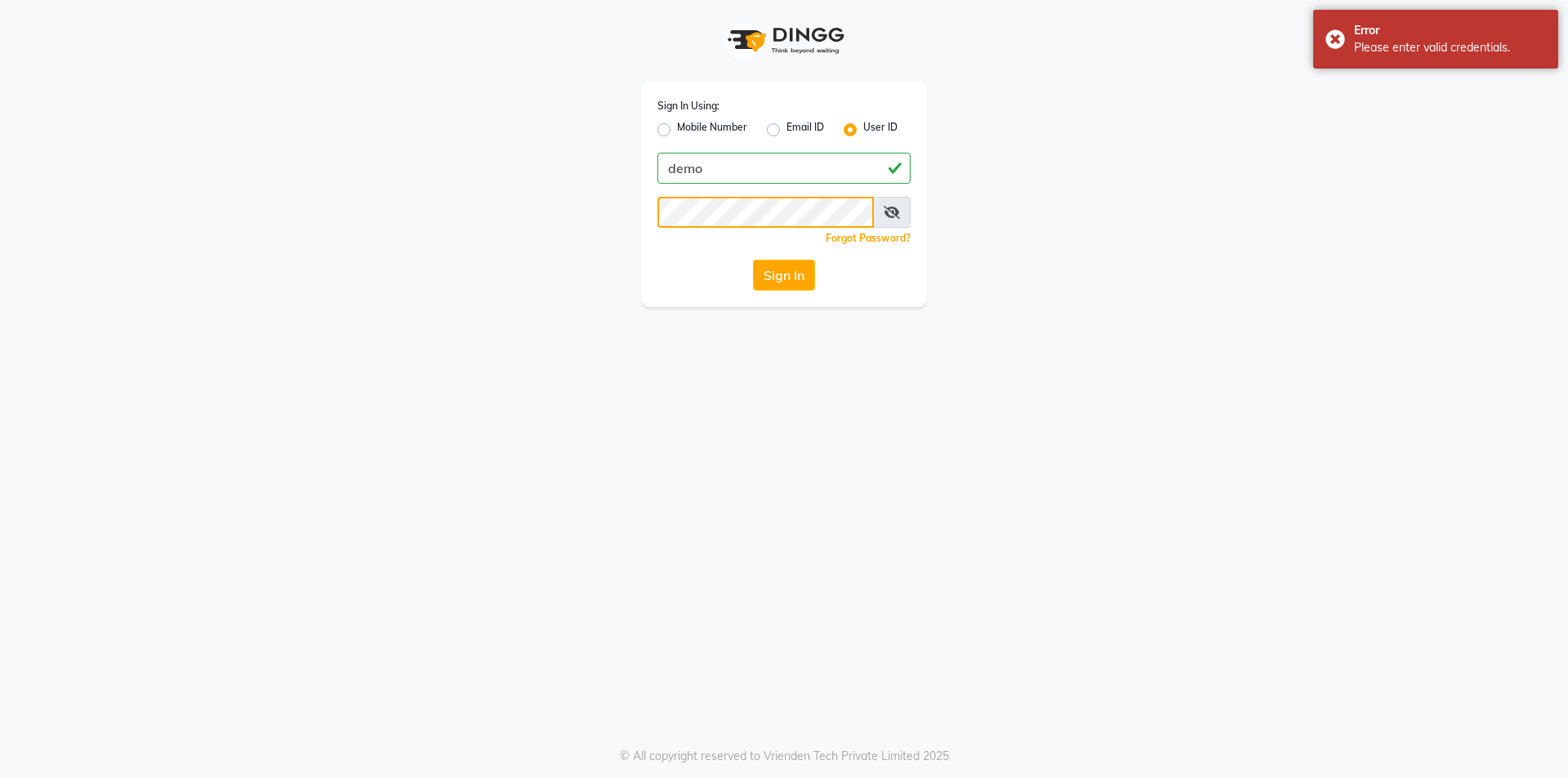
click at [753, 260] on button "Sign In" at bounding box center [784, 276] width 62 height 31
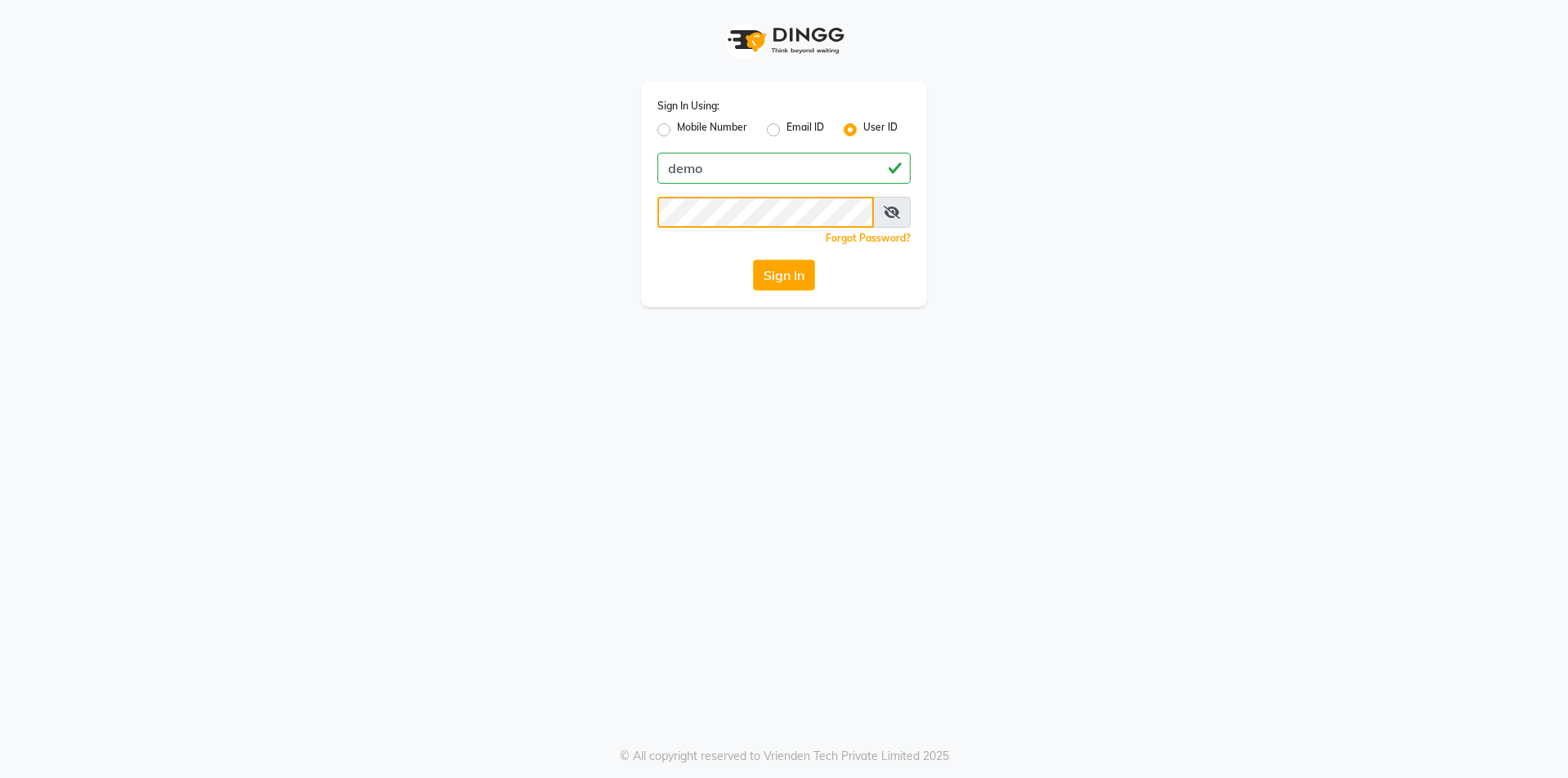
click at [753, 260] on button "Sign In" at bounding box center [784, 276] width 62 height 31
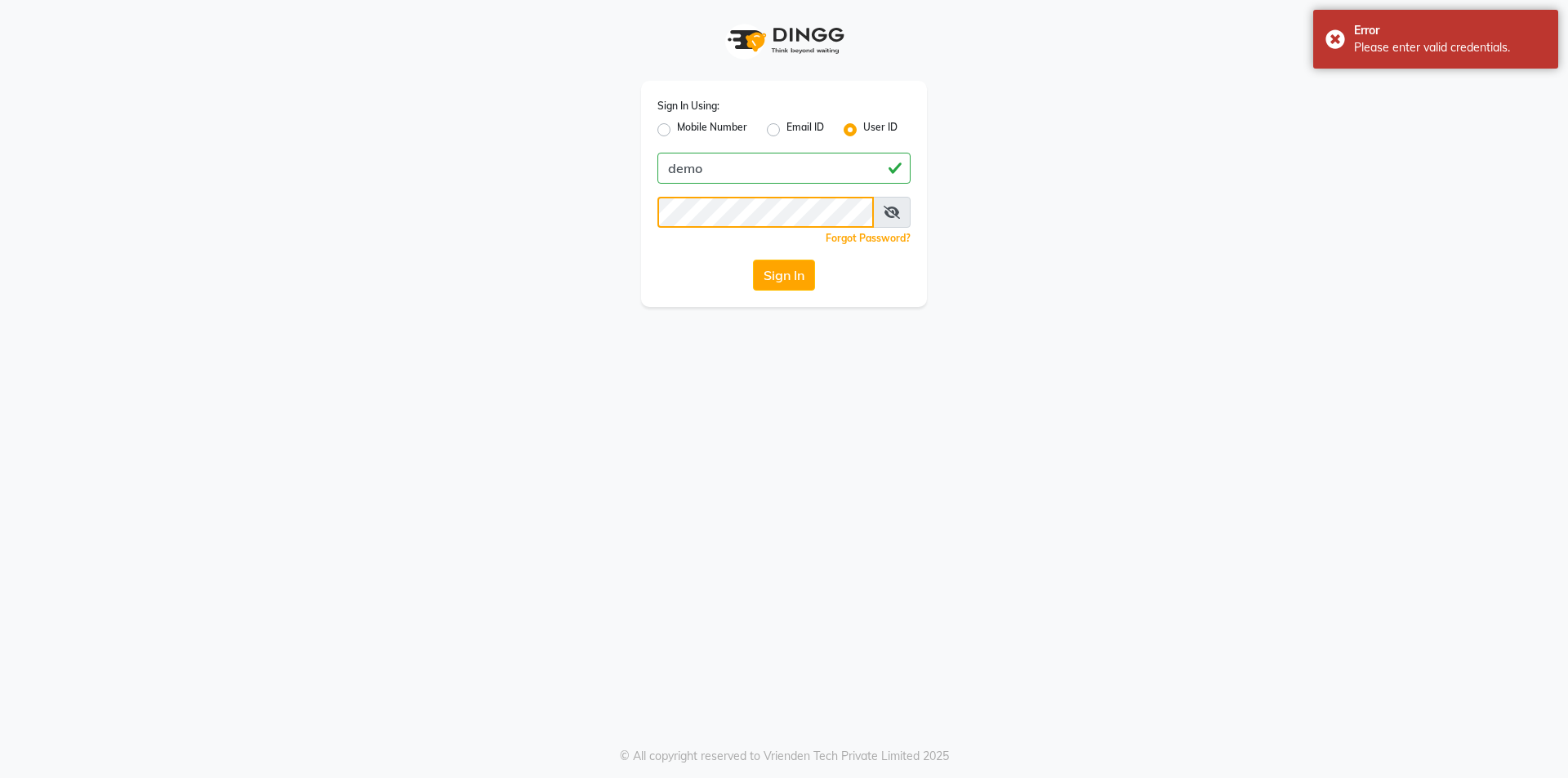
click at [753, 260] on button "Sign In" at bounding box center [784, 276] width 62 height 31
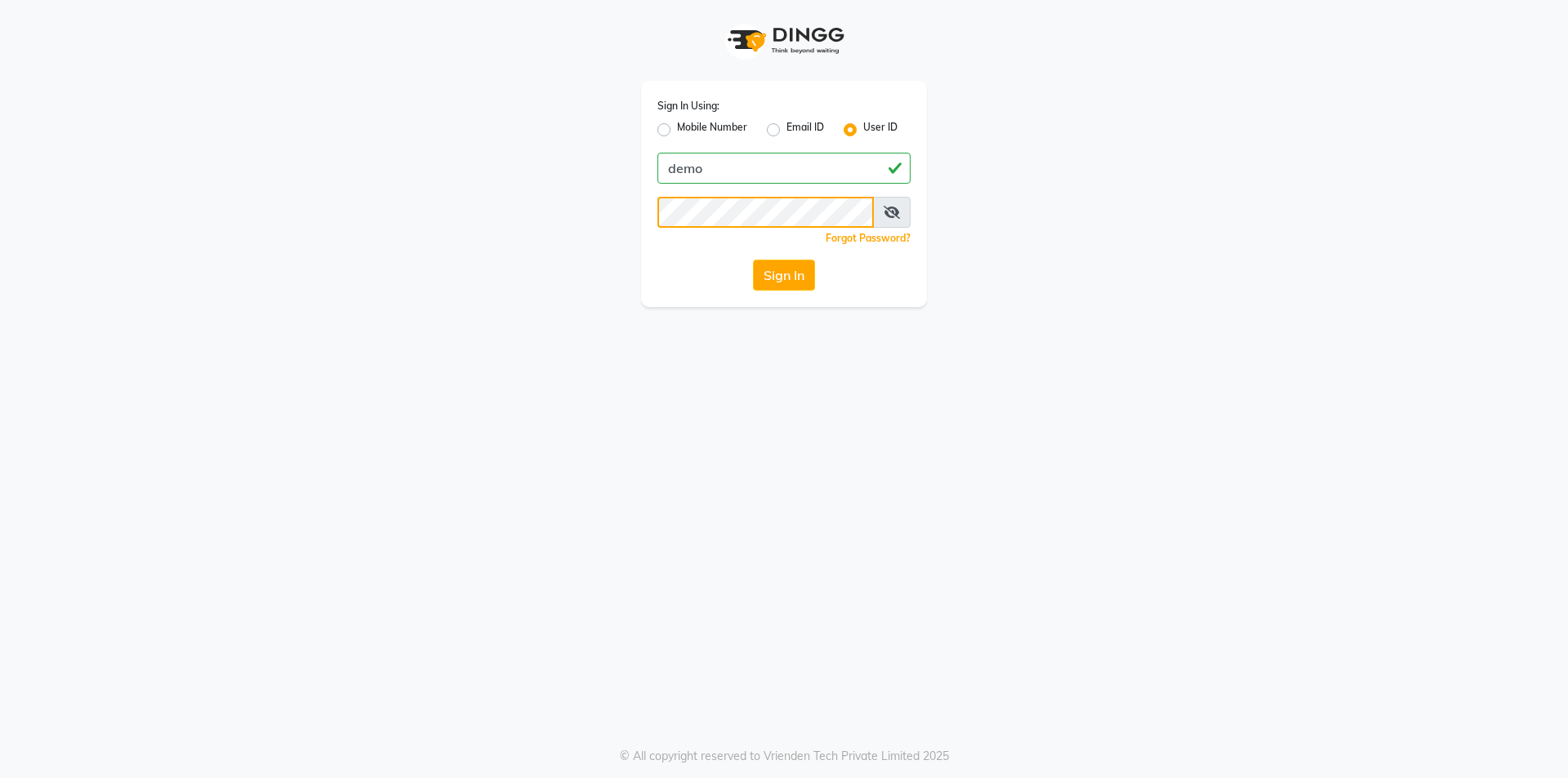
click at [753, 260] on button "Sign In" at bounding box center [784, 276] width 62 height 31
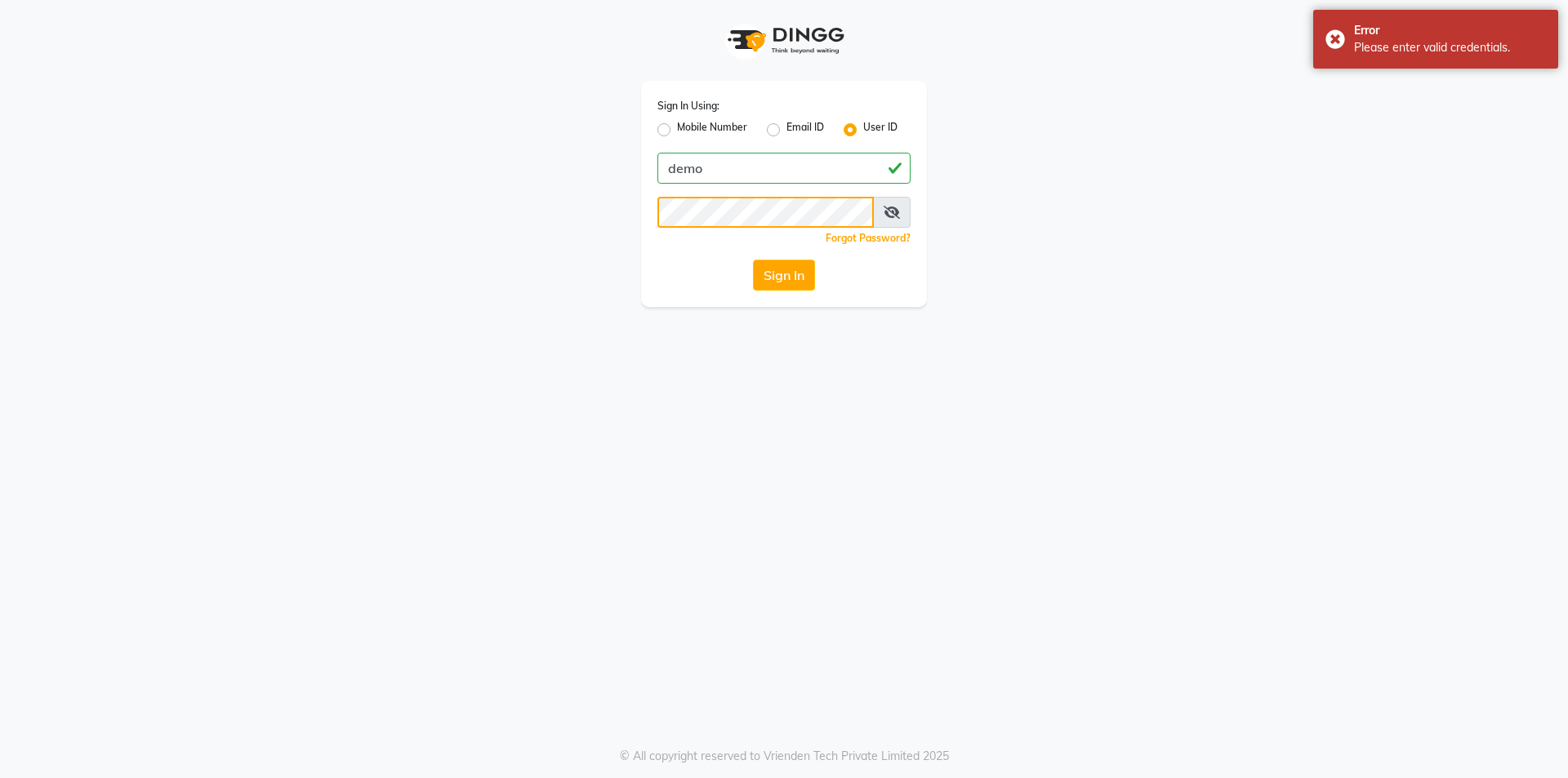
click at [753, 260] on button "Sign In" at bounding box center [784, 276] width 62 height 31
click at [894, 206] on icon at bounding box center [892, 212] width 17 height 13
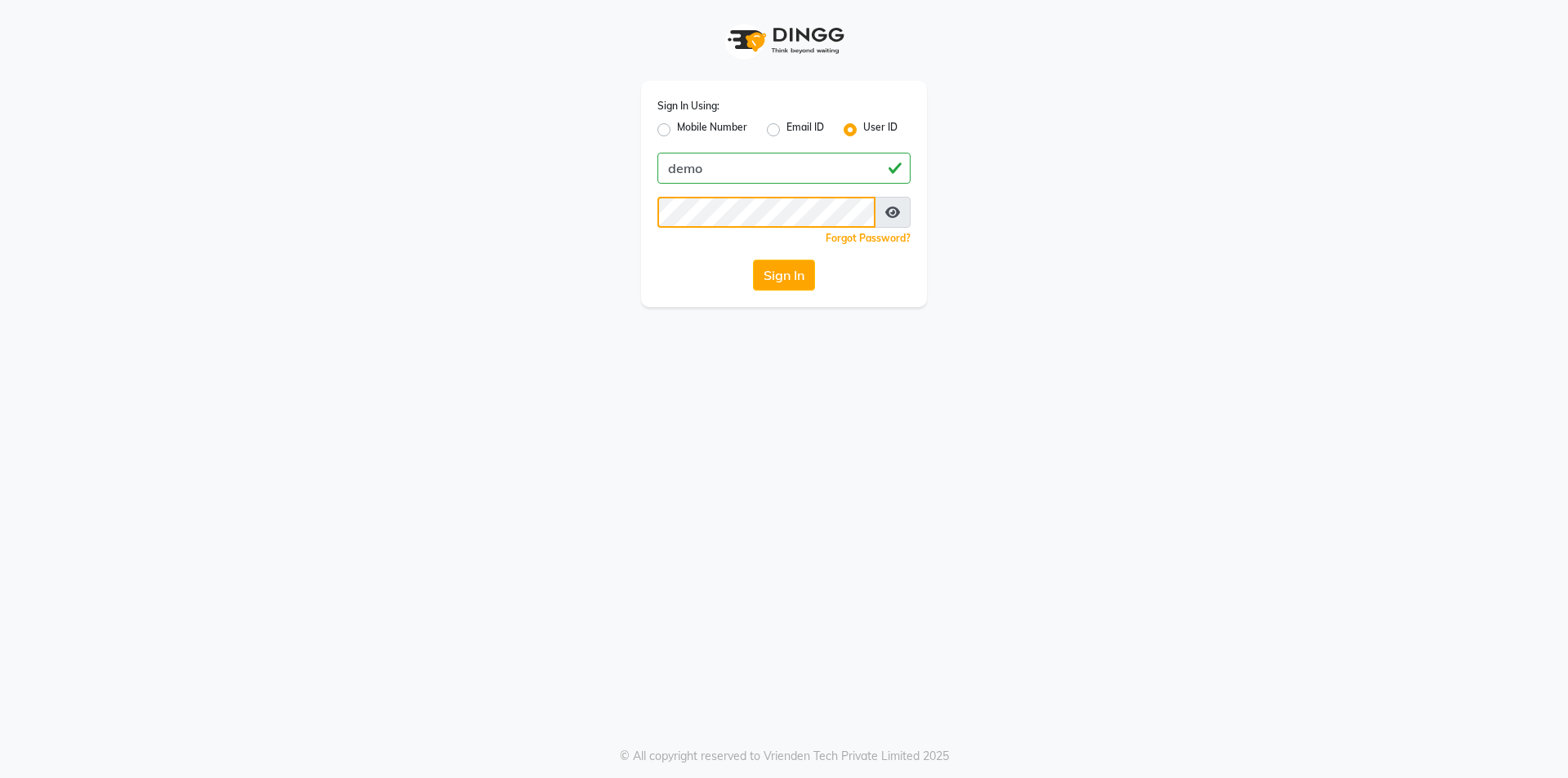
click at [753, 260] on button "Sign In" at bounding box center [784, 276] width 62 height 31
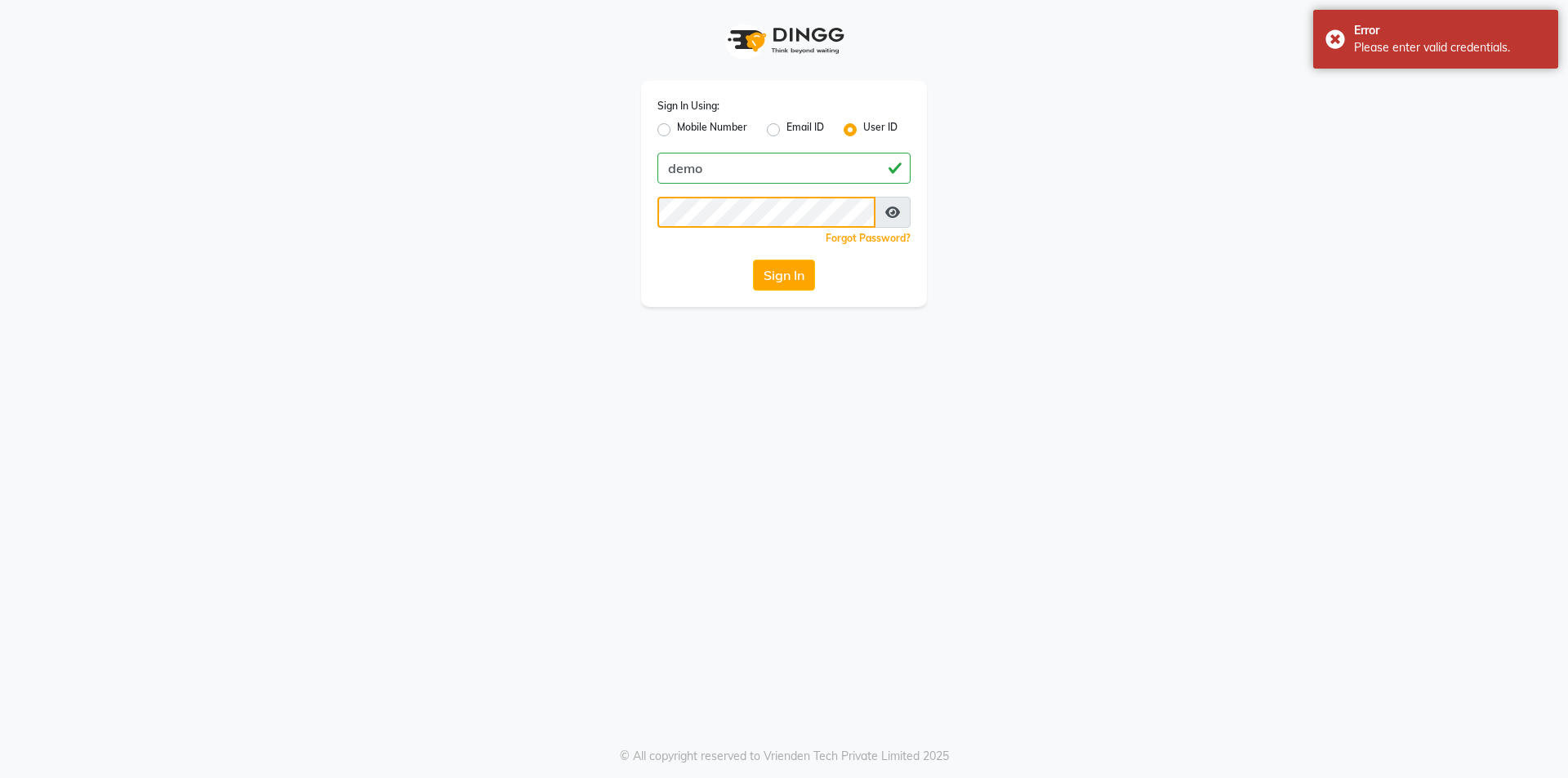
click at [753, 260] on button "Sign In" at bounding box center [784, 276] width 62 height 31
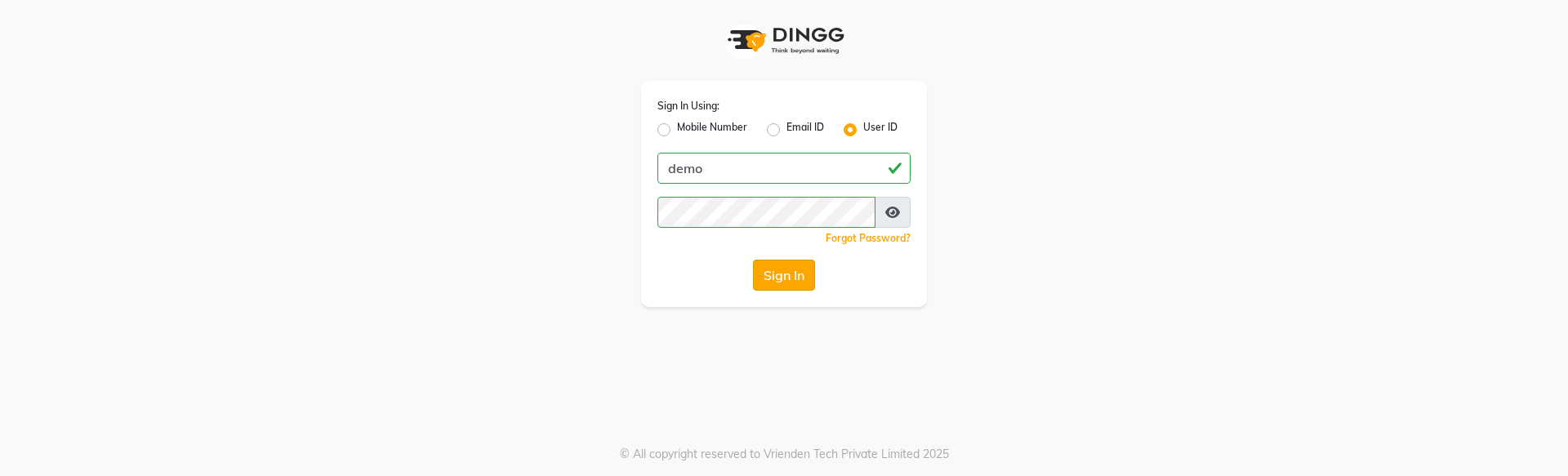
click at [781, 273] on button "Sign In" at bounding box center [784, 276] width 62 height 31
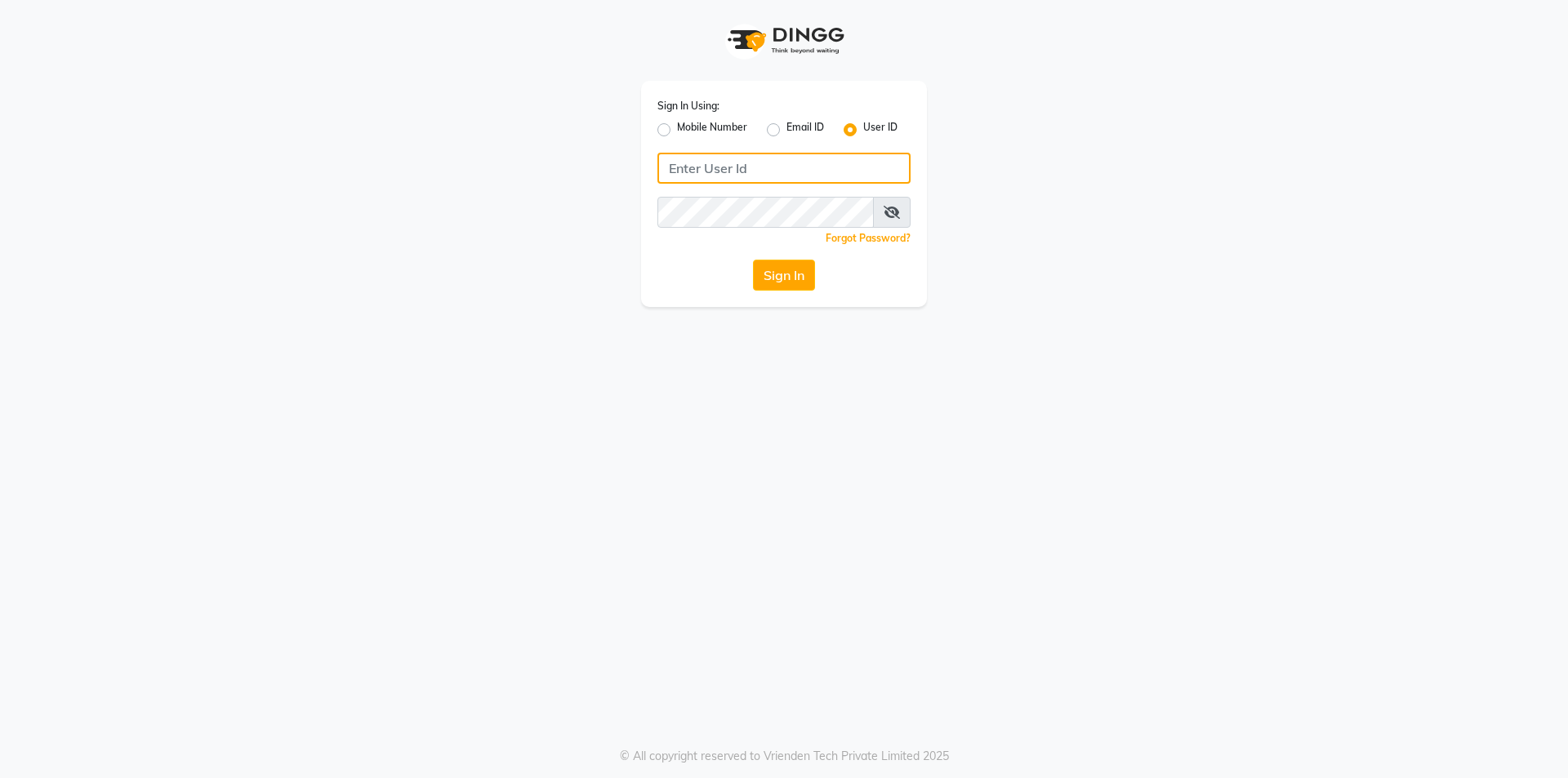
click at [779, 164] on input "Username" at bounding box center [784, 168] width 254 height 31
click at [887, 240] on link "Forgot Password?" at bounding box center [868, 237] width 85 height 12
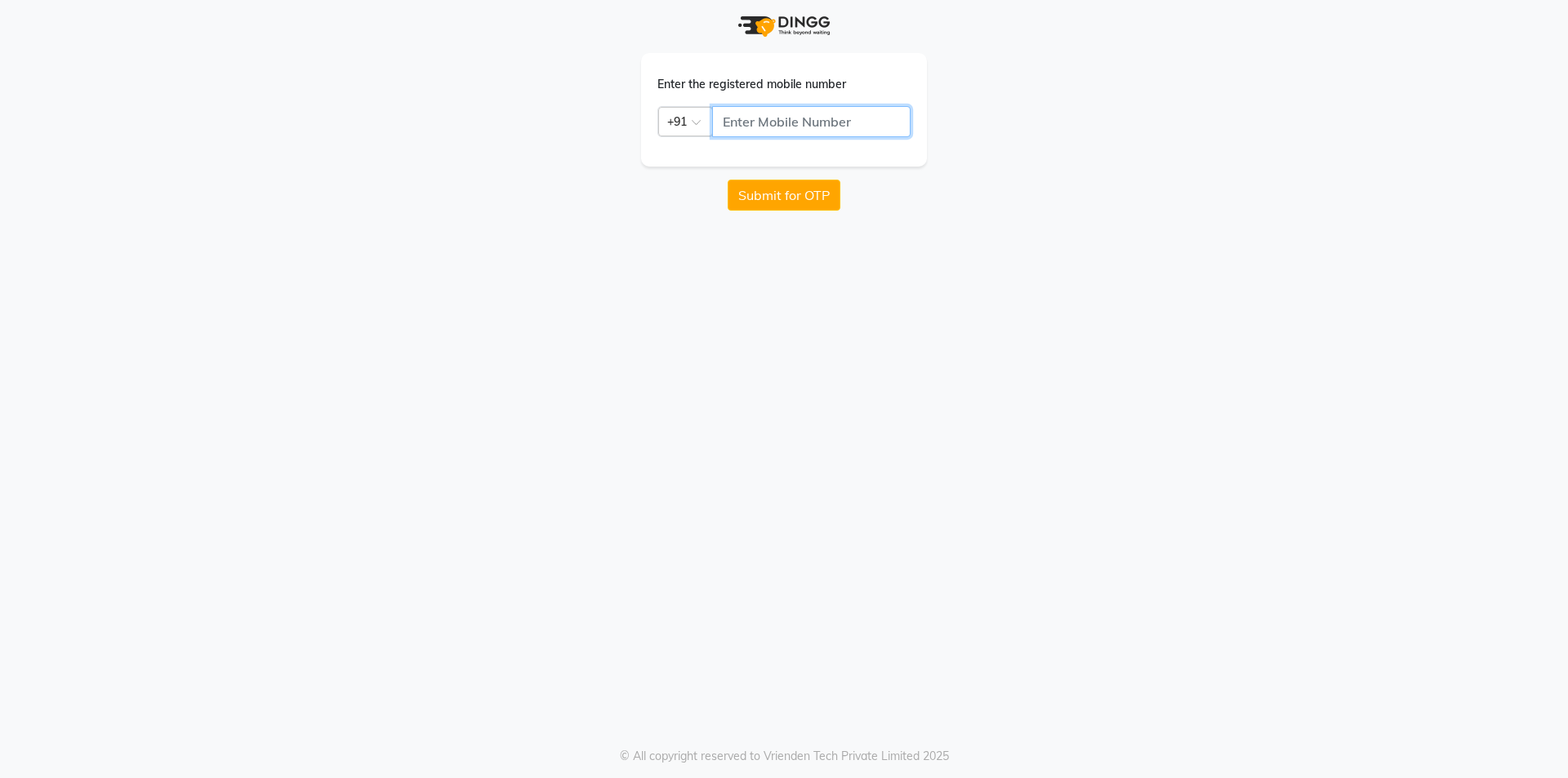
click at [750, 118] on input "text" at bounding box center [811, 122] width 198 height 31
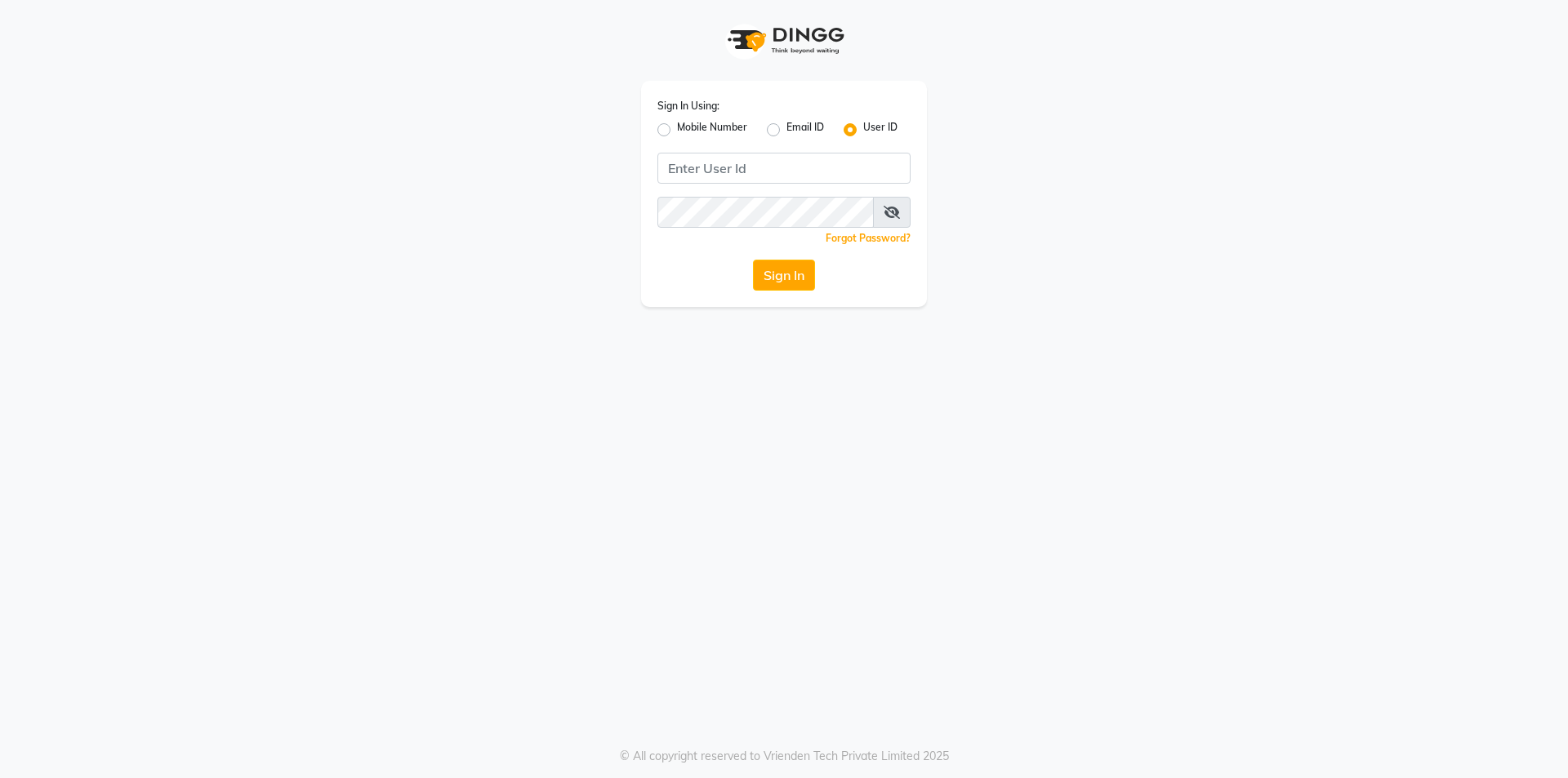
click at [863, 128] on label "User ID" at bounding box center [880, 130] width 34 height 19
click at [863, 128] on input "User ID" at bounding box center [869, 126] width 11 height 11
click at [748, 173] on input "Username" at bounding box center [784, 168] width 254 height 31
type input "demo"
click at [784, 268] on button "Sign In" at bounding box center [784, 276] width 62 height 31
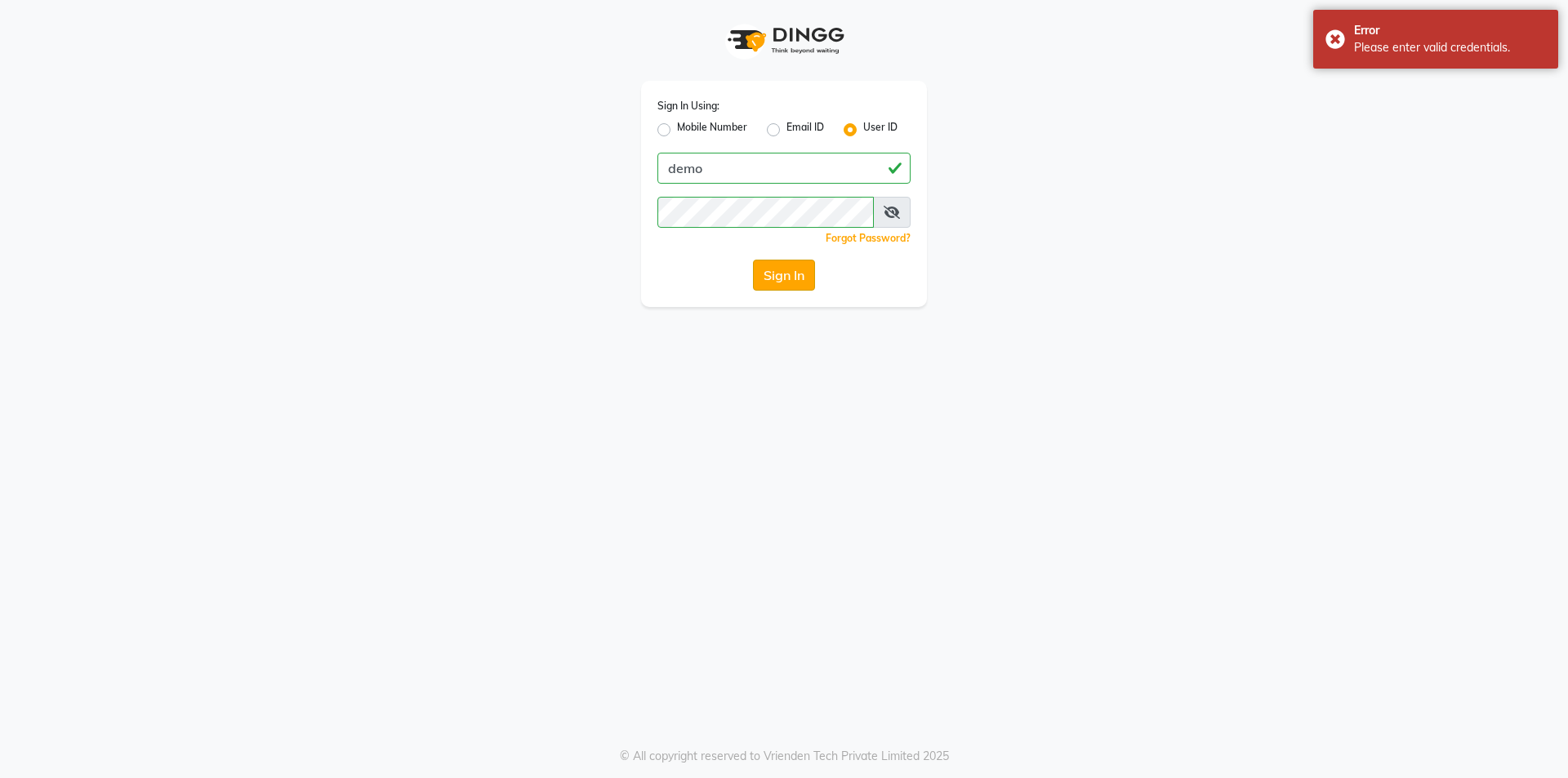
click at [780, 269] on button "Sign In" at bounding box center [784, 276] width 62 height 31
click at [753, 260] on button "Sign In" at bounding box center [784, 276] width 62 height 31
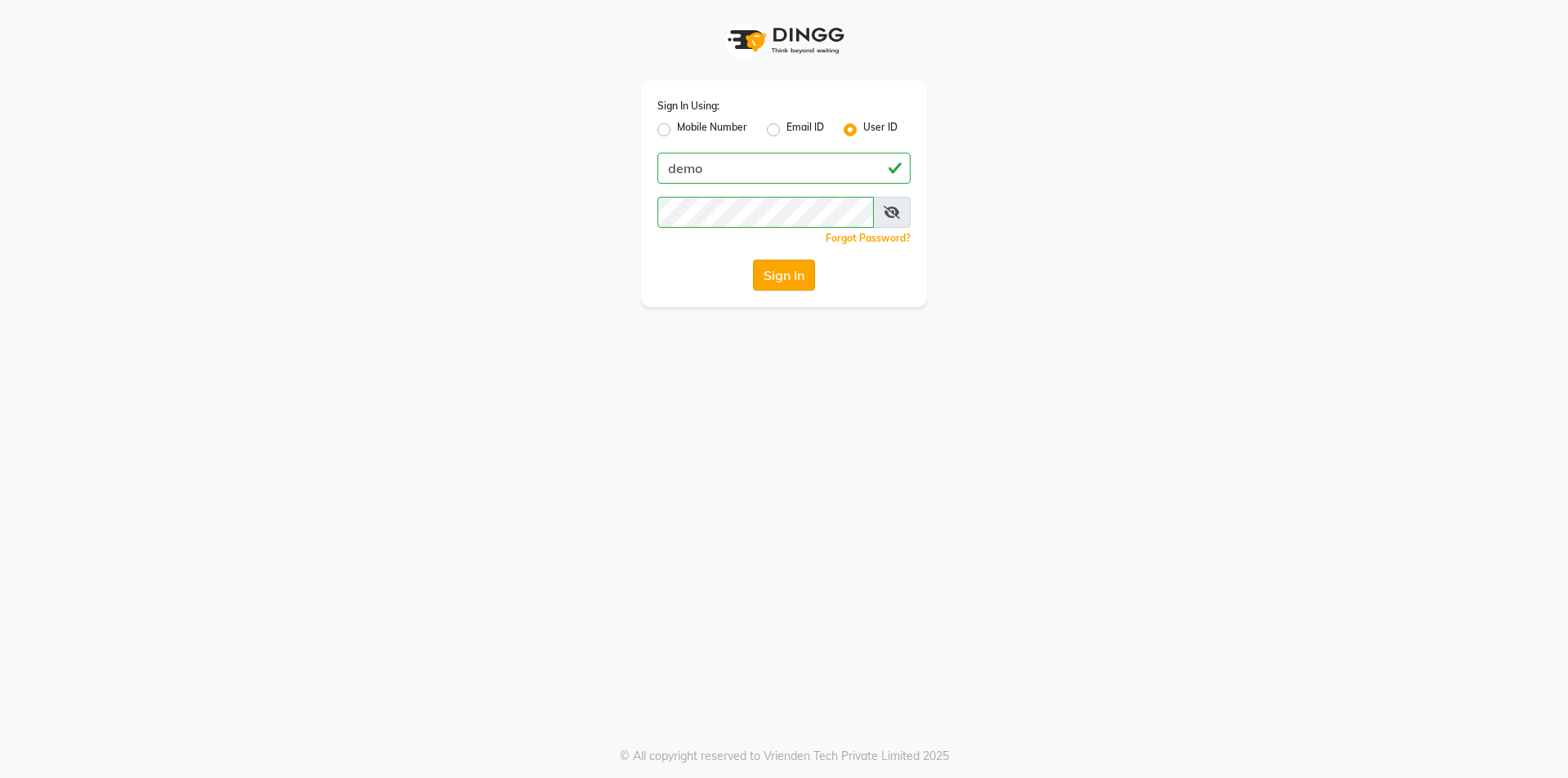
click at [789, 275] on button "Sign In" at bounding box center [784, 276] width 62 height 31
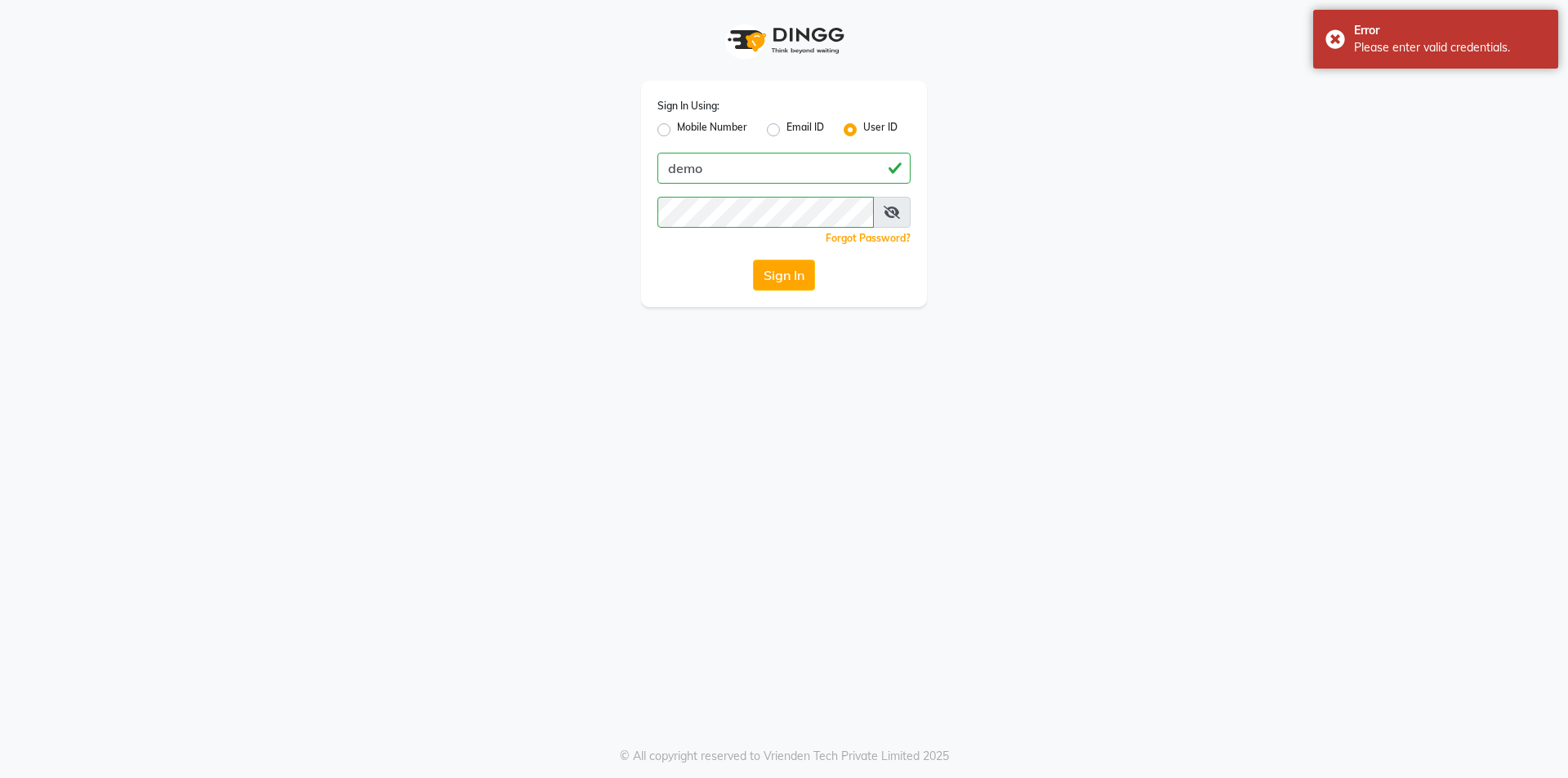
click at [883, 206] on span at bounding box center [891, 212] width 38 height 31
click at [895, 212] on icon at bounding box center [892, 212] width 17 height 13
click at [753, 260] on button "Sign In" at bounding box center [784, 276] width 62 height 31
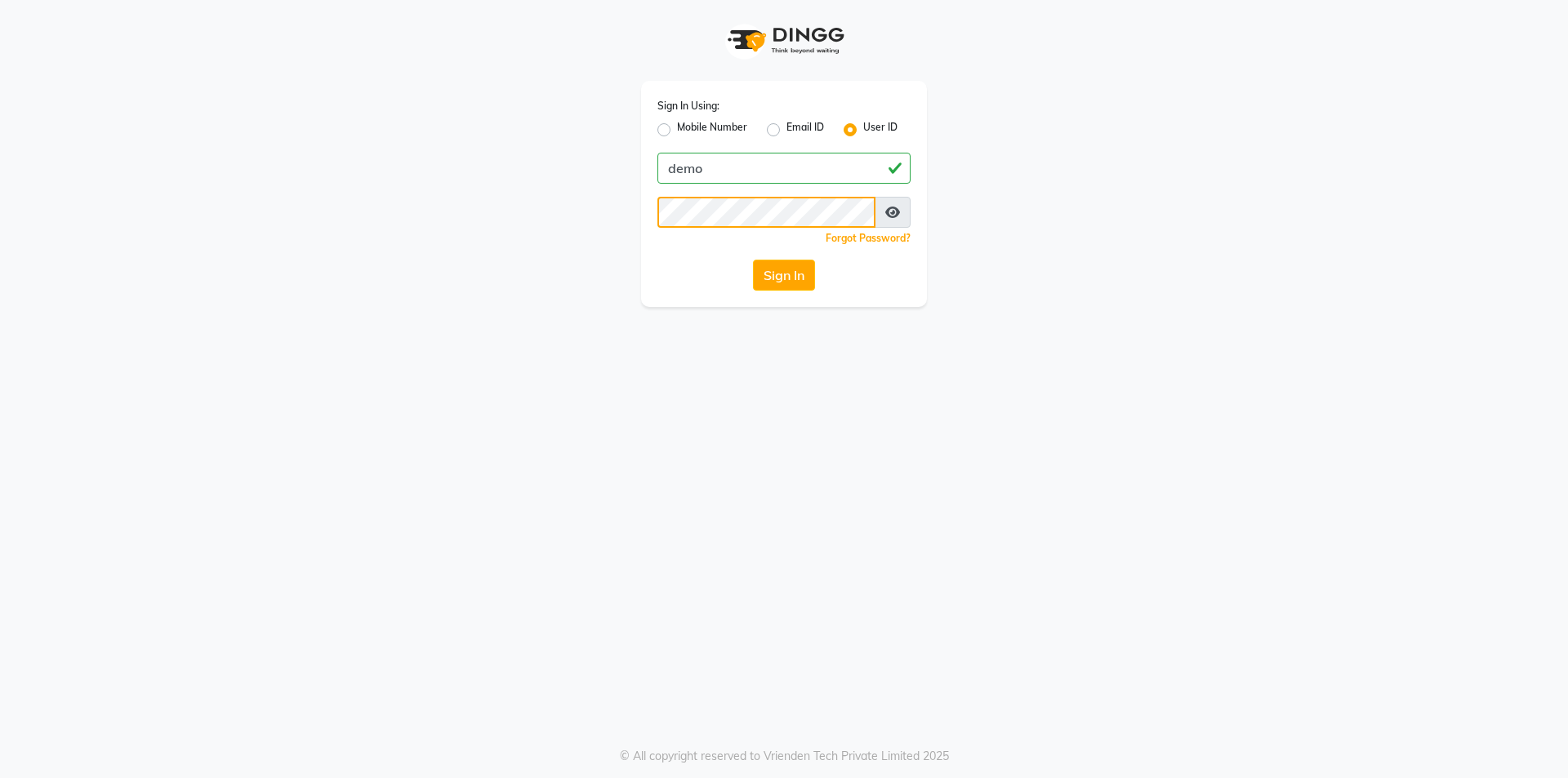
click at [753, 260] on button "Sign In" at bounding box center [784, 276] width 62 height 31
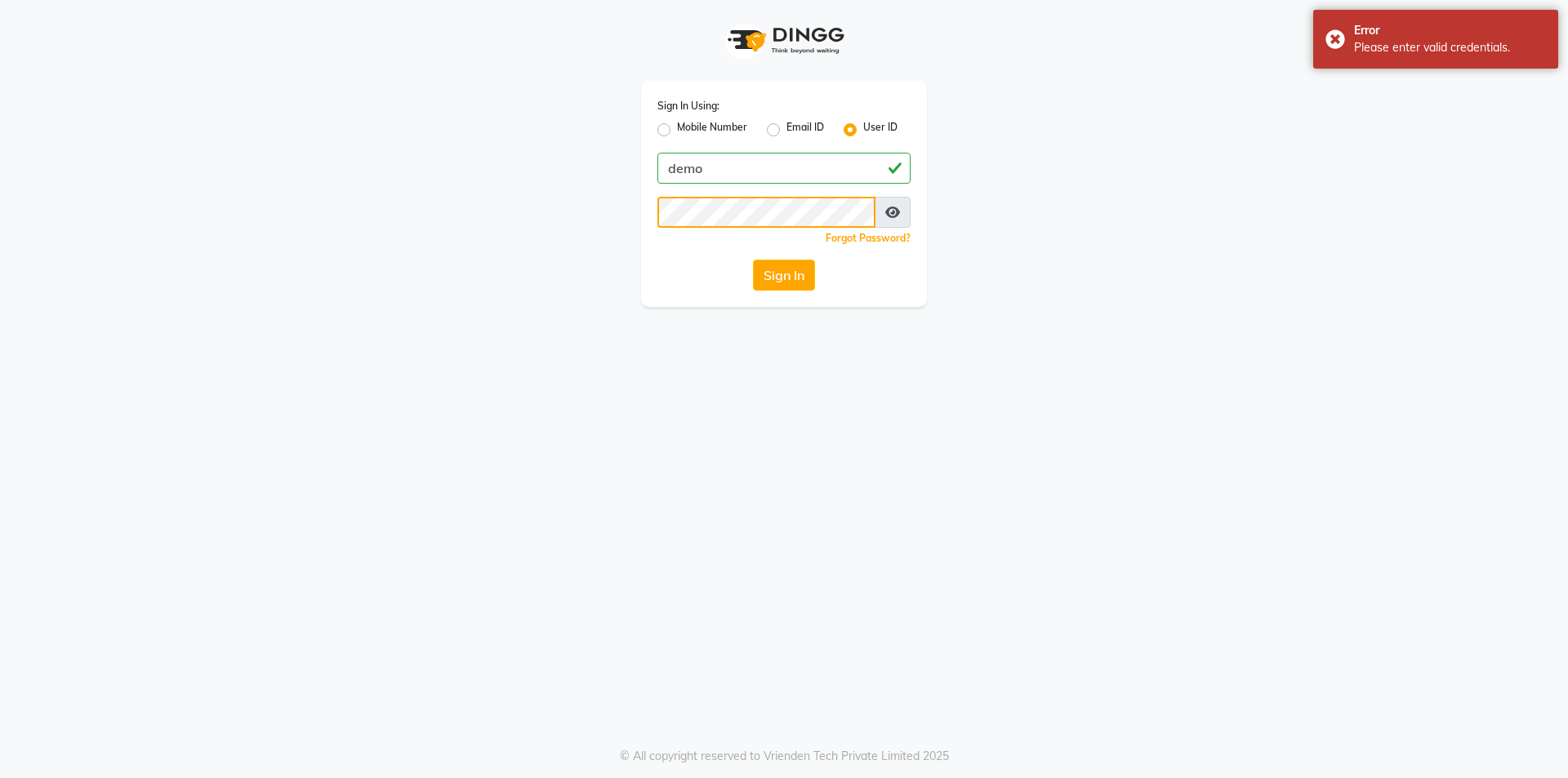
click at [753, 260] on button "Sign In" at bounding box center [784, 276] width 62 height 31
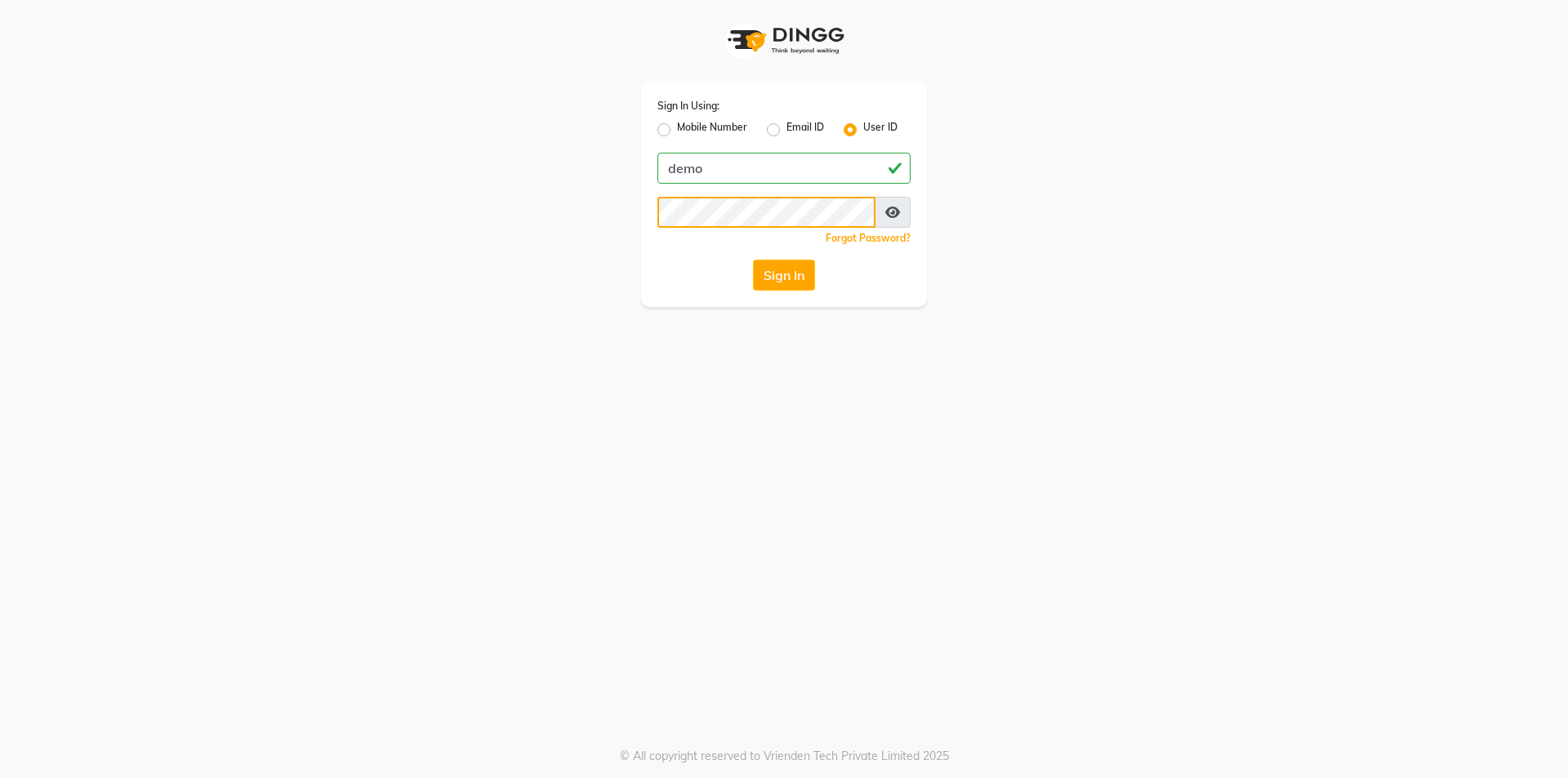
click at [753, 260] on button "Sign In" at bounding box center [784, 276] width 62 height 31
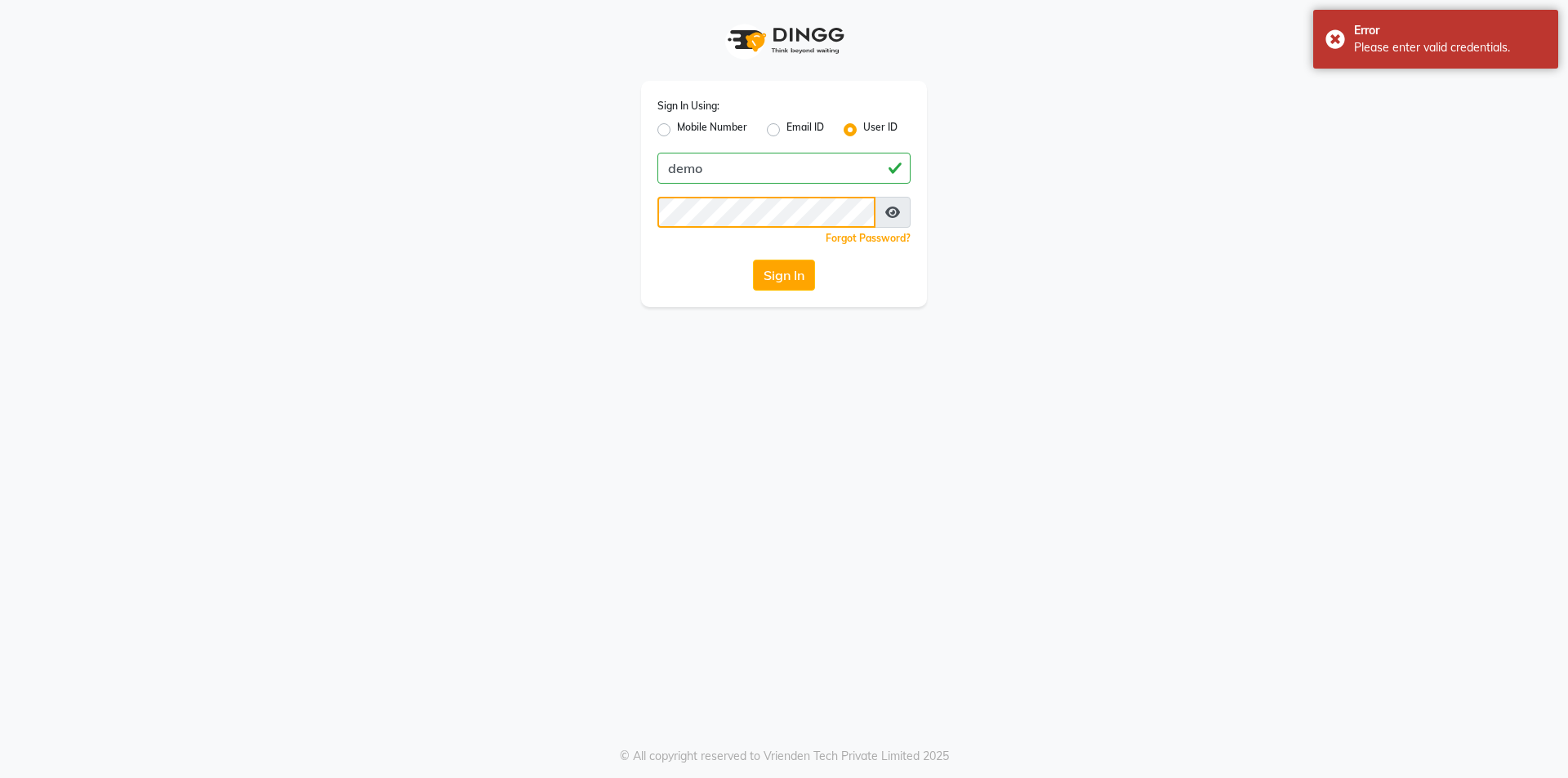
click at [753, 260] on button "Sign In" at bounding box center [784, 276] width 62 height 31
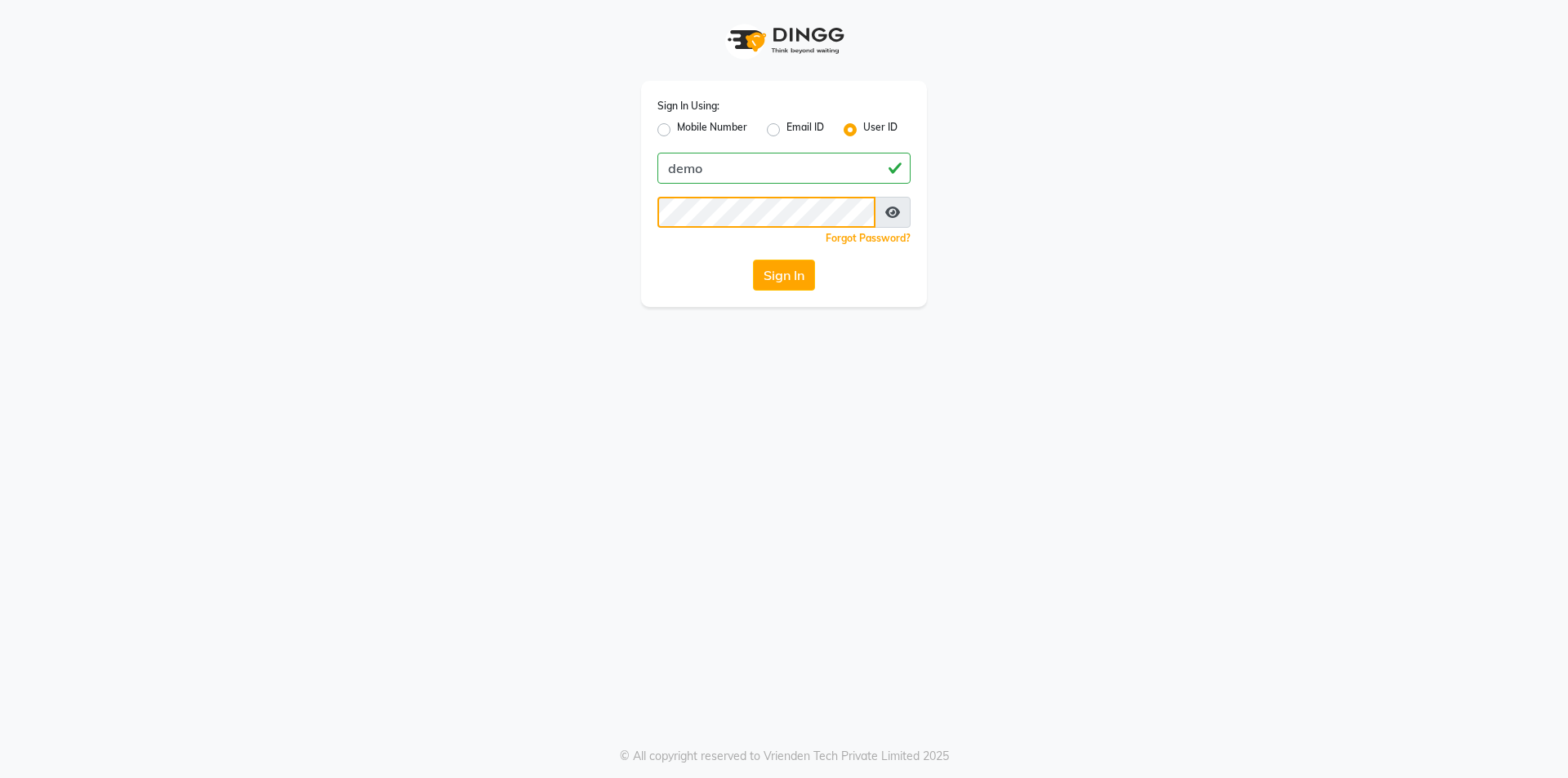
click at [753, 260] on button "Sign In" at bounding box center [784, 276] width 62 height 31
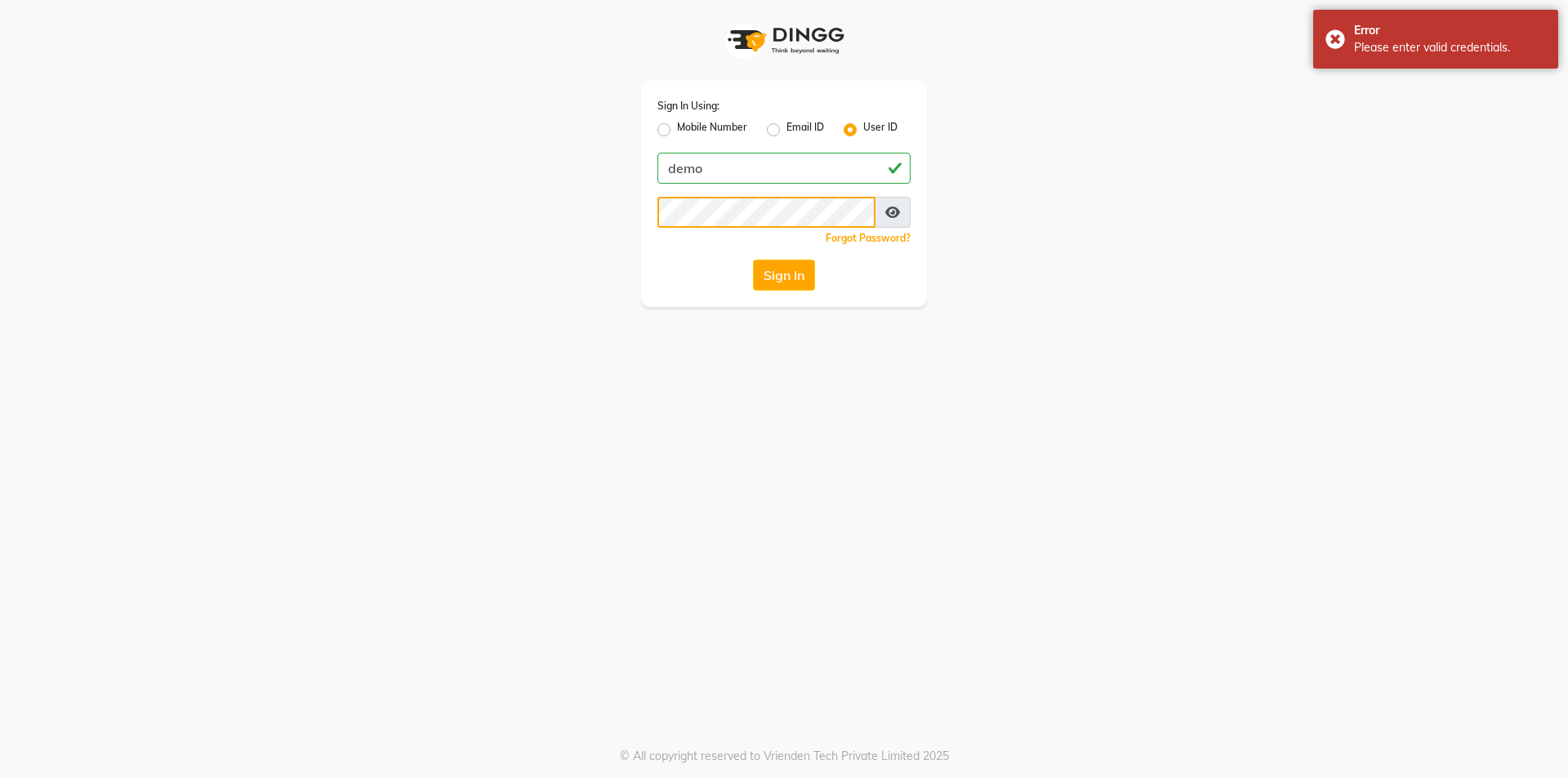
click at [753, 260] on button "Sign In" at bounding box center [784, 276] width 62 height 31
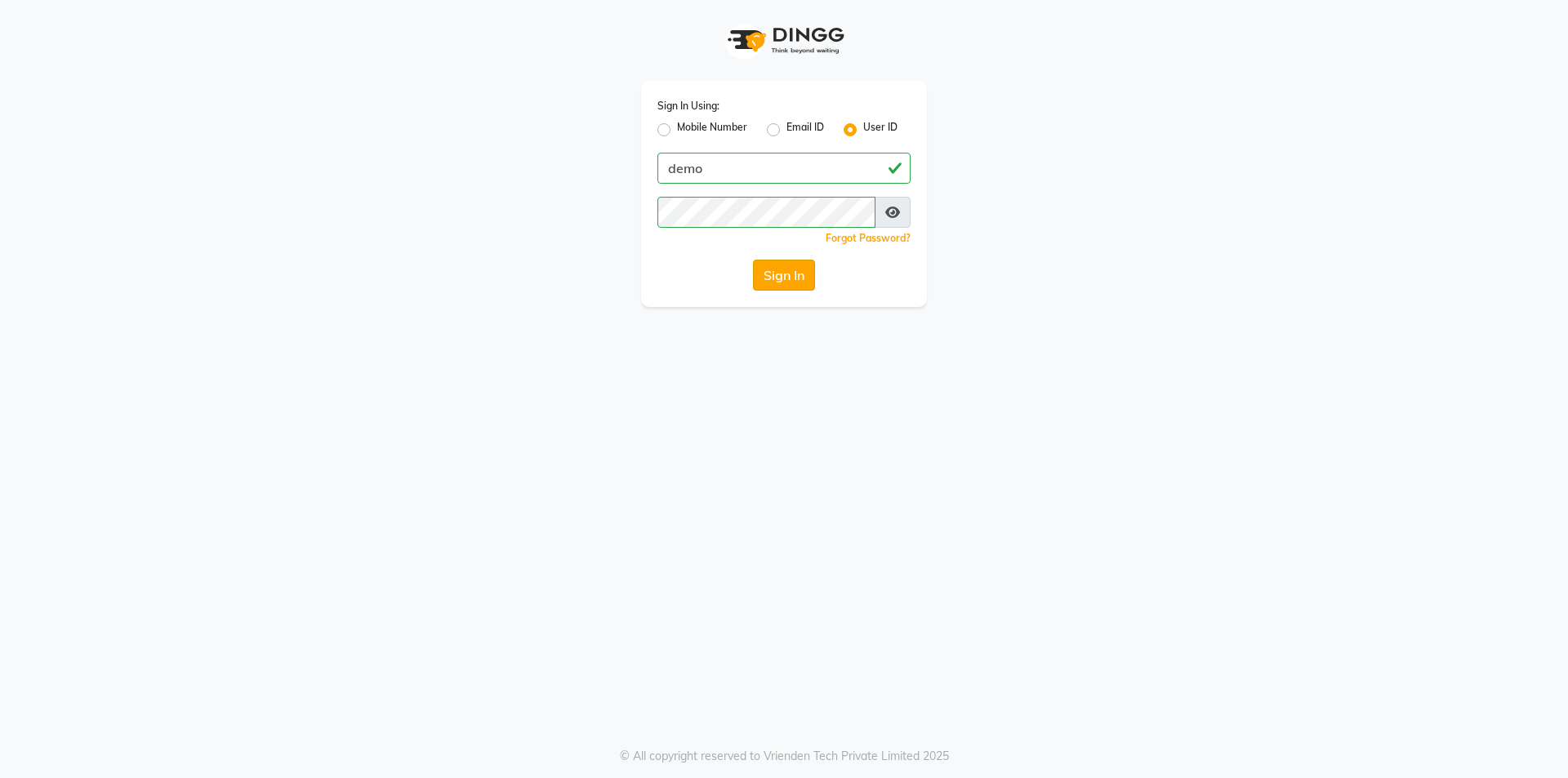
click at [791, 272] on button "Sign In" at bounding box center [784, 276] width 62 height 31
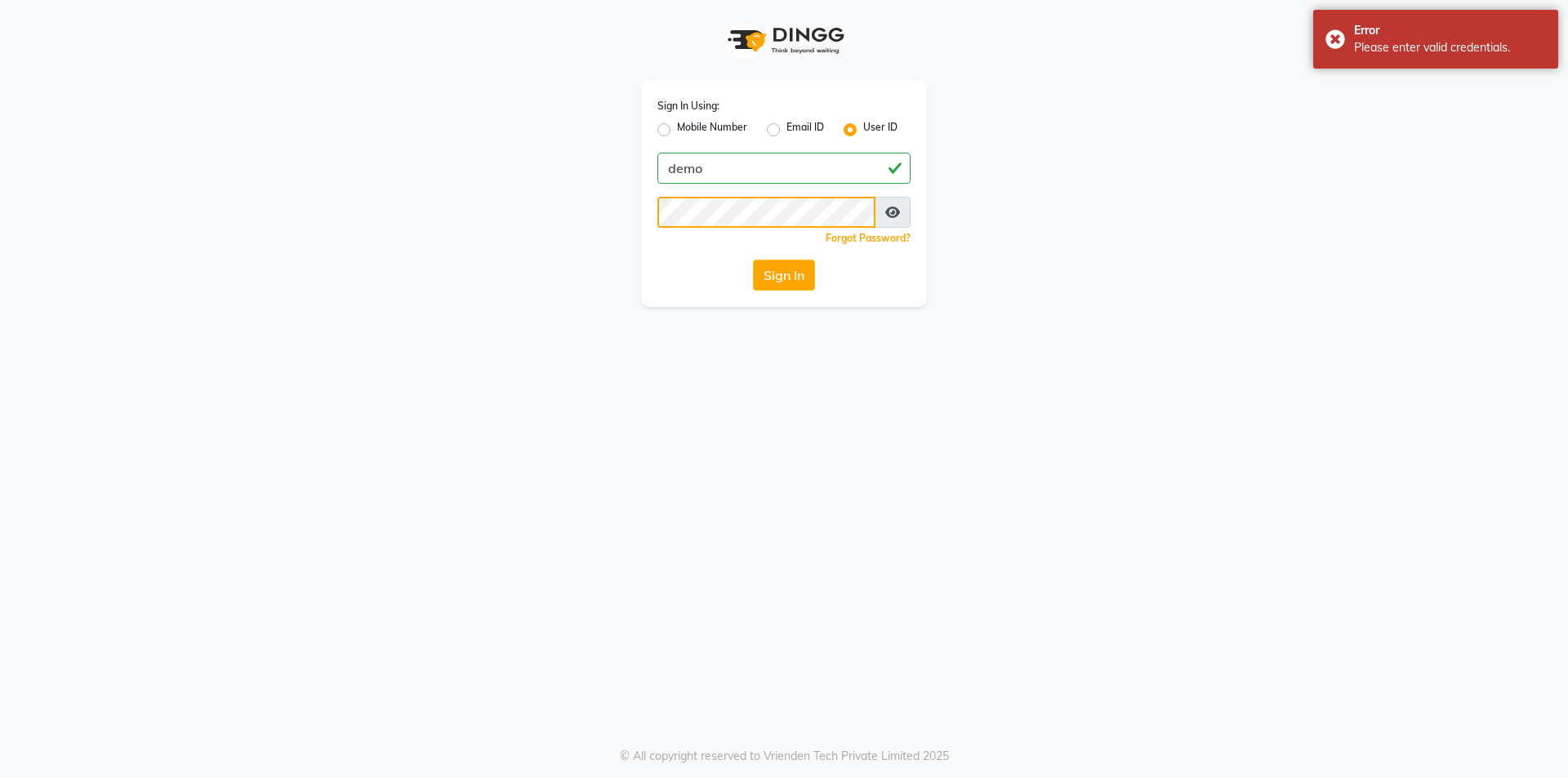
click at [753, 260] on button "Sign In" at bounding box center [784, 276] width 62 height 31
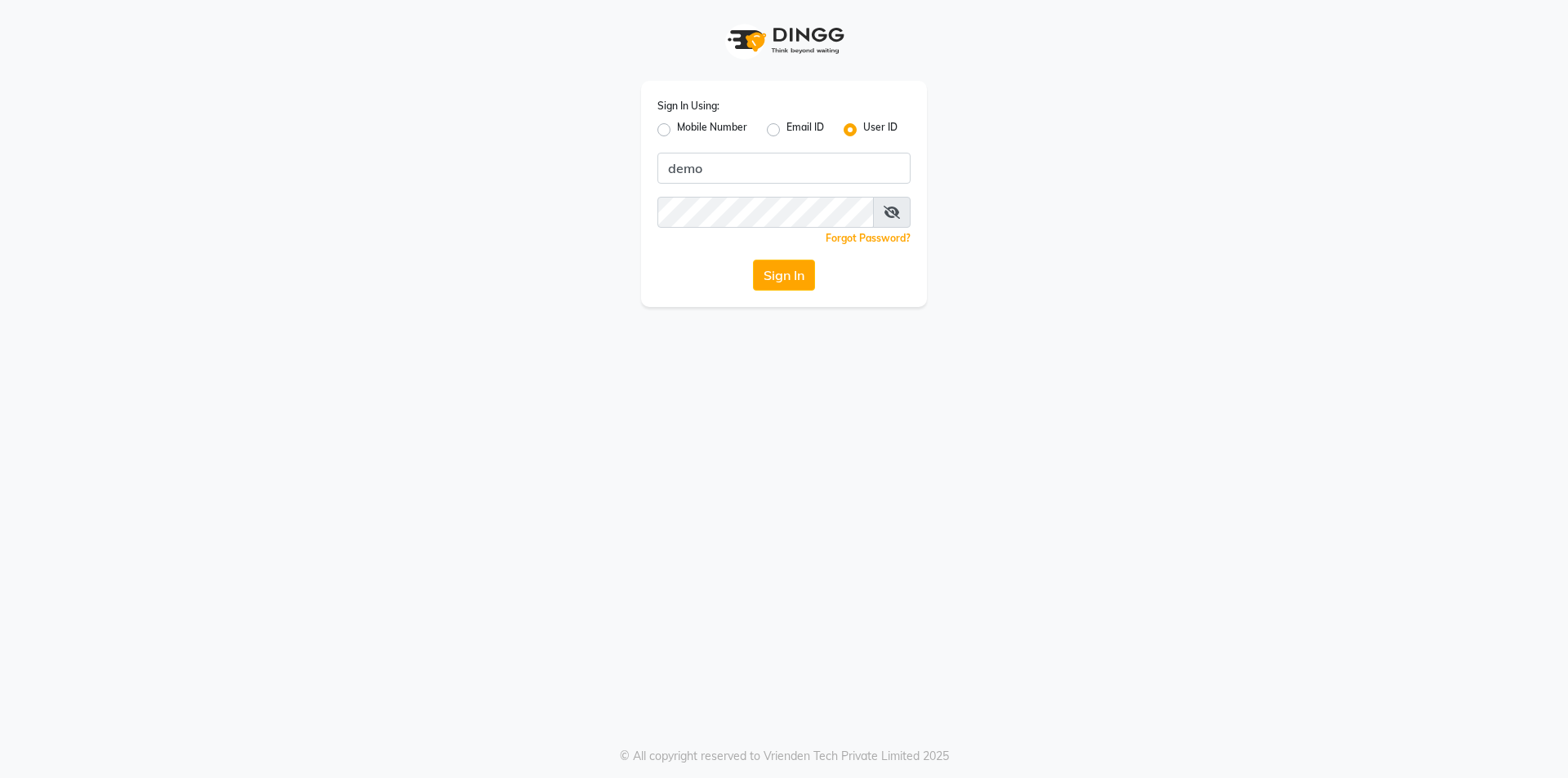
click at [787, 123] on label "Email ID" at bounding box center [805, 130] width 38 height 19
click at [787, 123] on input "Email ID" at bounding box center [792, 126] width 11 height 11
radio input "true"
radio input "false"
click at [862, 127] on div "User ID" at bounding box center [870, 130] width 54 height 19
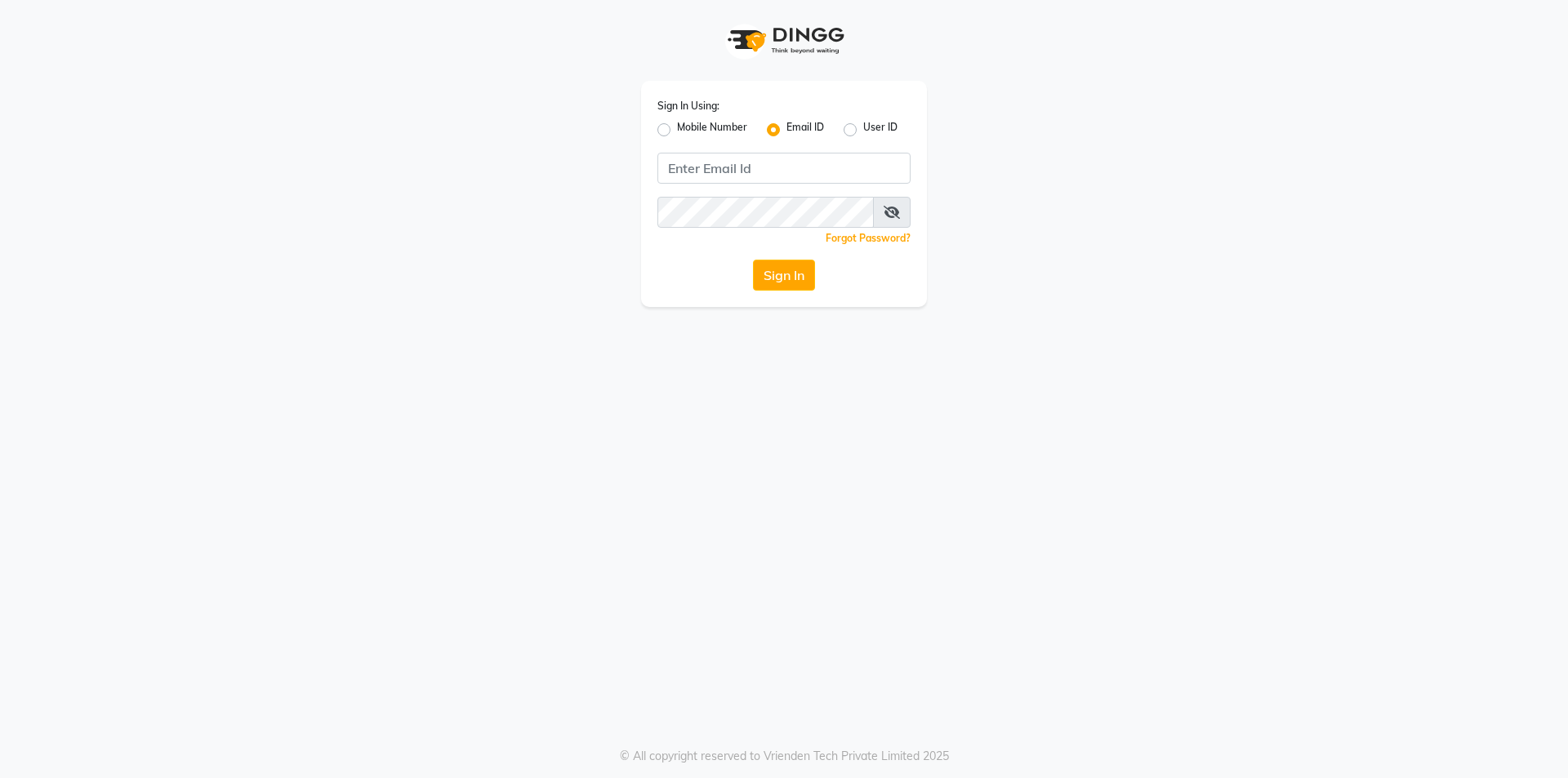
click at [863, 129] on label "User ID" at bounding box center [880, 130] width 34 height 19
click at [863, 129] on input "User ID" at bounding box center [869, 126] width 11 height 11
radio input "true"
radio input "false"
click at [863, 129] on label "User ID" at bounding box center [880, 130] width 34 height 19
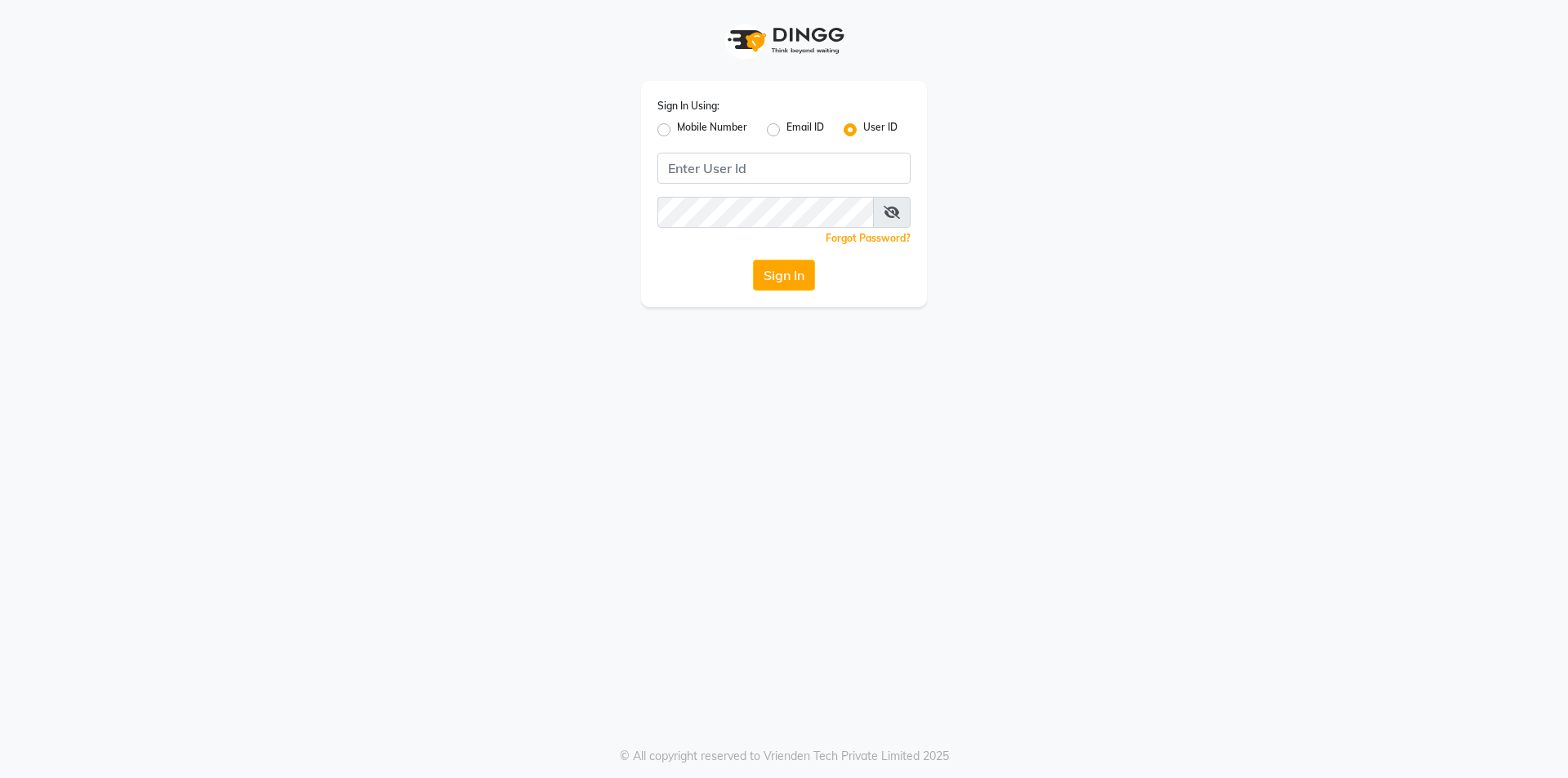
click at [863, 129] on input "User ID" at bounding box center [869, 126] width 11 height 11
click at [863, 129] on label "User ID" at bounding box center [880, 130] width 34 height 19
click at [863, 129] on input "User ID" at bounding box center [869, 126] width 11 height 11
click at [863, 129] on label "User ID" at bounding box center [880, 130] width 34 height 19
click at [863, 129] on input "User ID" at bounding box center [869, 126] width 11 height 11
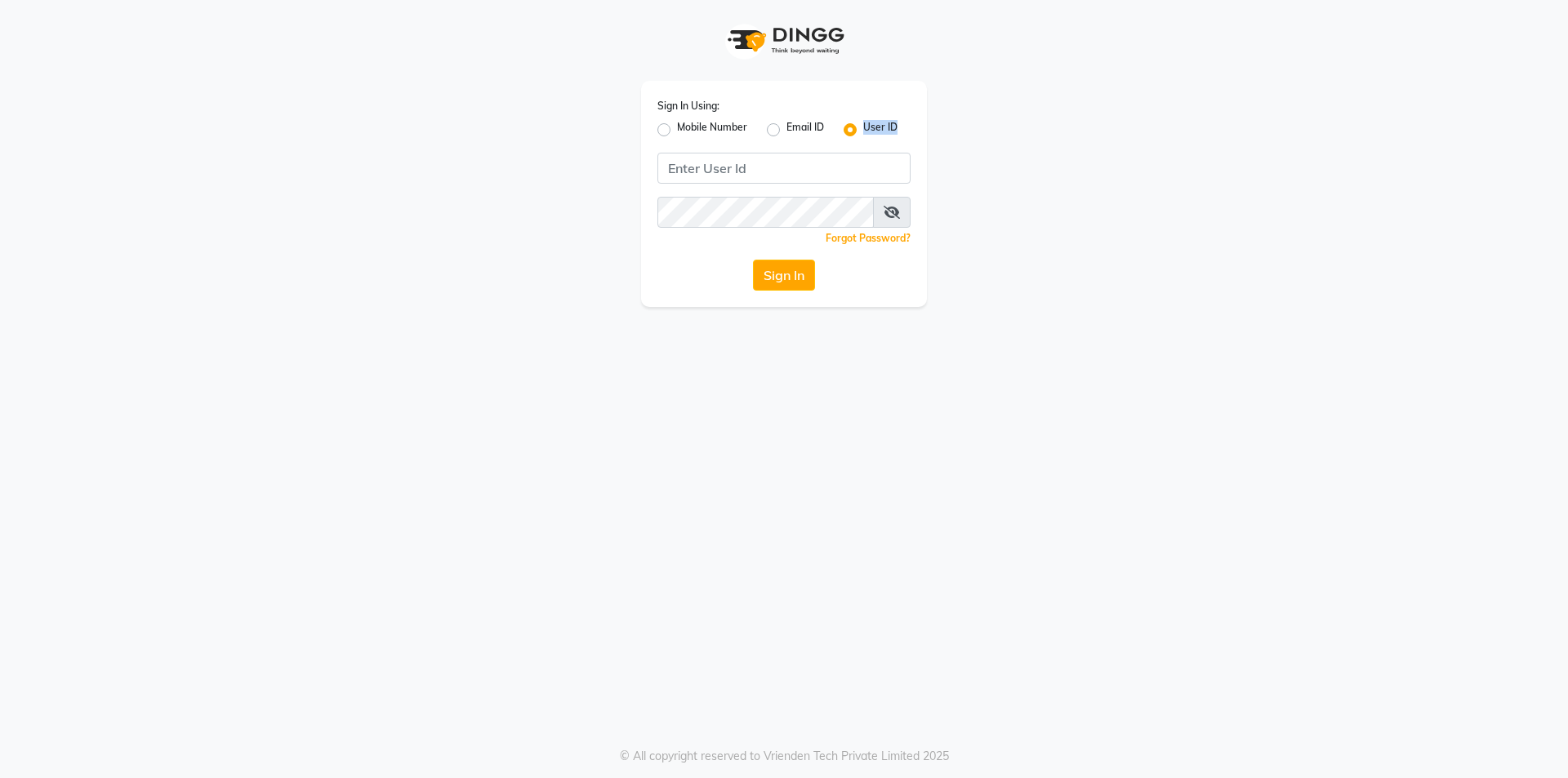
click at [863, 129] on label "User ID" at bounding box center [880, 130] width 34 height 19
click at [863, 129] on input "User ID" at bounding box center [869, 126] width 11 height 11
click at [335, 657] on div "Sign In Using: Mobile Number Email ID User ID Remember me Forgot Password? Sign…" at bounding box center [784, 389] width 1568 height 778
